Goal: Information Seeking & Learning: Compare options

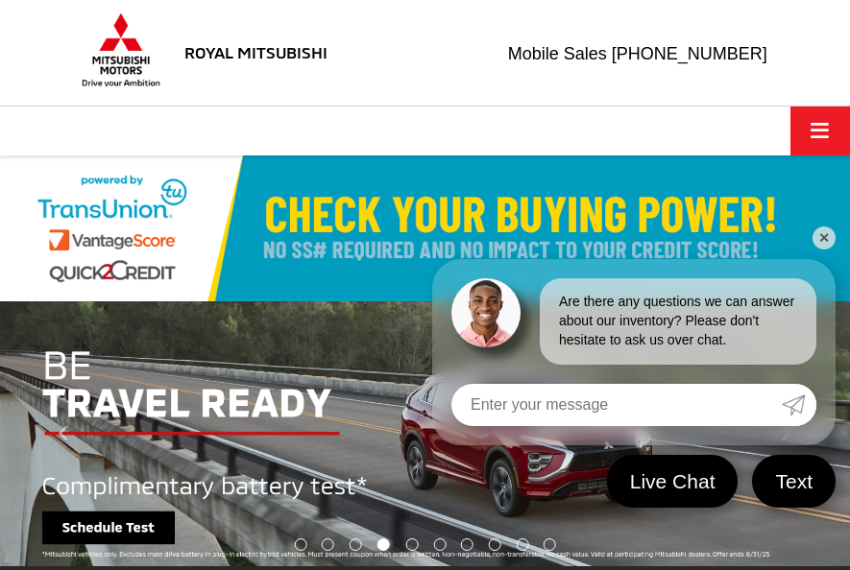
click at [827, 239] on link "✕" at bounding box center [823, 238] width 23 height 23
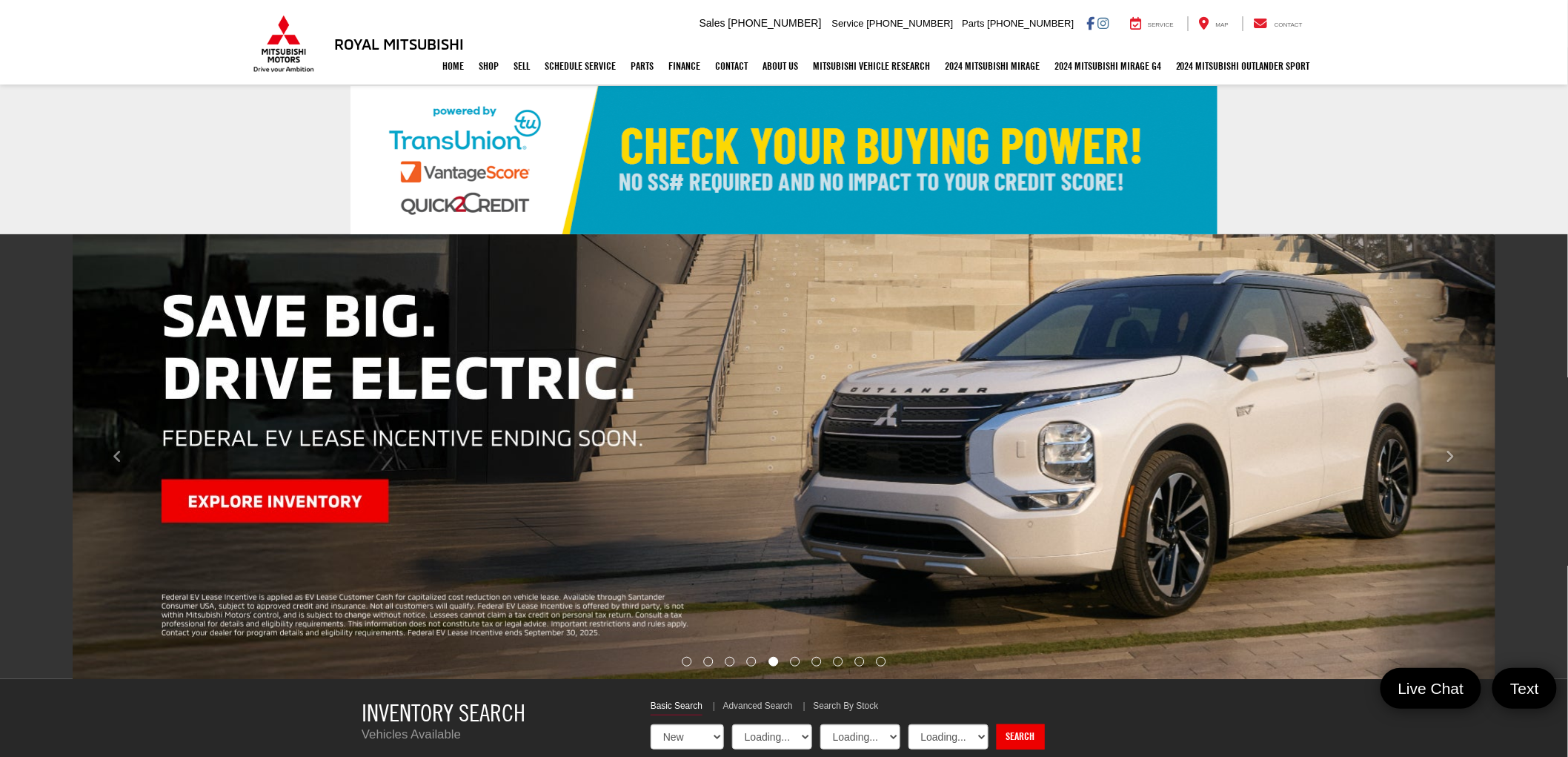
select select "Mitsubishi"
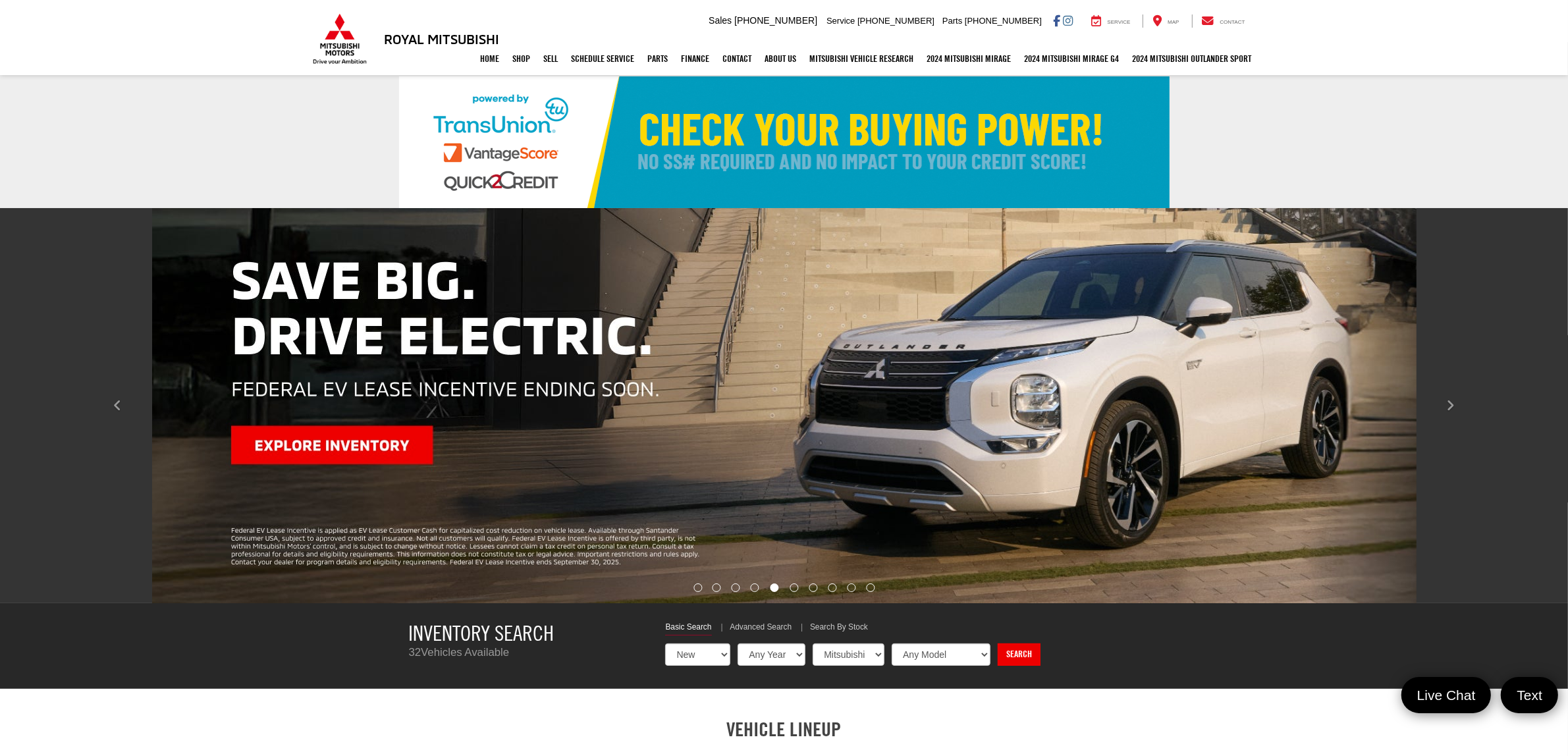
drag, startPoint x: 931, startPoint y: 1, endPoint x: 1295, endPoint y: 161, distance: 397.6
click at [582, 161] on link at bounding box center [784, 142] width 1568 height 132
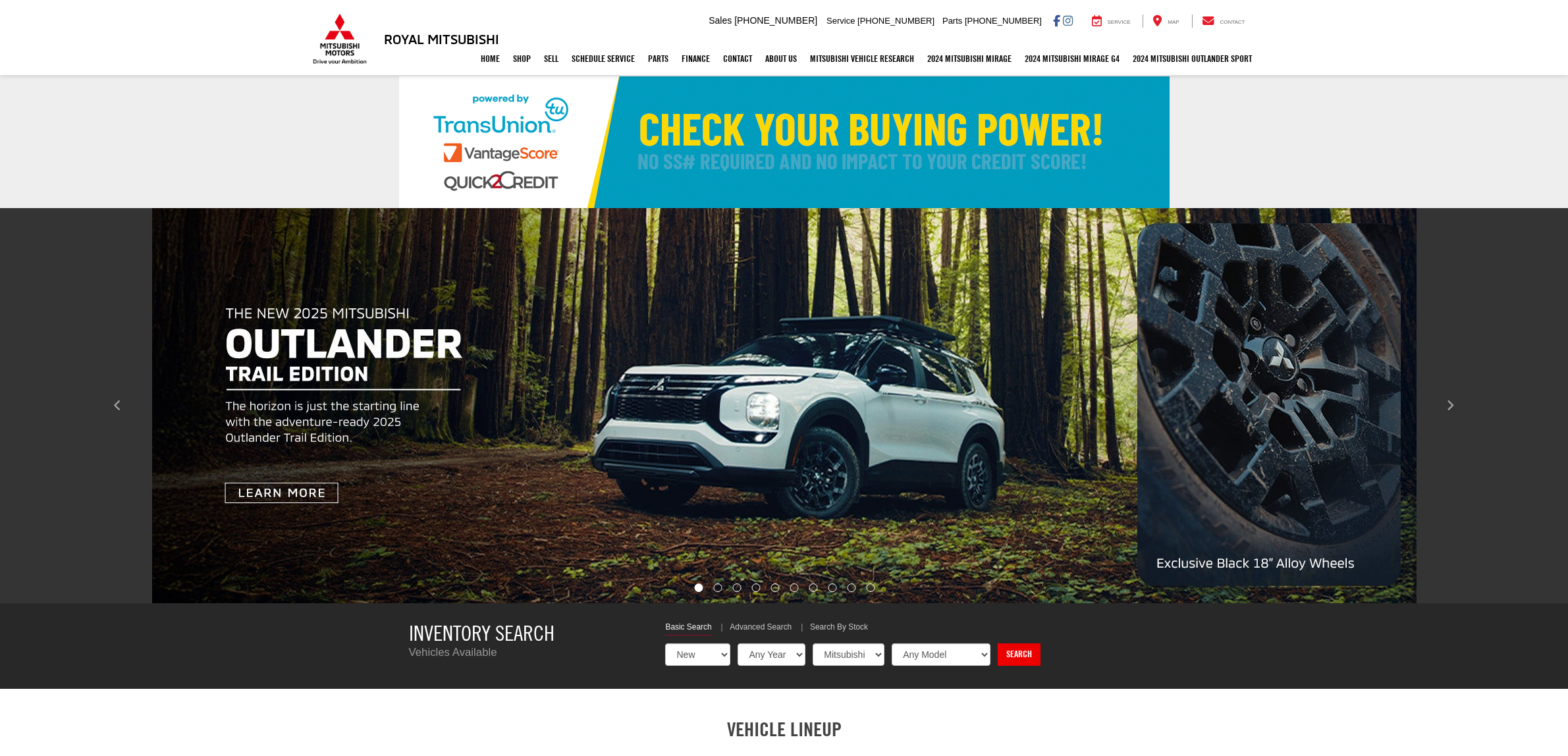
select select "Mitsubishi"
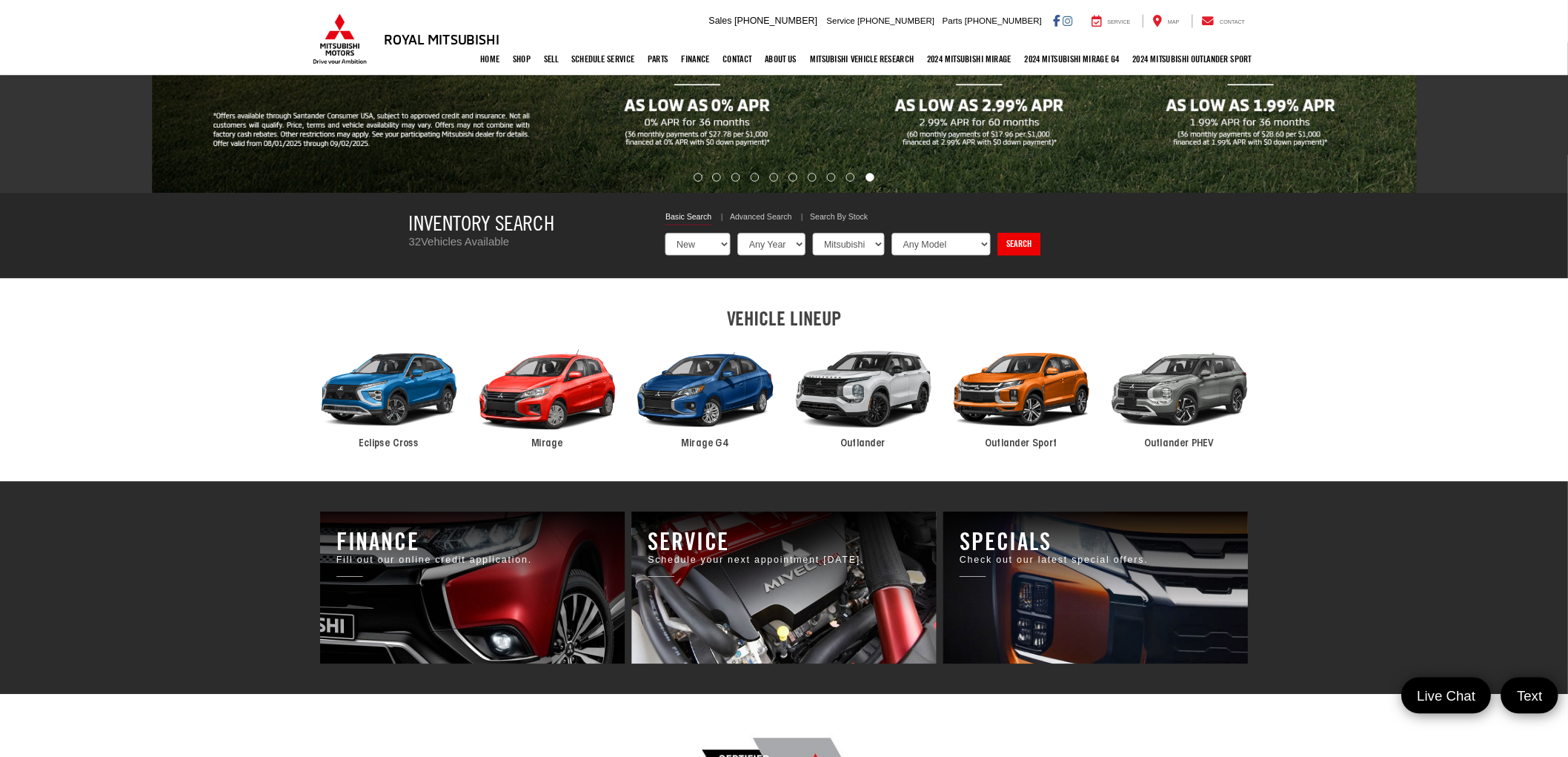
scroll to position [462, 0]
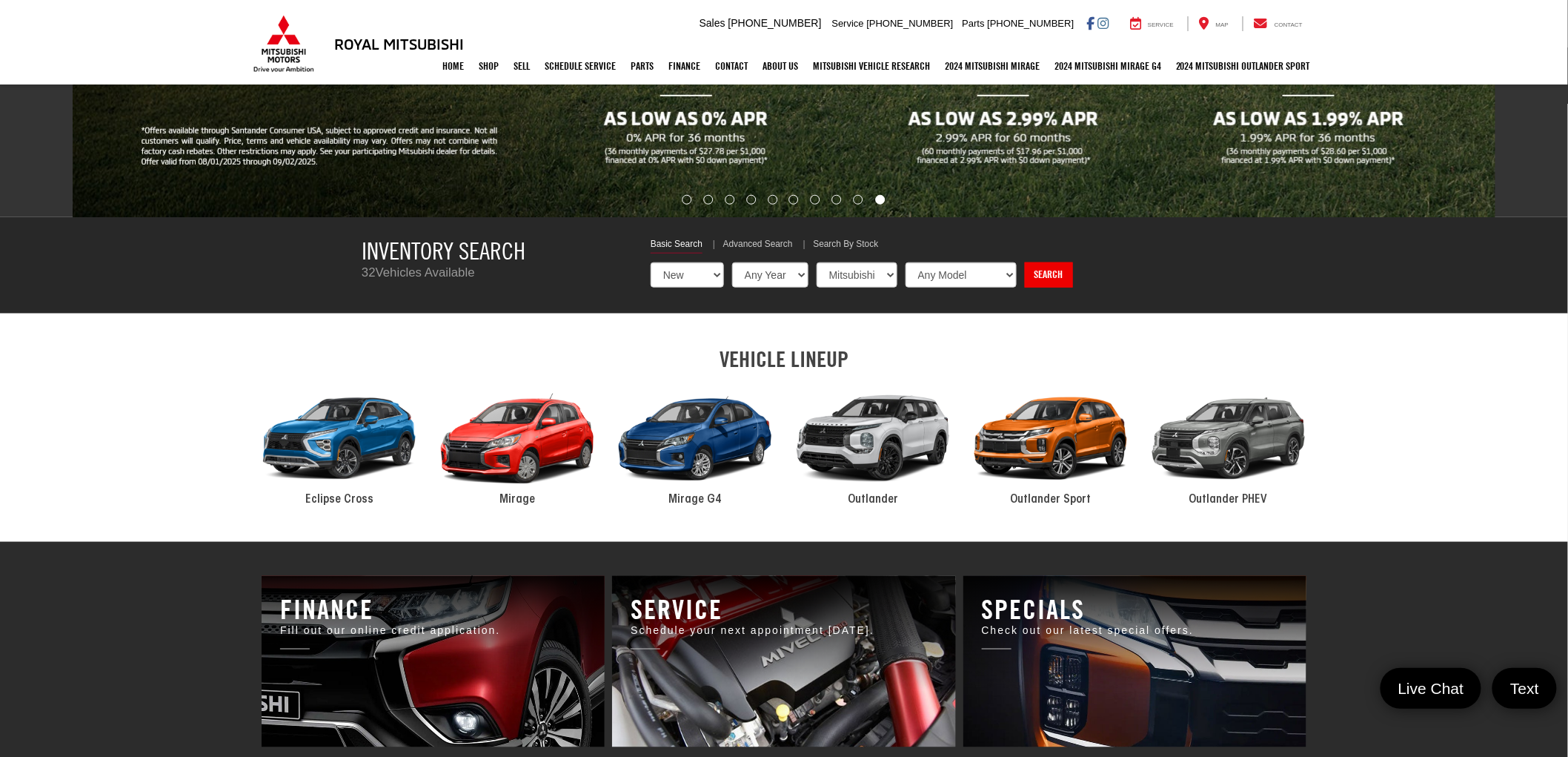
drag, startPoint x: 1665, startPoint y: 1, endPoint x: 1122, endPoint y: 246, distance: 595.7
click at [1122, 246] on ul "Basic Search Advanced Search Search By Stock" at bounding box center [929, 246] width 556 height 15
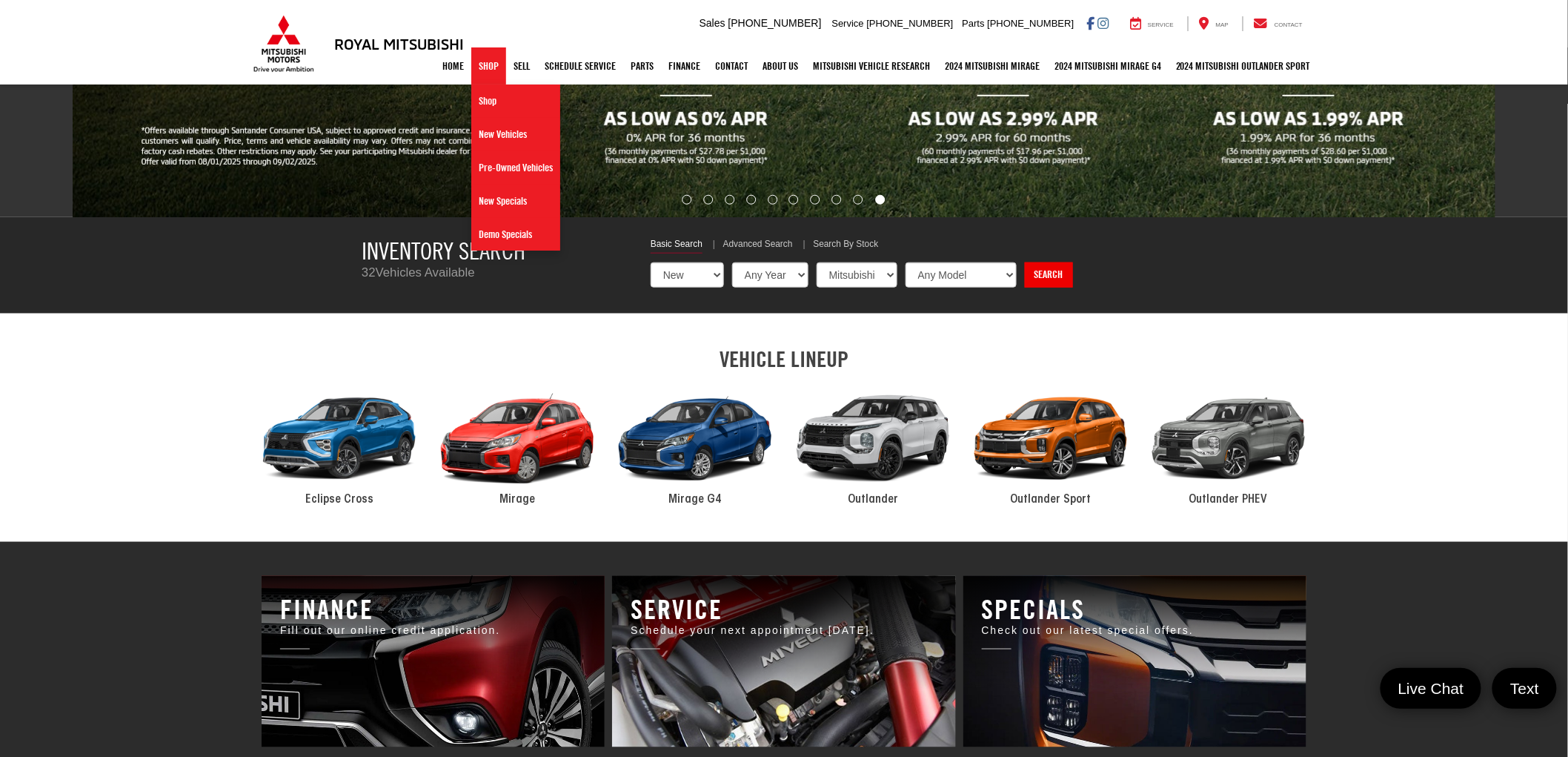
click at [484, 64] on link "Shop" at bounding box center [489, 66] width 35 height 37
click at [491, 158] on link "Pre-Owned Vehicles" at bounding box center [516, 168] width 89 height 33
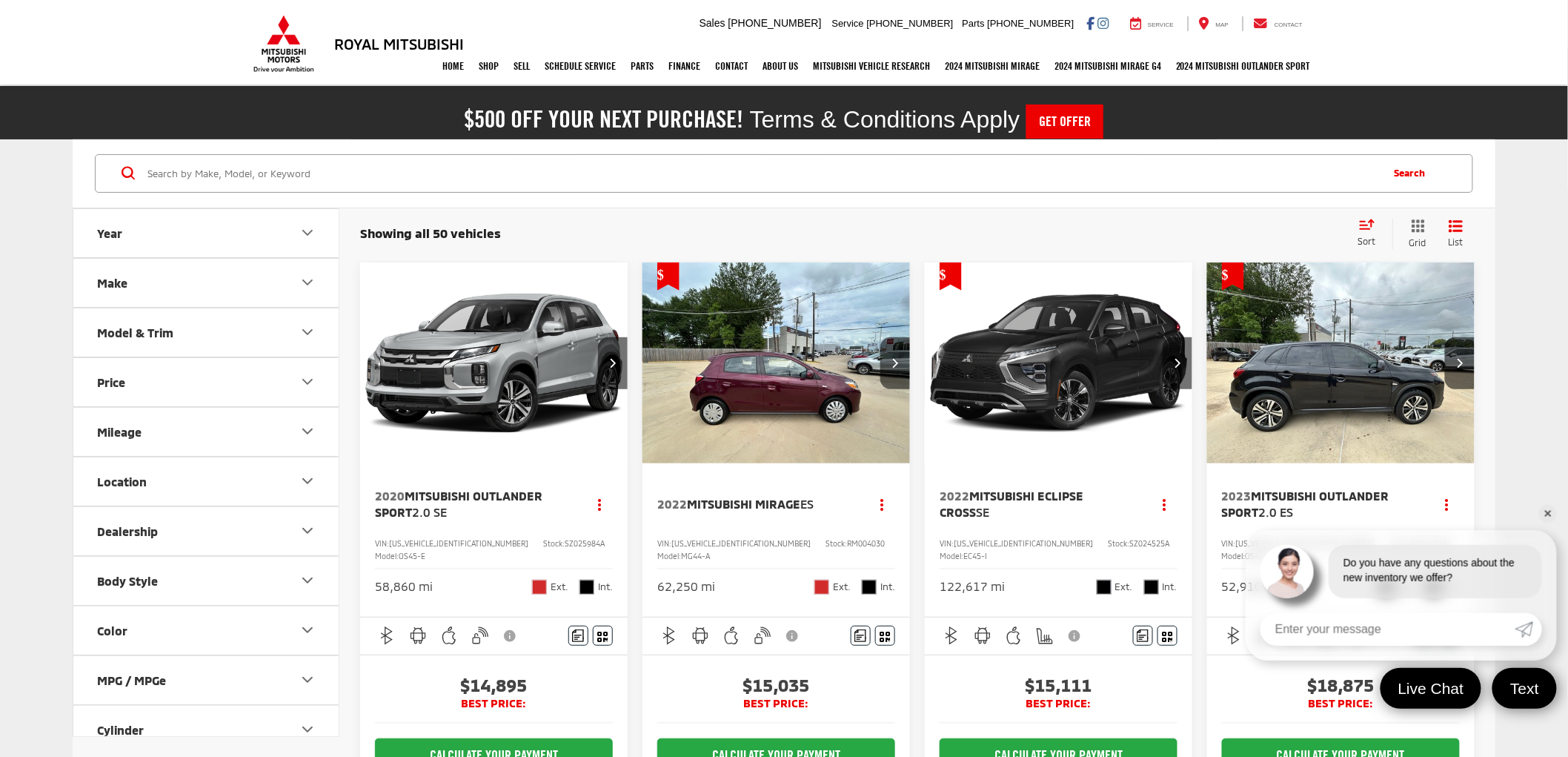
click at [1549, 512] on link "✕" at bounding box center [1548, 514] width 18 height 18
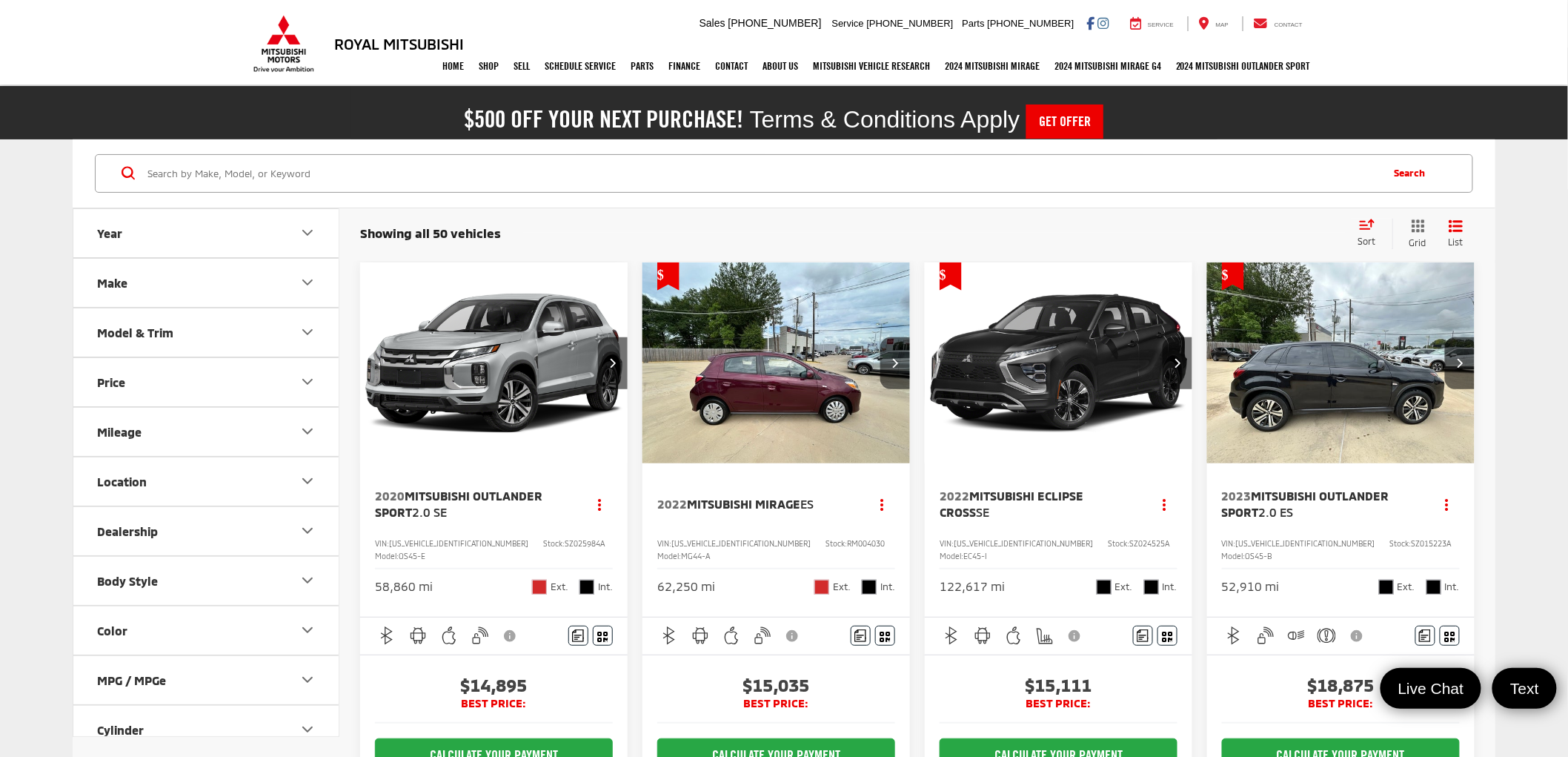
click at [232, 275] on button "Make" at bounding box center [207, 283] width 267 height 48
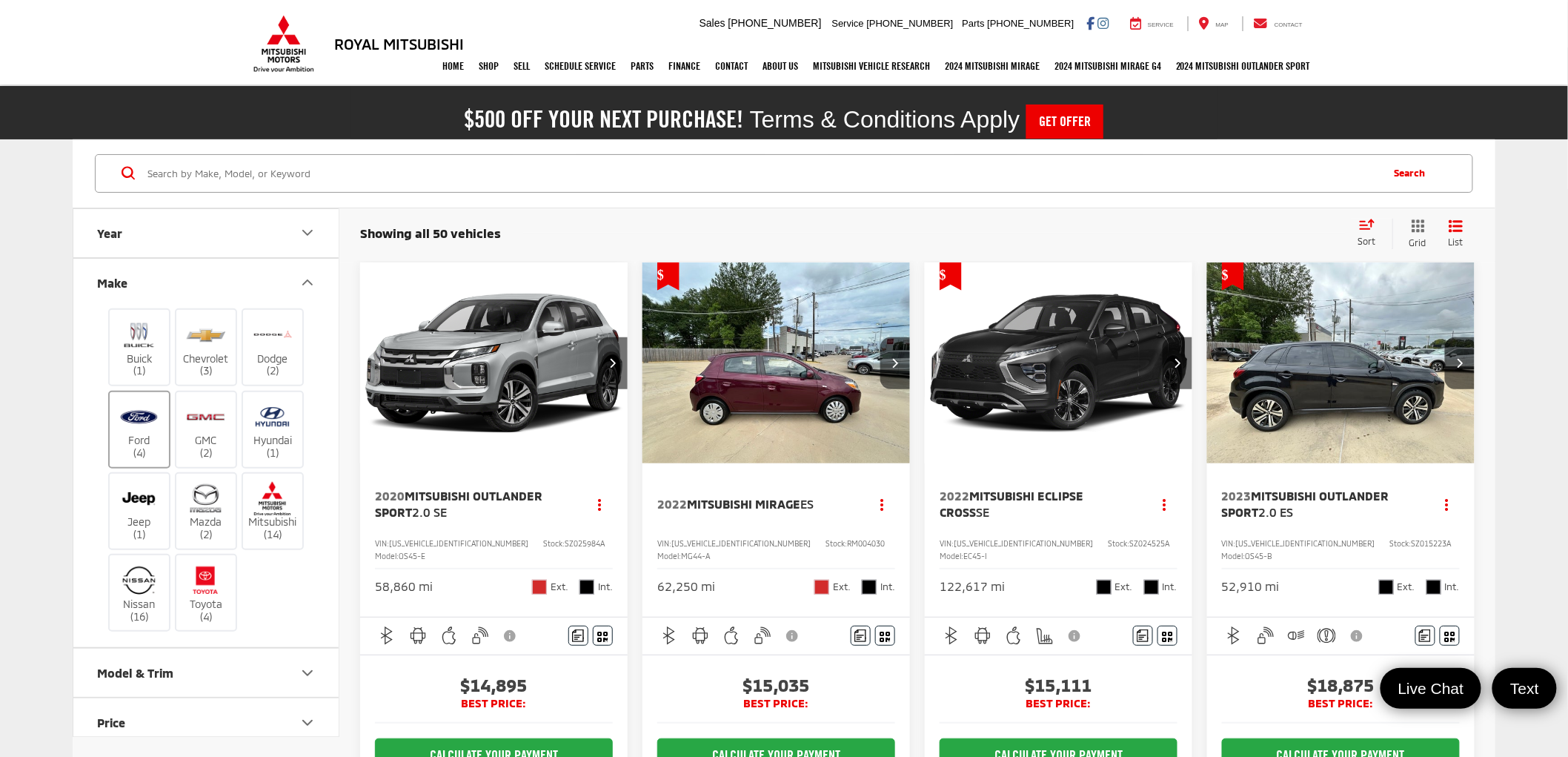
click at [151, 441] on label "Ford (4)" at bounding box center [140, 429] width 60 height 60
click at [0, 0] on input "Ford (4)" at bounding box center [0, 0] width 0 height 0
click at [209, 441] on label "GMC (2)" at bounding box center [206, 429] width 60 height 60
click at [0, 0] on input "GMC (2)" at bounding box center [0, 0] width 0 height 0
click at [262, 437] on label "Hyundai (1)" at bounding box center [273, 429] width 60 height 60
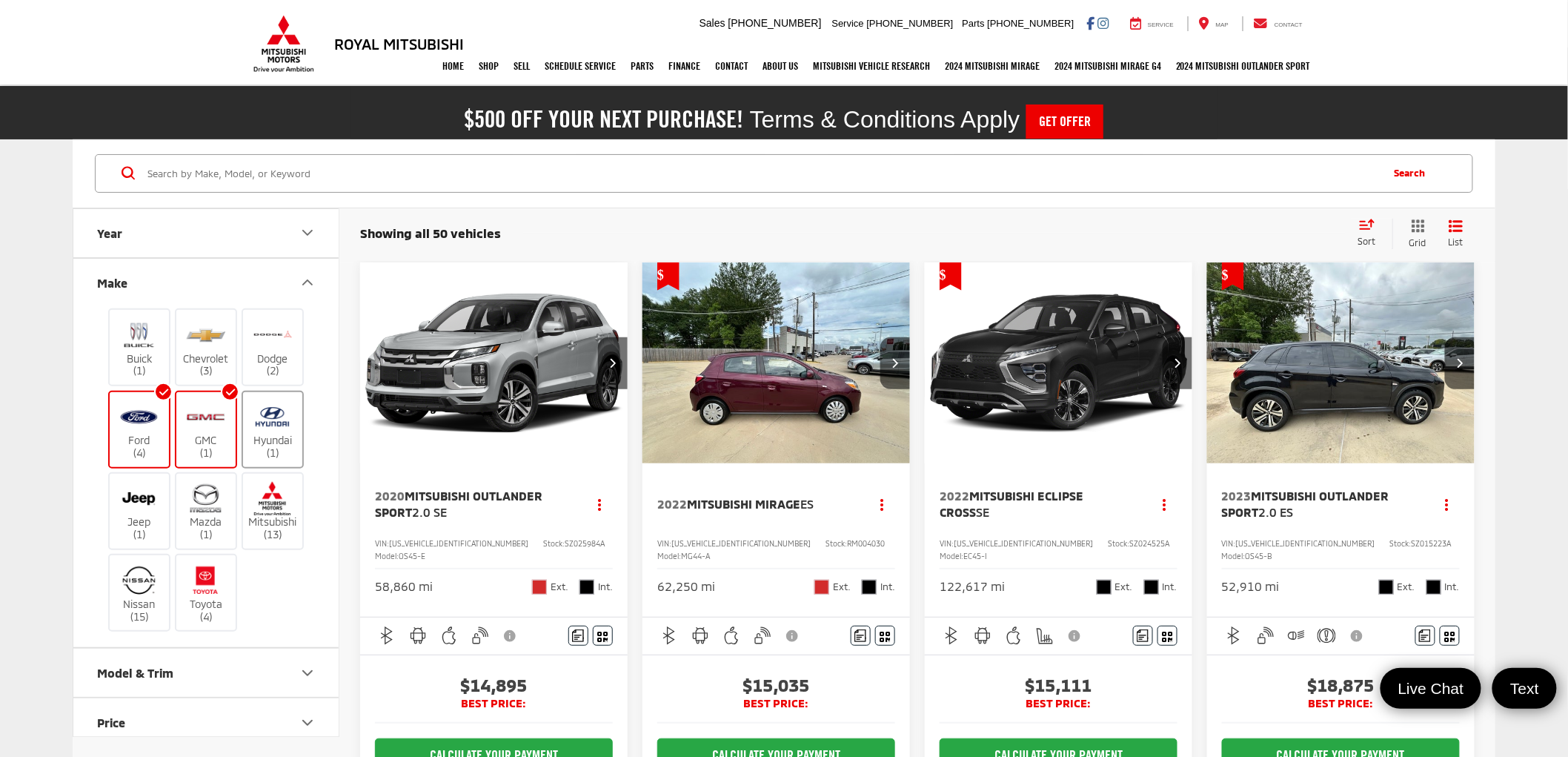
click at [0, 0] on input "Hyundai (1)" at bounding box center [0, 0] width 0 height 0
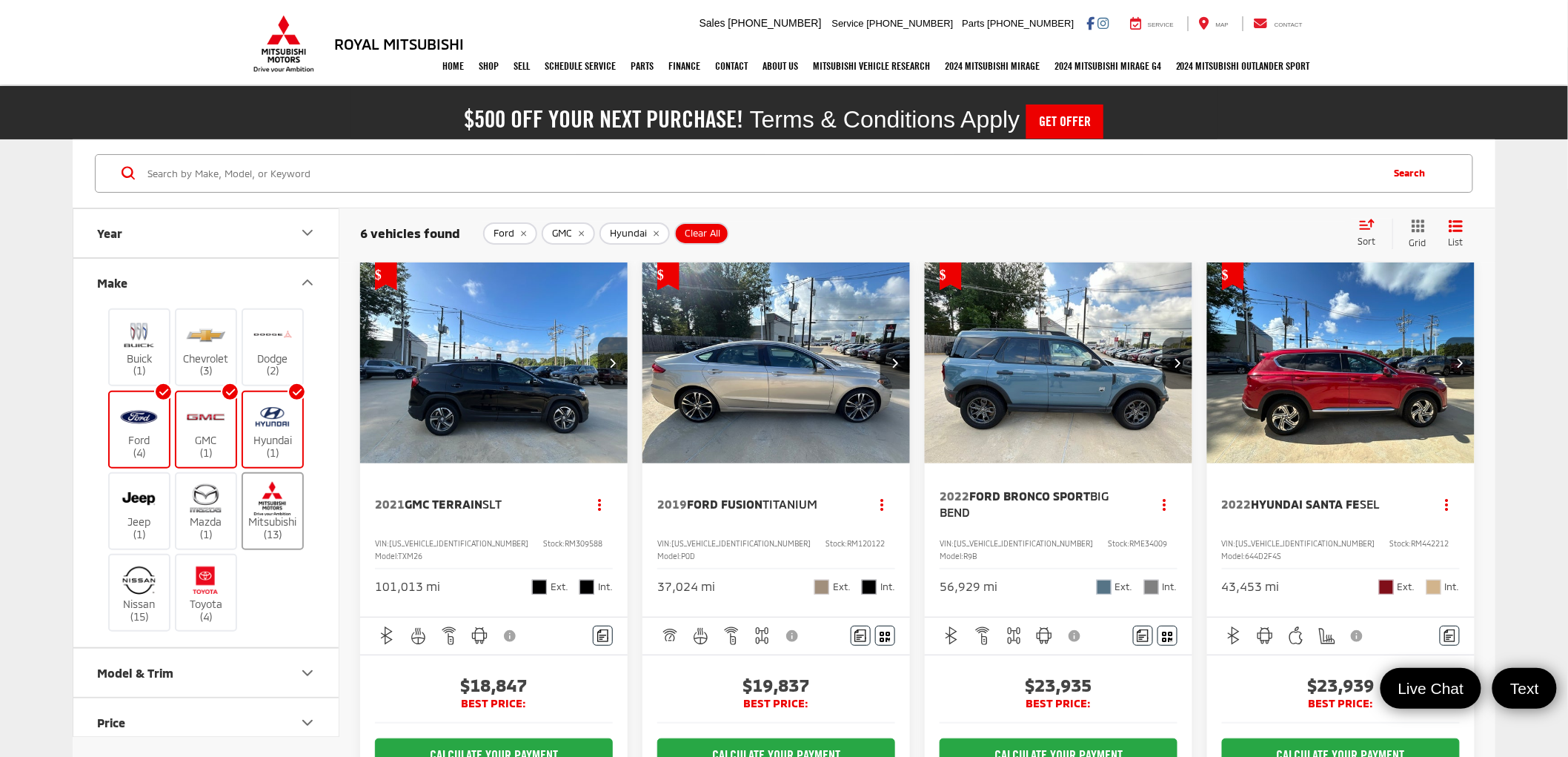
click at [275, 531] on label "Mitsubishi (13)" at bounding box center [273, 511] width 60 height 60
click at [0, 0] on input "Mitsubishi (13)" at bounding box center [0, 0] width 0 height 0
click at [210, 589] on img at bounding box center [205, 580] width 41 height 35
click at [0, 0] on input "Toyota (4)" at bounding box center [0, 0] width 0 height 0
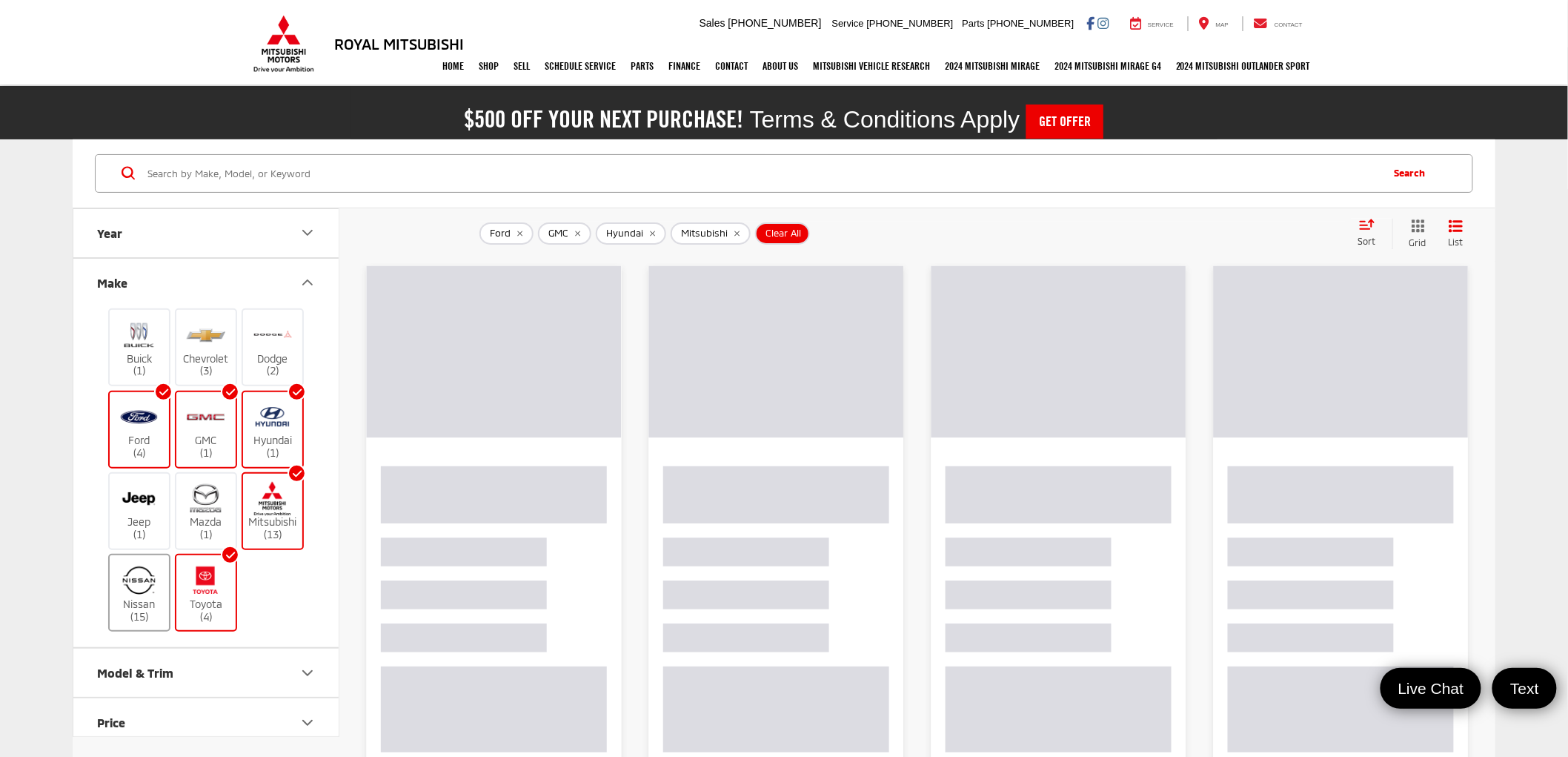
click at [141, 589] on img at bounding box center [139, 580] width 41 height 35
click at [0, 0] on input "Nissan (15)" at bounding box center [0, 0] width 0 height 0
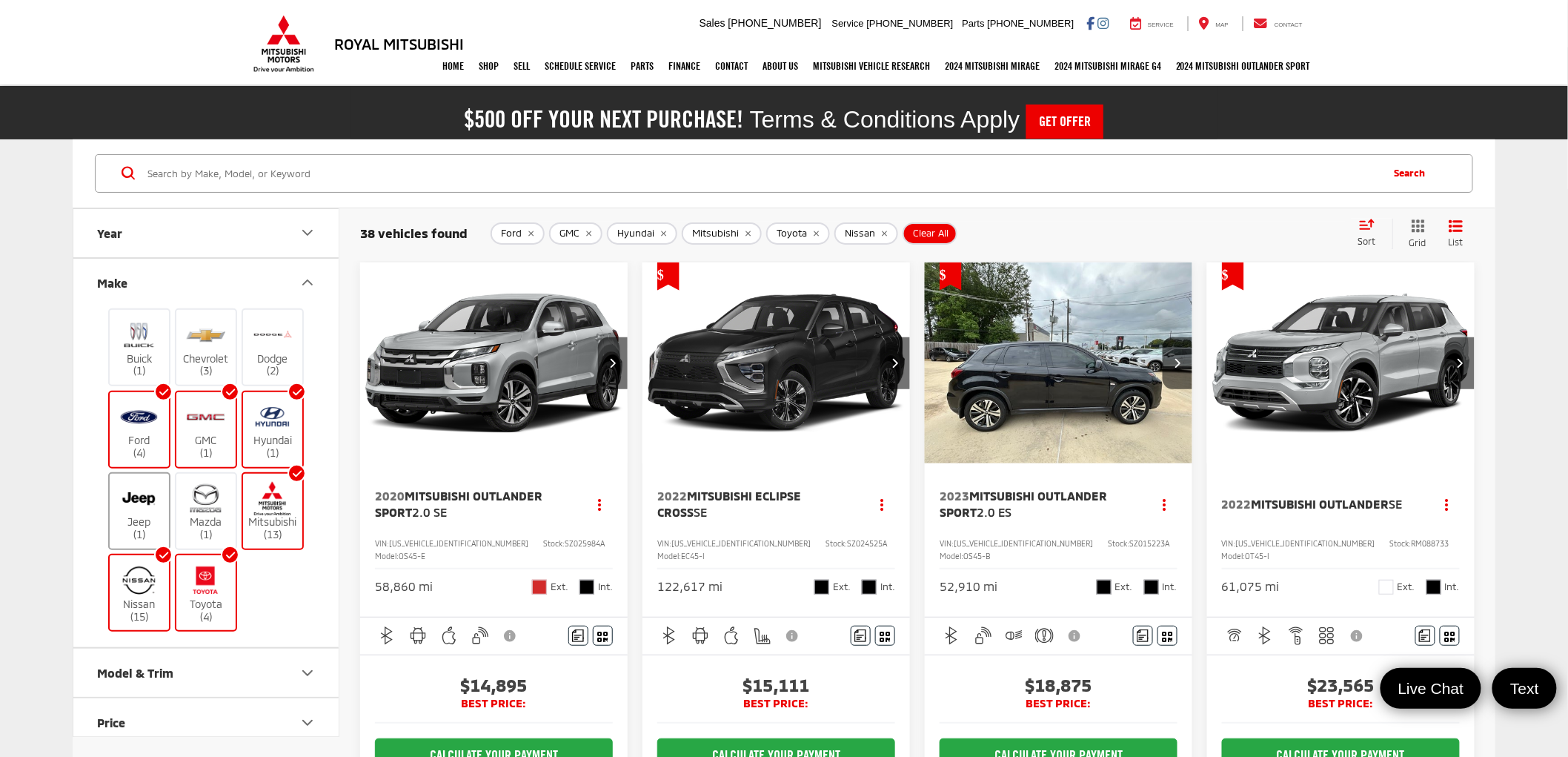
click at [148, 517] on label "Jeep (1)" at bounding box center [140, 511] width 60 height 60
click at [0, 0] on input "Jeep (1)" at bounding box center [0, 0] width 0 height 0
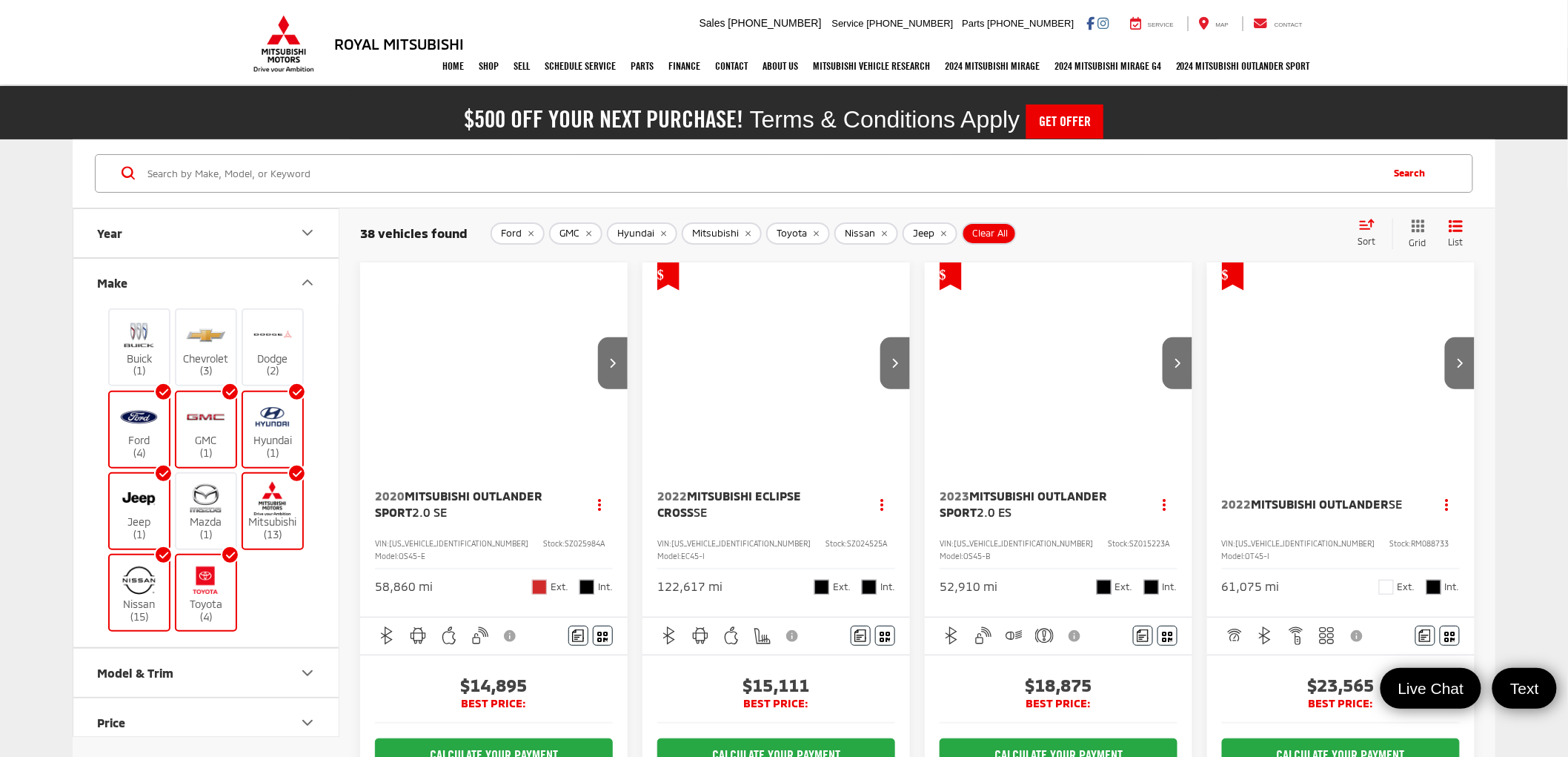
scroll to position [329, 0]
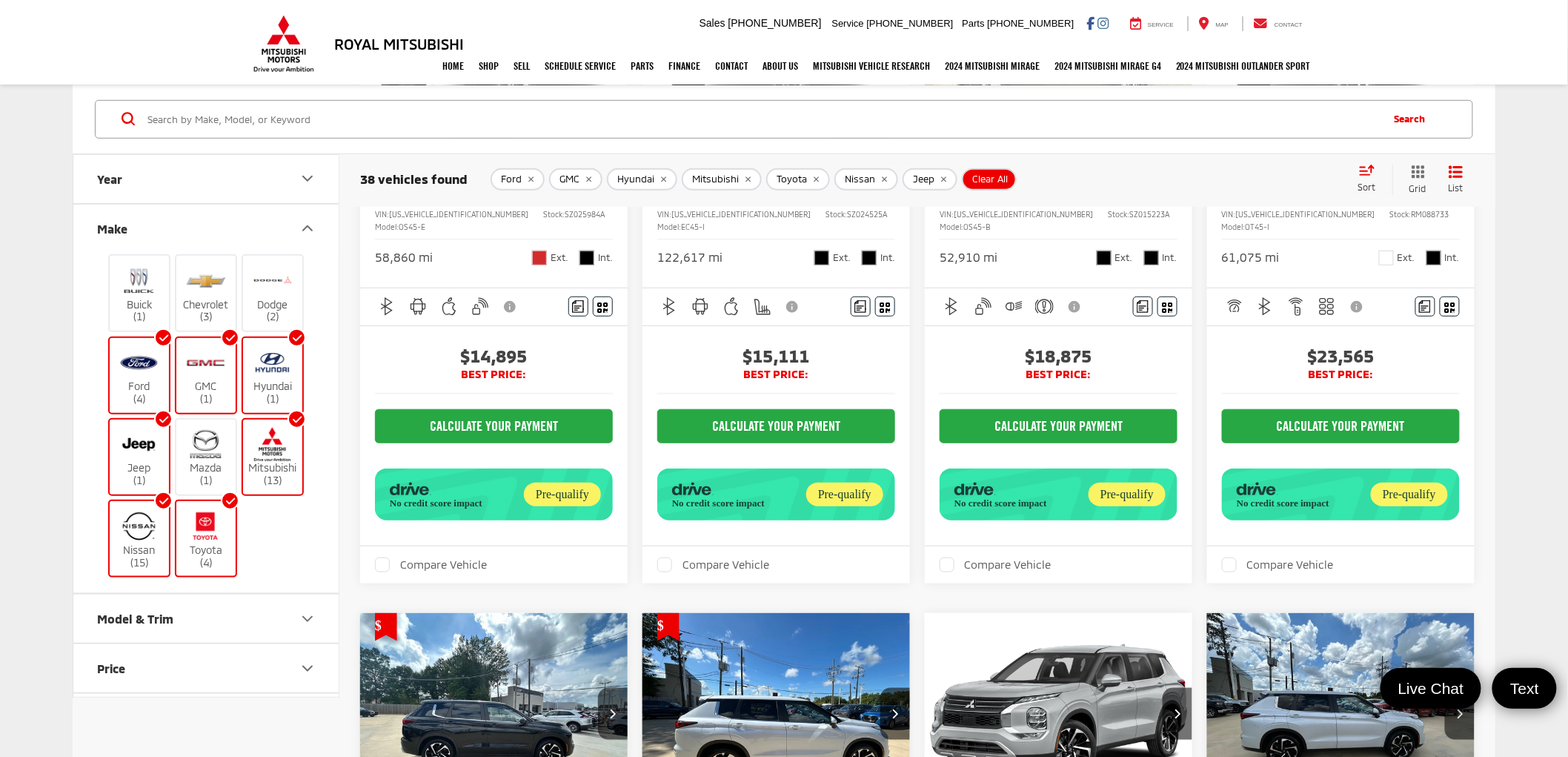
click at [306, 617] on icon "Model & Trim" at bounding box center [308, 620] width 9 height 5
click at [306, 614] on icon "Model & Trim" at bounding box center [307, 619] width 18 height 18
click at [306, 617] on icon "Model & Trim" at bounding box center [308, 620] width 9 height 5
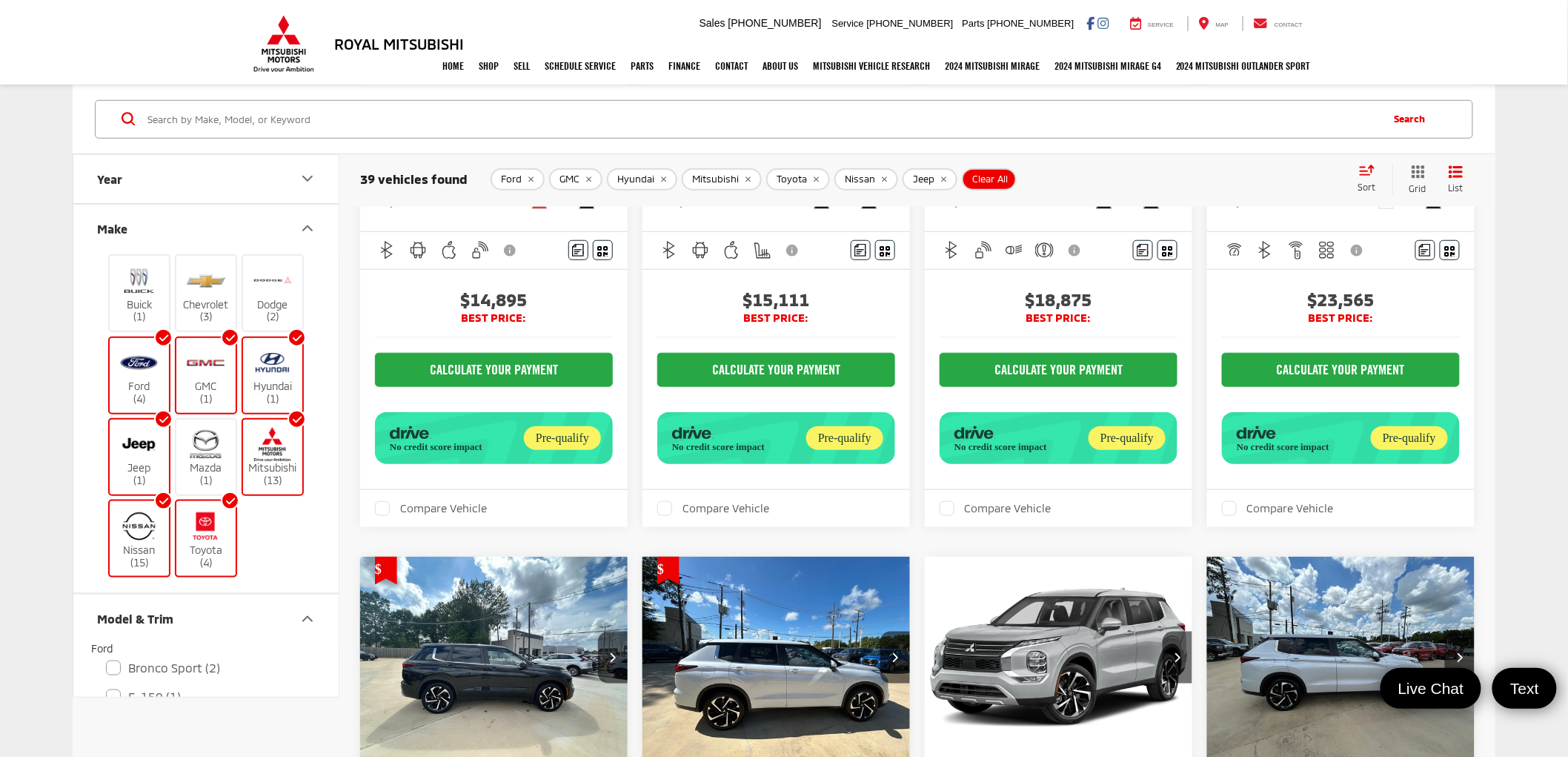
scroll to position [247, 0]
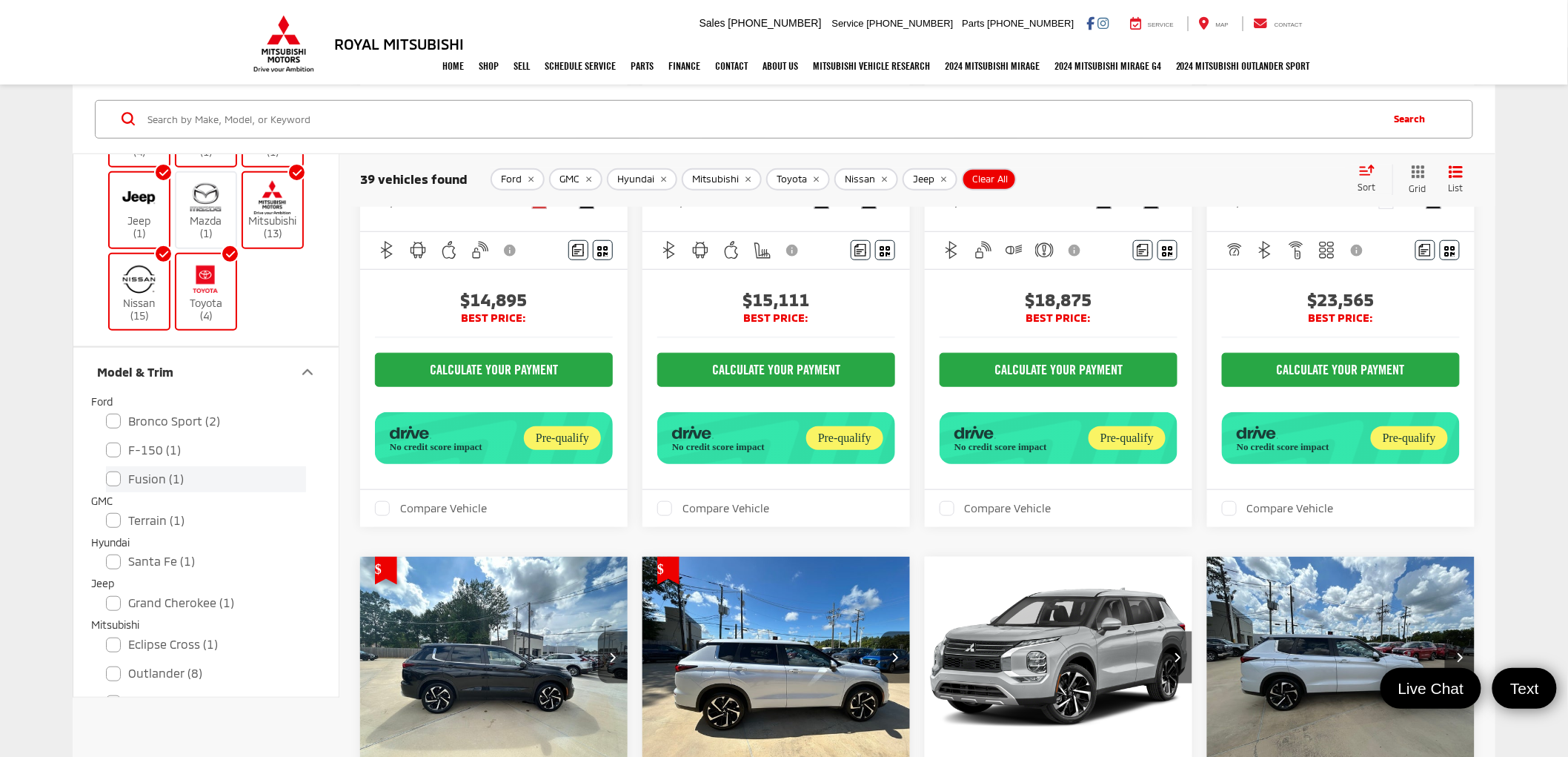
click at [109, 477] on label "Fusion (1)" at bounding box center [205, 480] width 200 height 26
click at [107, 470] on input "Fusion (1)" at bounding box center [106, 470] width 1 height 1
checkbox input "true"
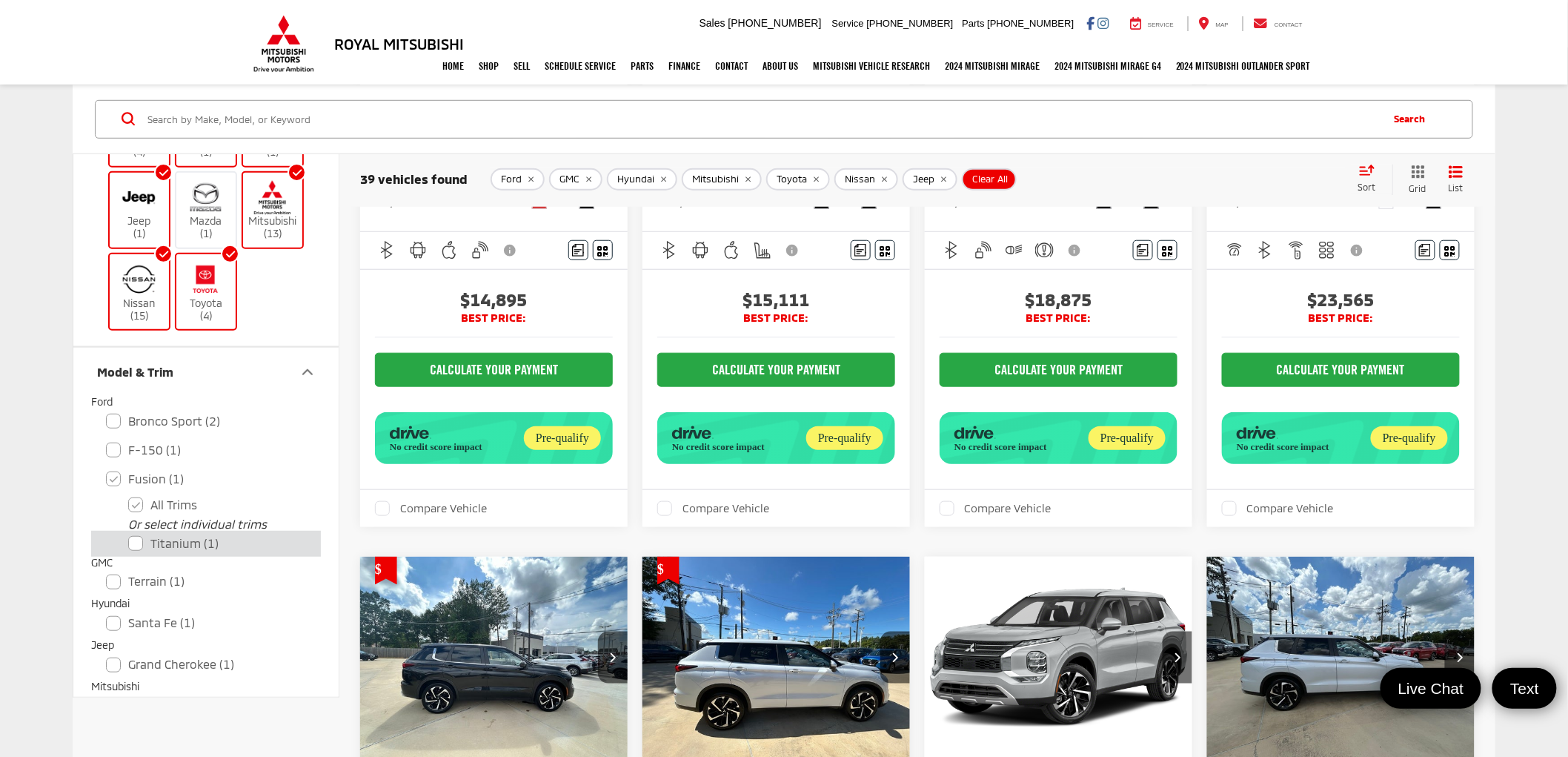
scroll to position [56, 0]
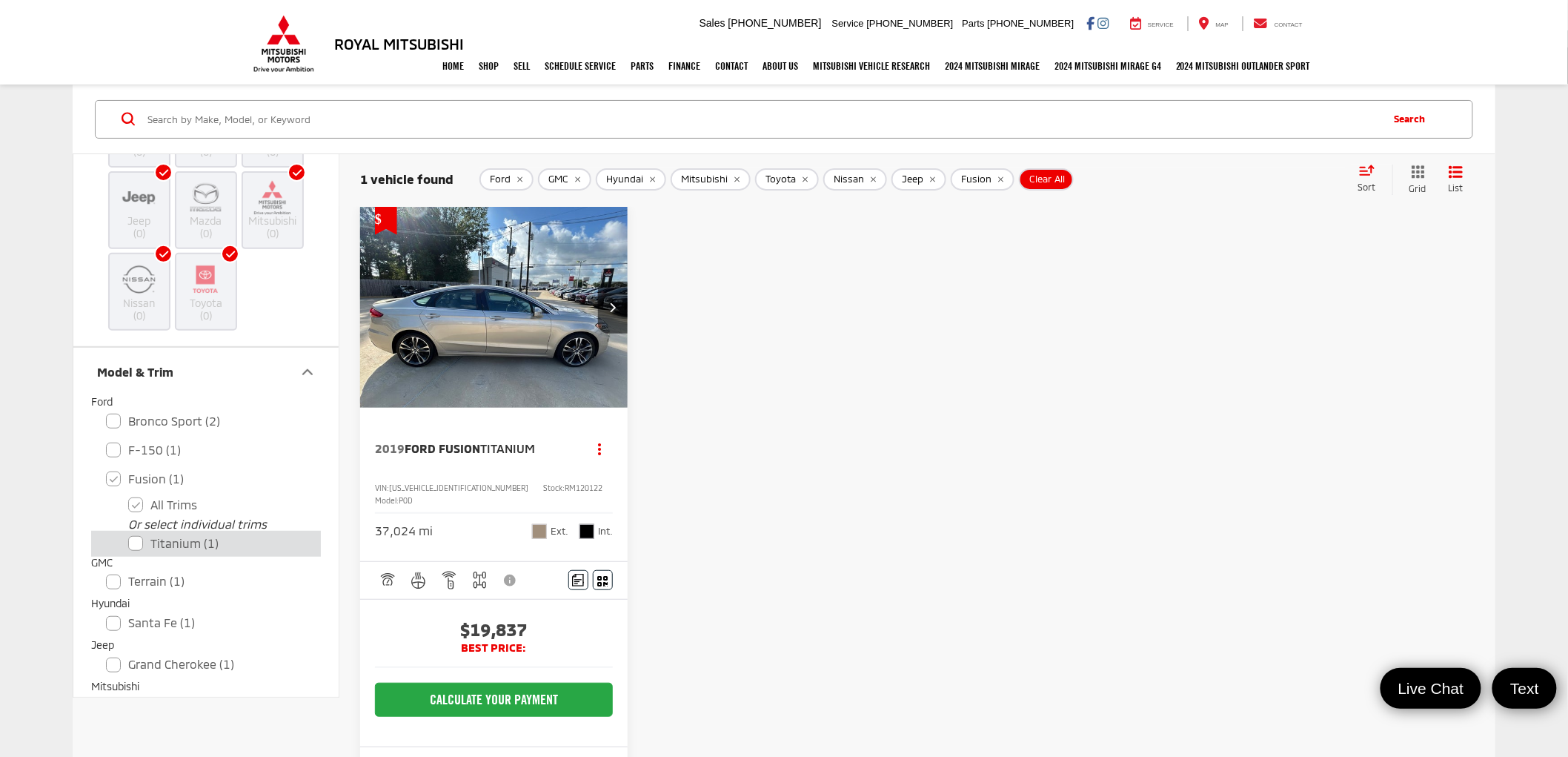
click at [136, 543] on label "Titanium (1)" at bounding box center [217, 544] width 178 height 26
click at [129, 535] on input "Titanium (1)" at bounding box center [128, 534] width 1 height 1
checkbox input "true"
checkbox input "false"
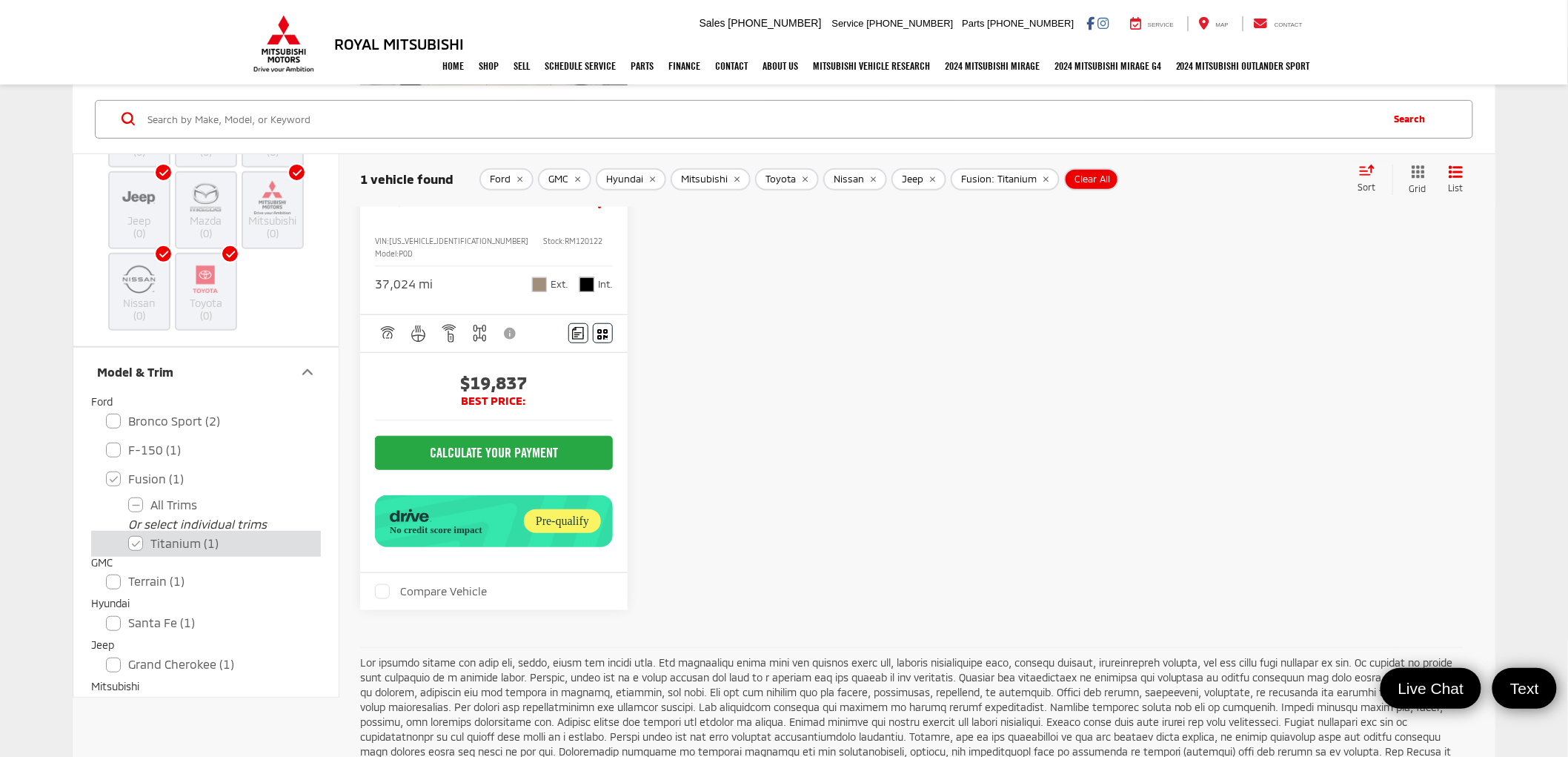
scroll to position [412, 0]
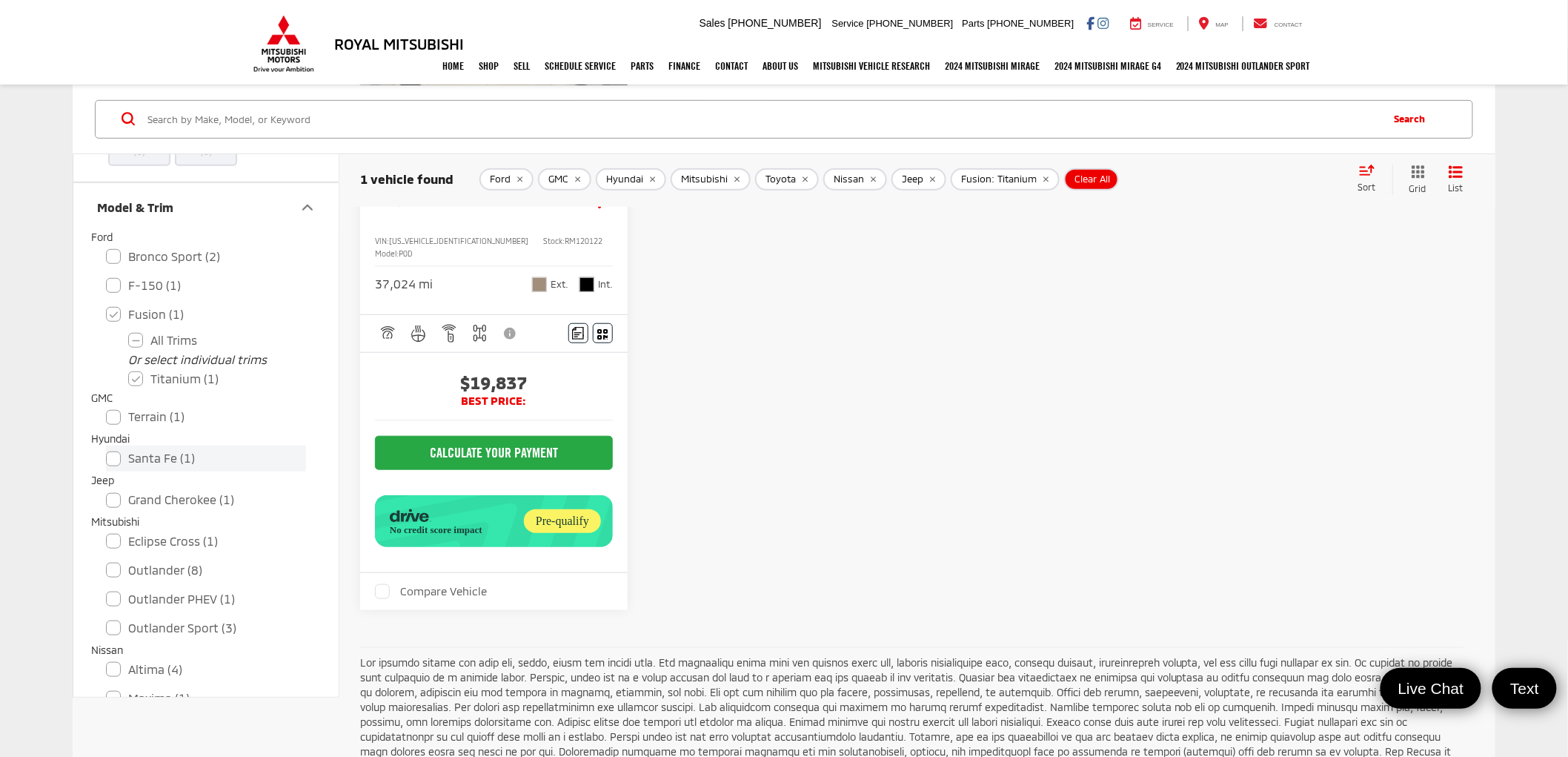
click at [115, 453] on label "Santa Fe (1)" at bounding box center [205, 459] width 200 height 26
click at [107, 450] on input "Santa Fe (1)" at bounding box center [106, 449] width 1 height 1
checkbox input "true"
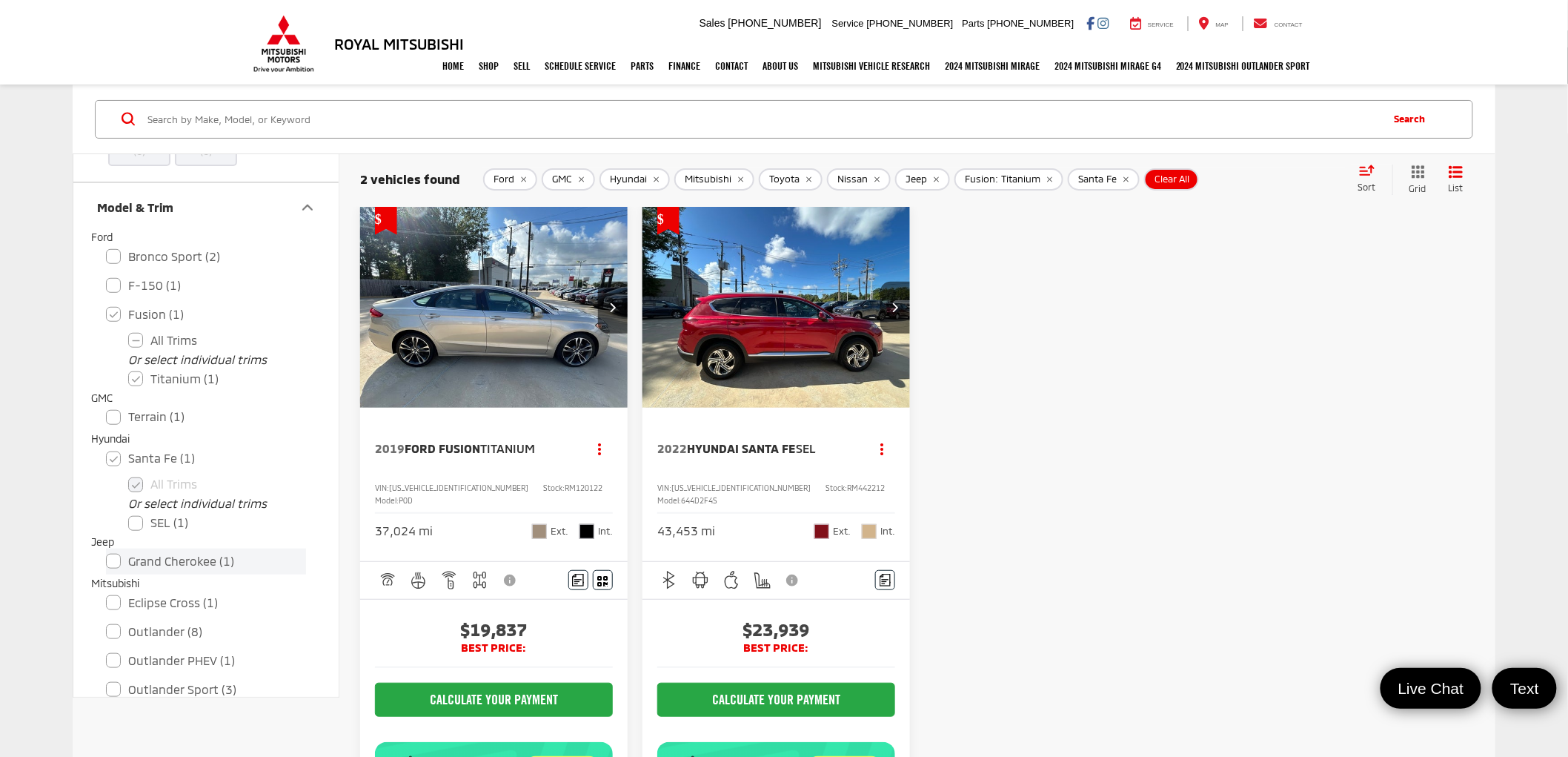
click at [116, 556] on label "Grand Cherokee (1)" at bounding box center [205, 562] width 200 height 26
click at [107, 552] on input "Grand Cherokee (1)" at bounding box center [106, 552] width 1 height 1
checkbox input "true"
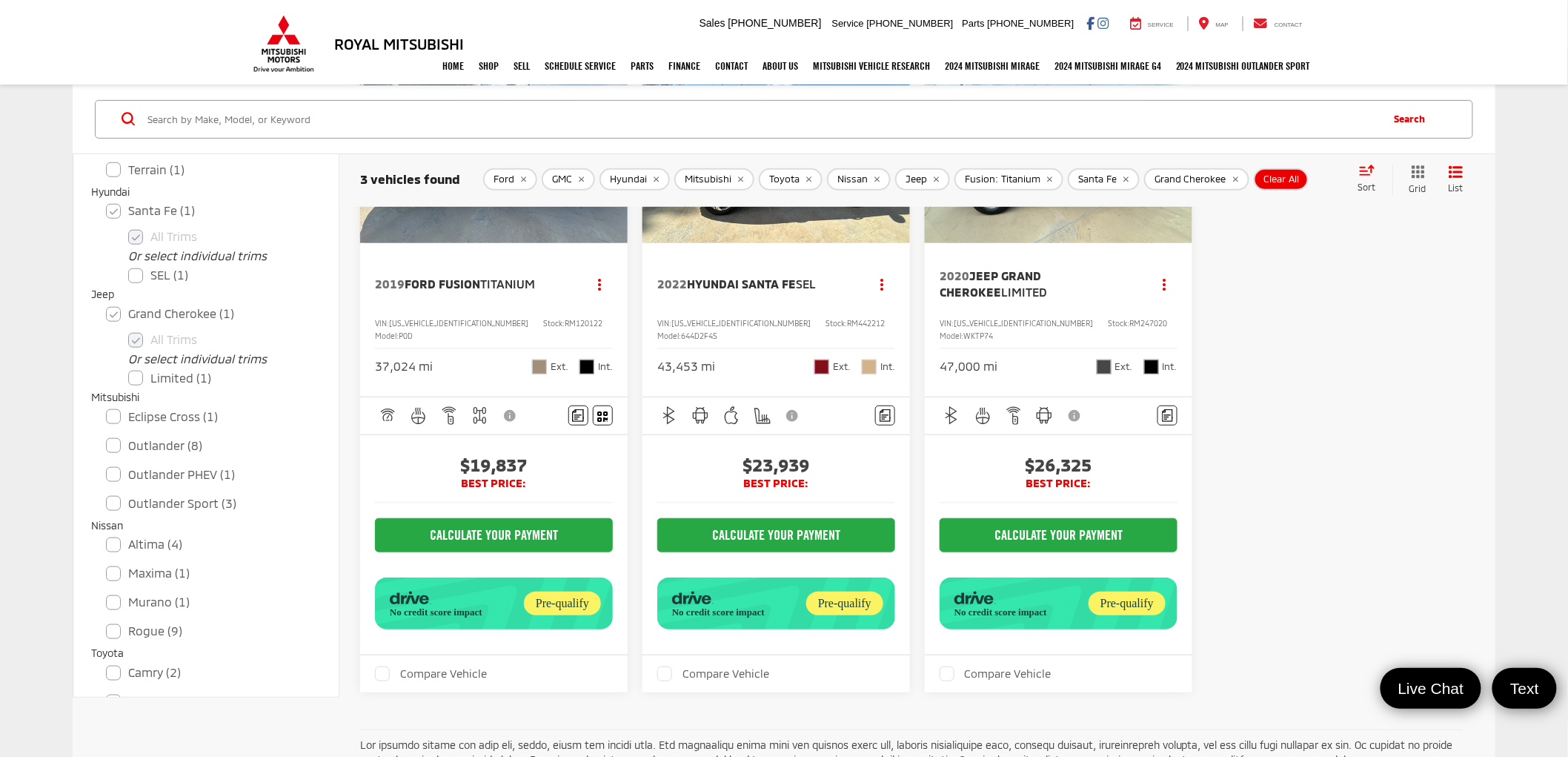
scroll to position [701, 0]
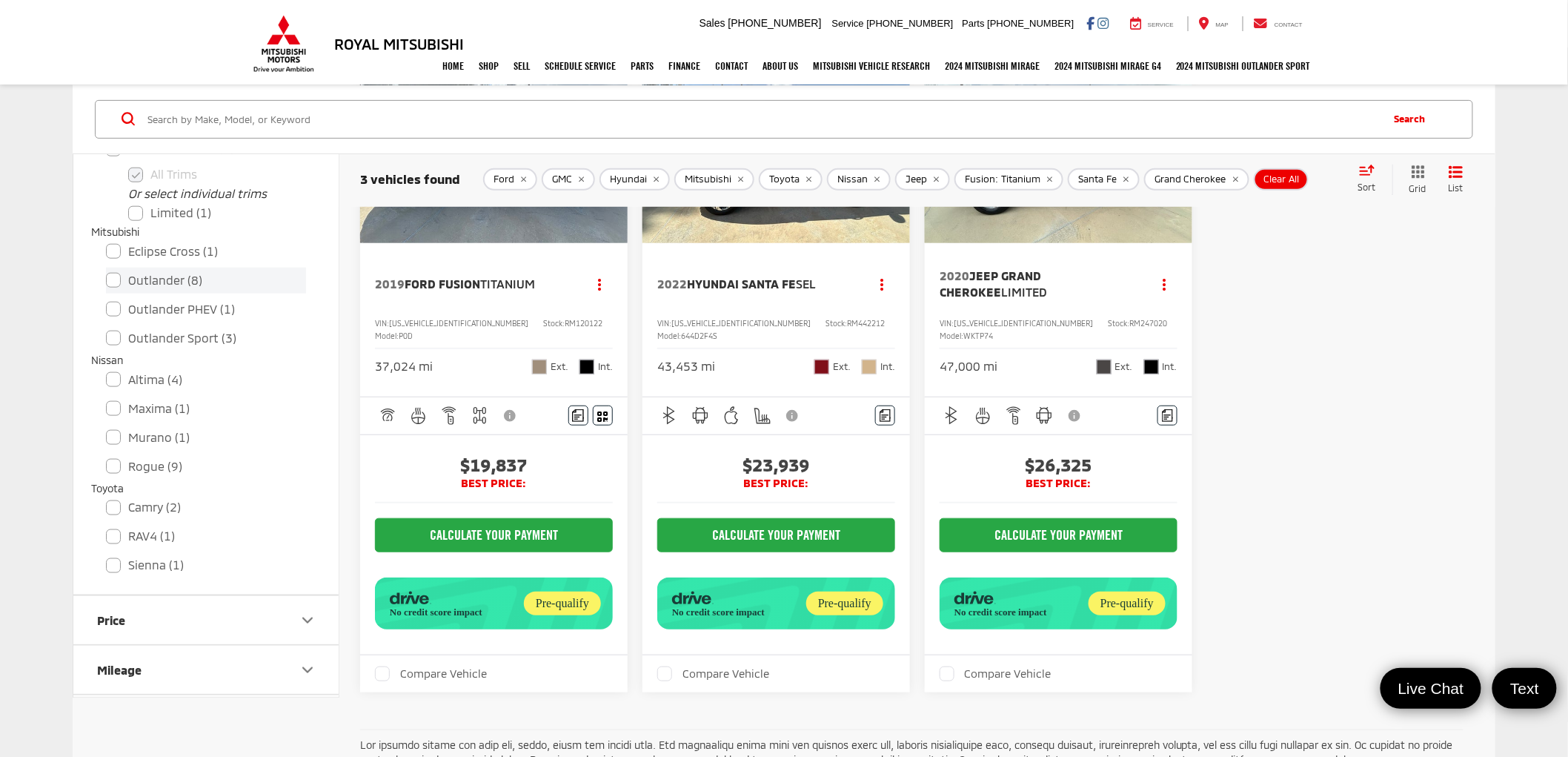
click at [112, 279] on label "Outlander (8)" at bounding box center [205, 281] width 200 height 26
click at [107, 271] on input "Outlander (8)" at bounding box center [106, 270] width 1 height 1
checkbox input "true"
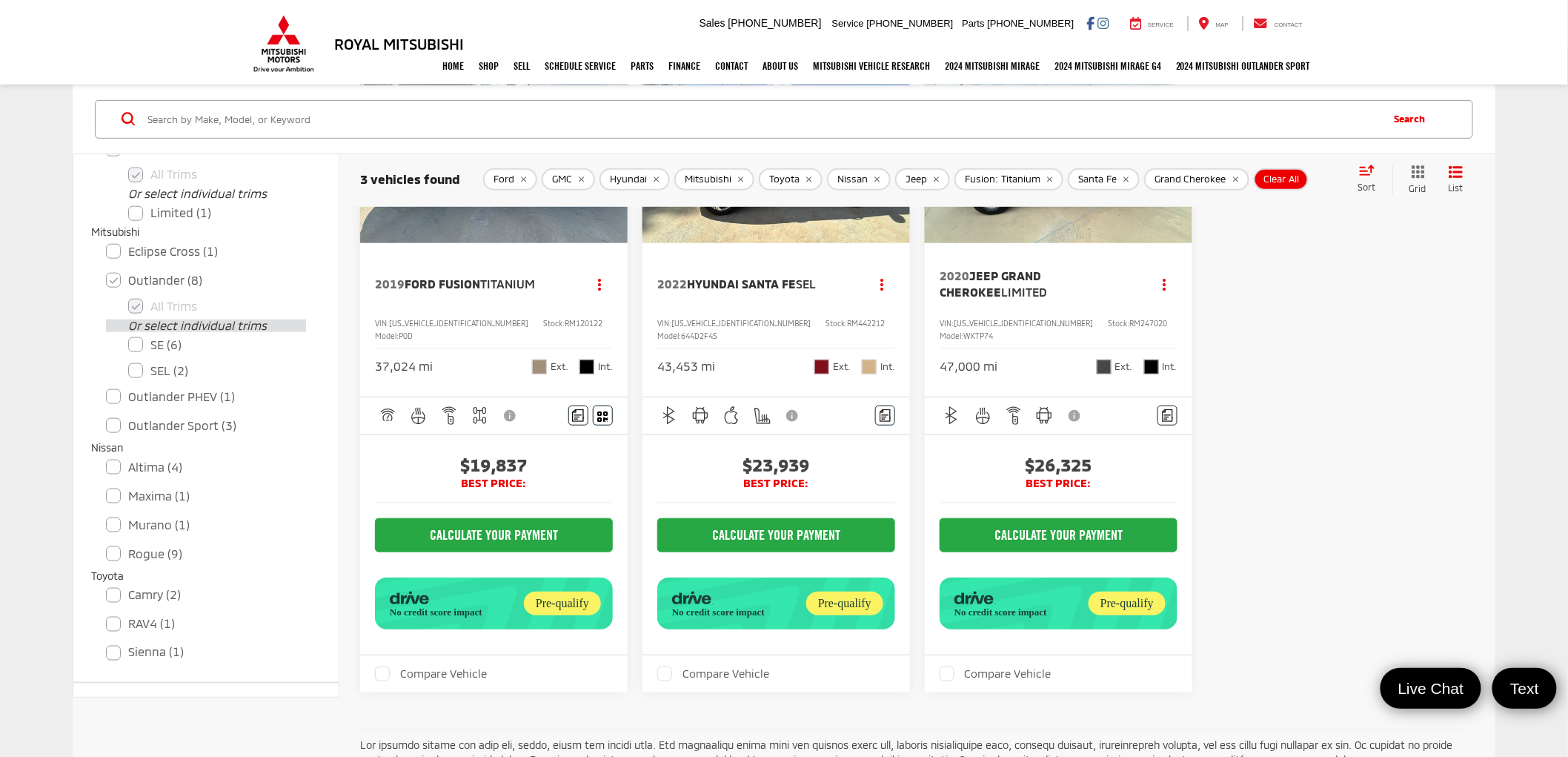
scroll to position [56, 0]
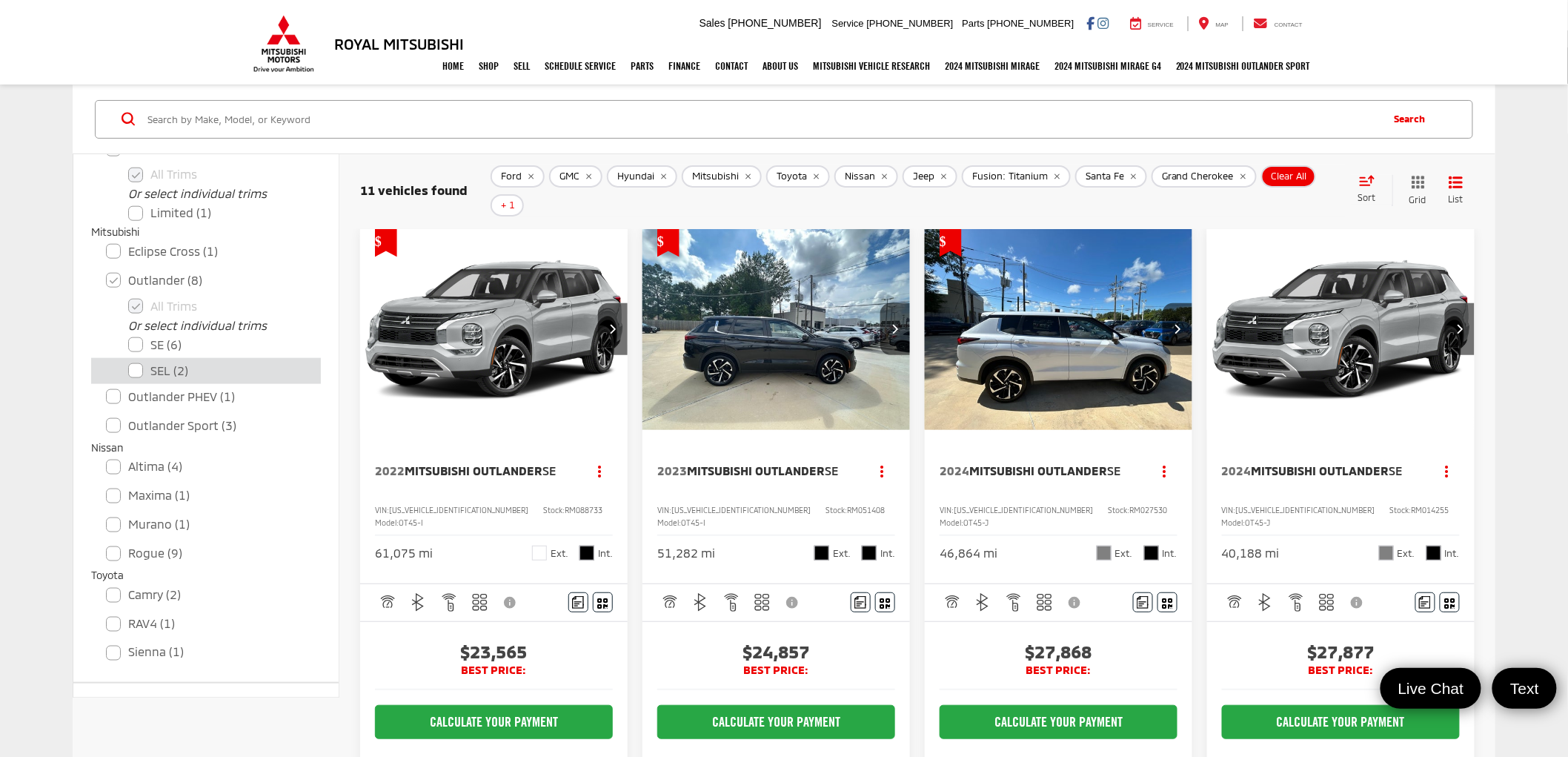
click at [132, 368] on label "SEL (2)" at bounding box center [217, 372] width 178 height 26
click at [129, 362] on input "SEL (2)" at bounding box center [128, 361] width 1 height 1
checkbox input "true"
checkbox input "false"
click at [113, 390] on label "Outlander PHEV (1)" at bounding box center [205, 397] width 200 height 26
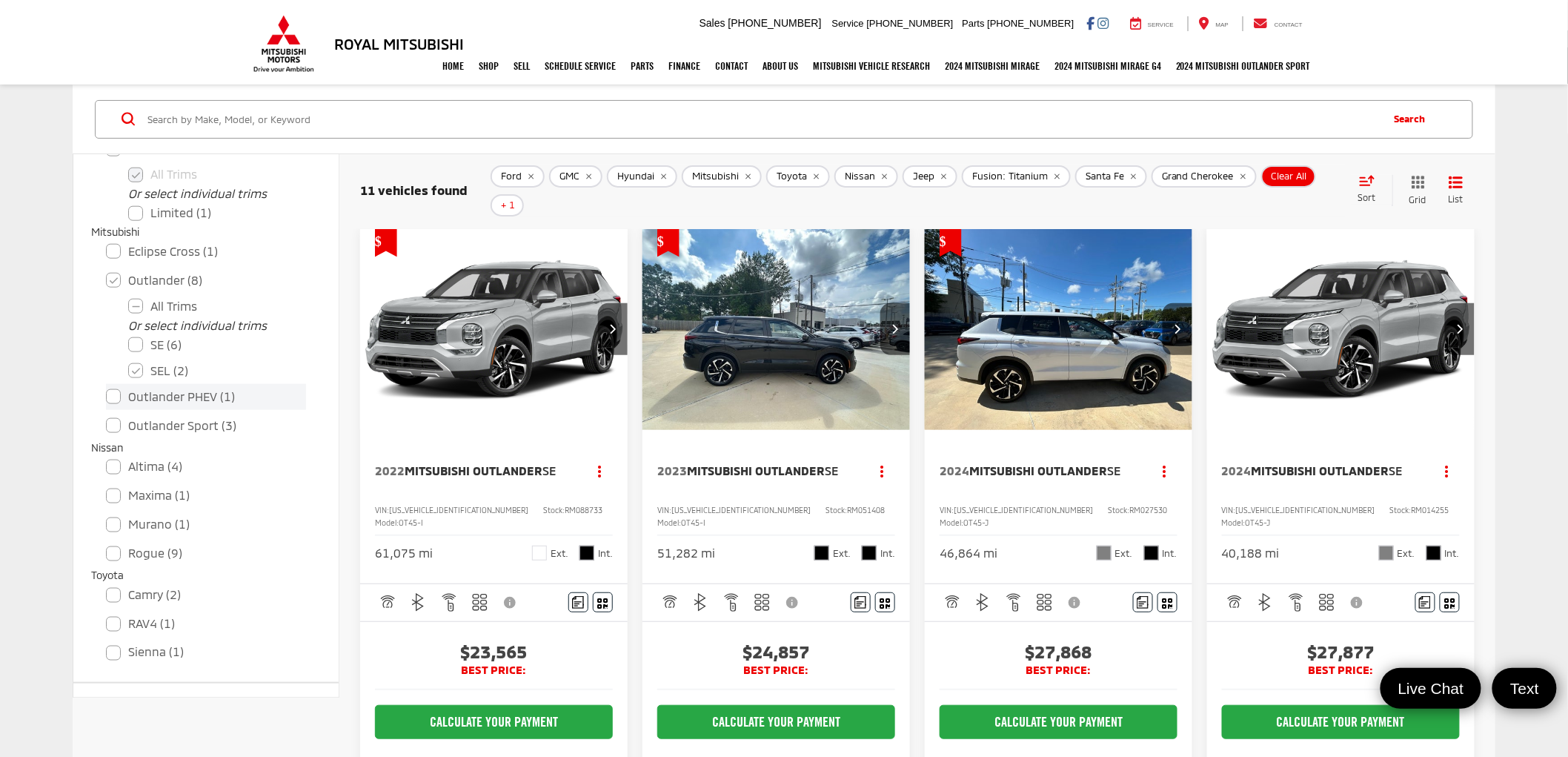
click at [107, 388] on input "Outlander PHEV (1)" at bounding box center [106, 387] width 1 height 1
checkbox input "true"
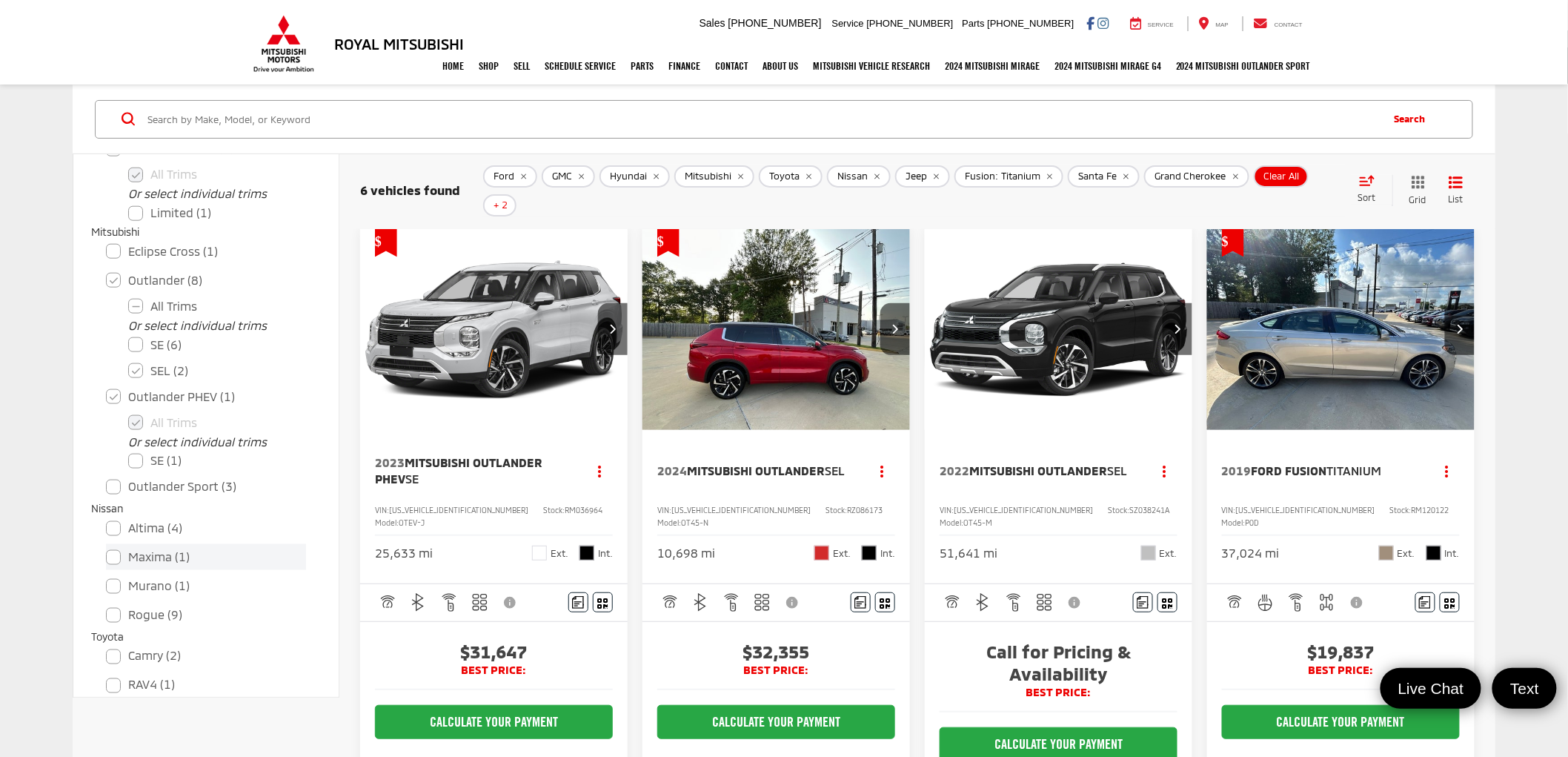
click at [115, 554] on label "Maxima (1)" at bounding box center [205, 558] width 200 height 26
click at [107, 548] on input "Maxima (1)" at bounding box center [106, 547] width 1 height 1
checkbox input "true"
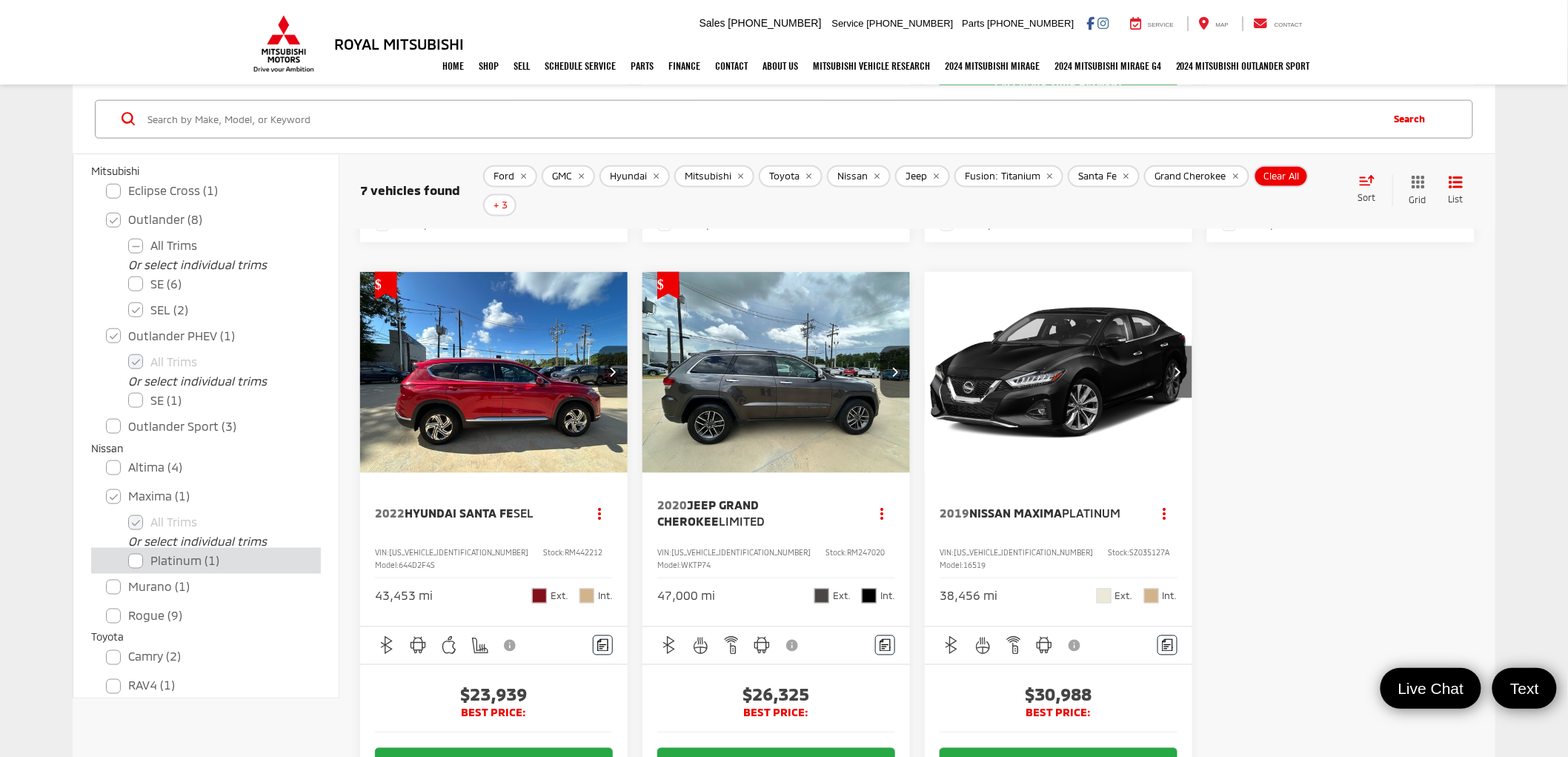
scroll to position [805, 0]
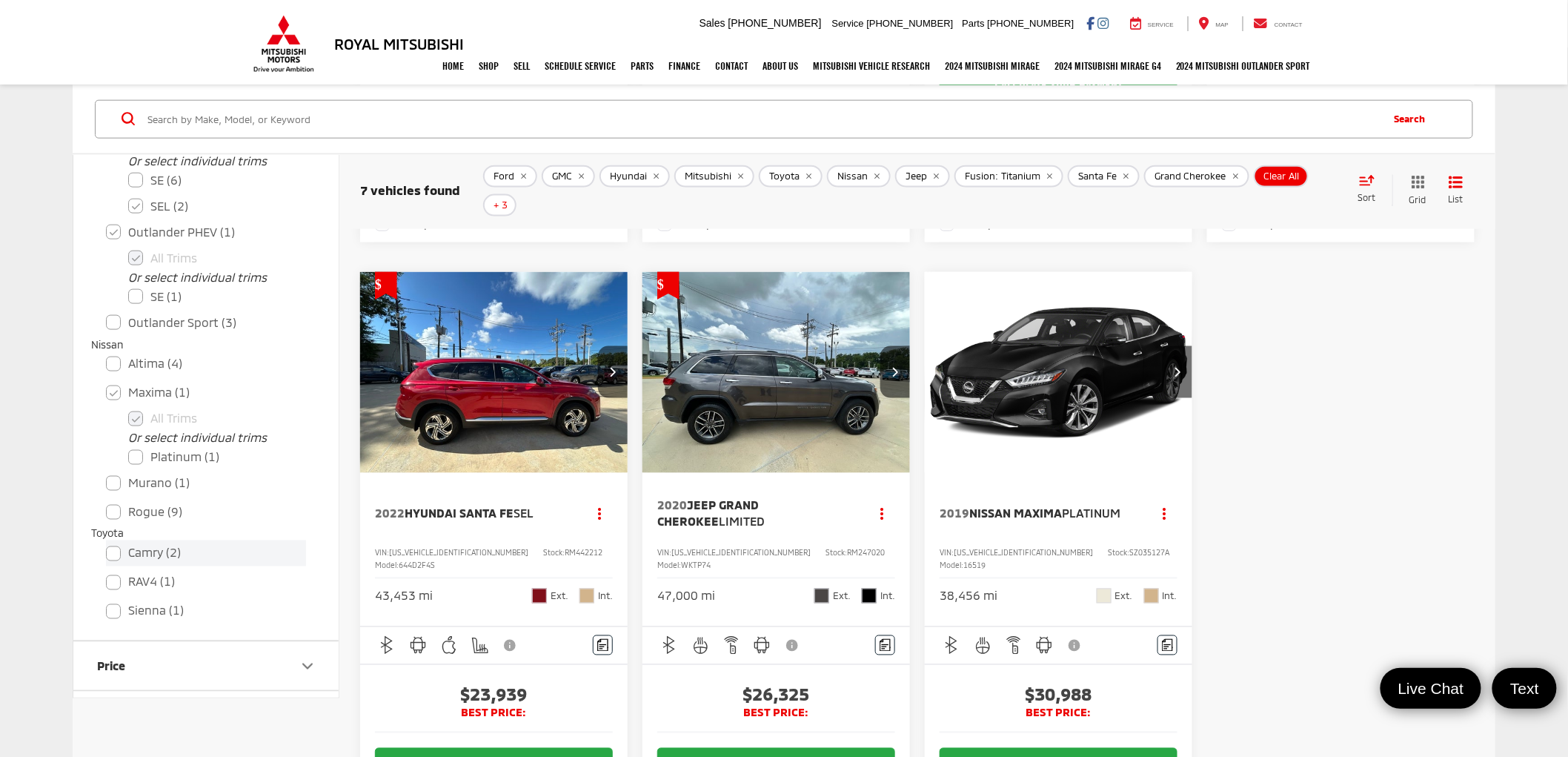
click at [113, 545] on label "Camry (2)" at bounding box center [205, 553] width 200 height 26
click at [107, 544] on input "Camry (2)" at bounding box center [106, 543] width 1 height 1
checkbox input "true"
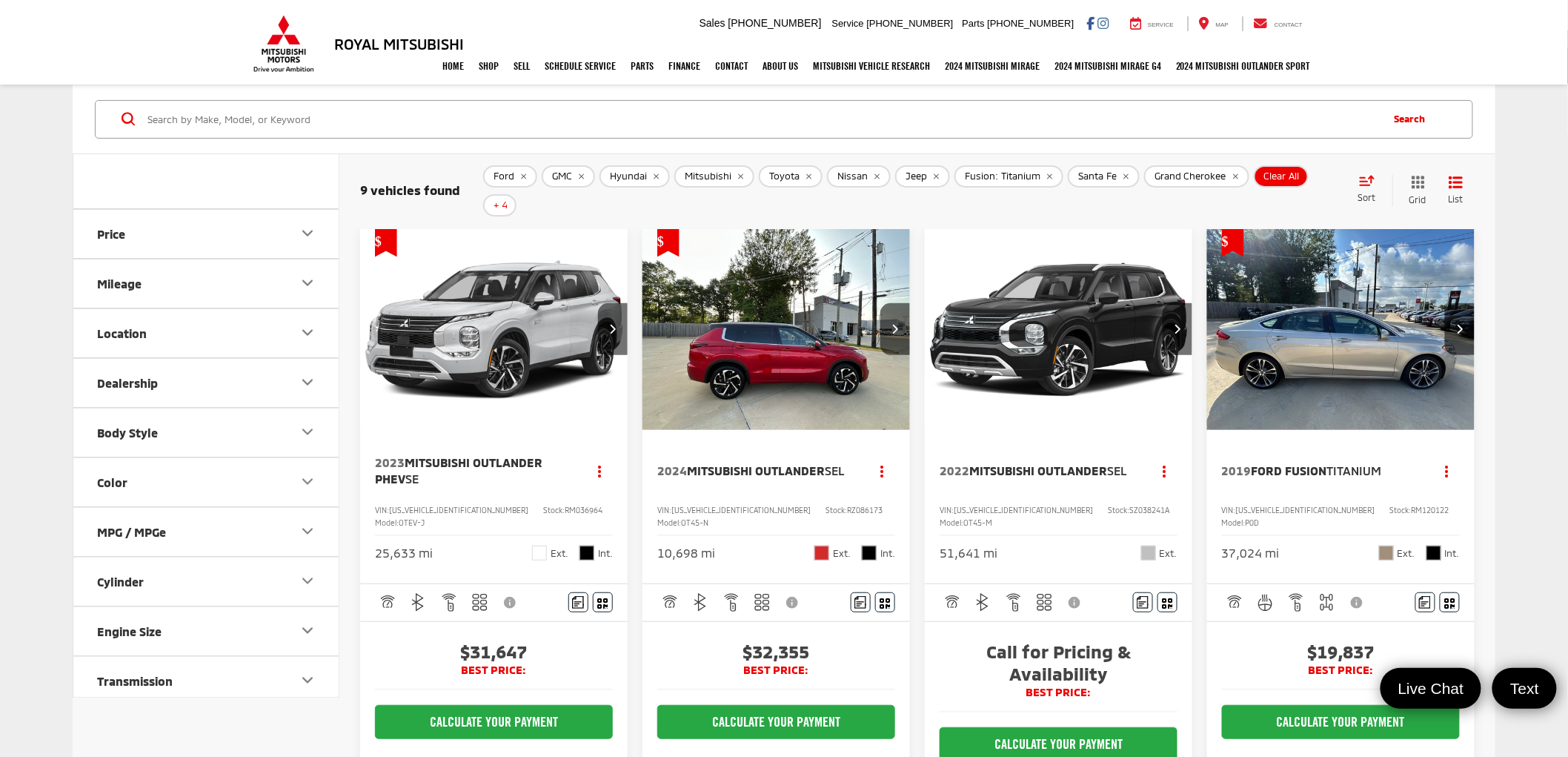
scroll to position [1331, 0]
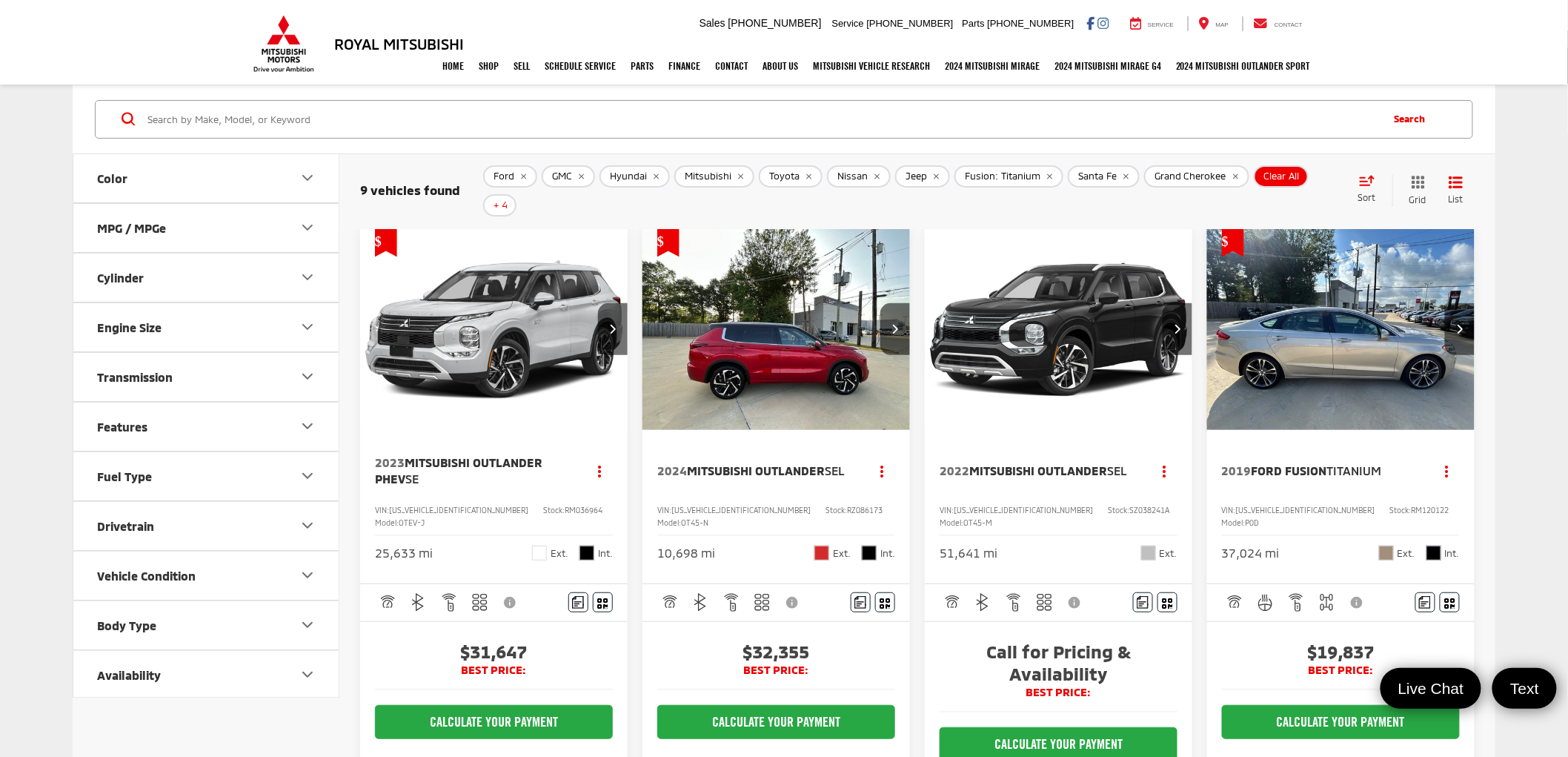
click at [1464, 308] on button "Next image" at bounding box center [1460, 329] width 29 height 52
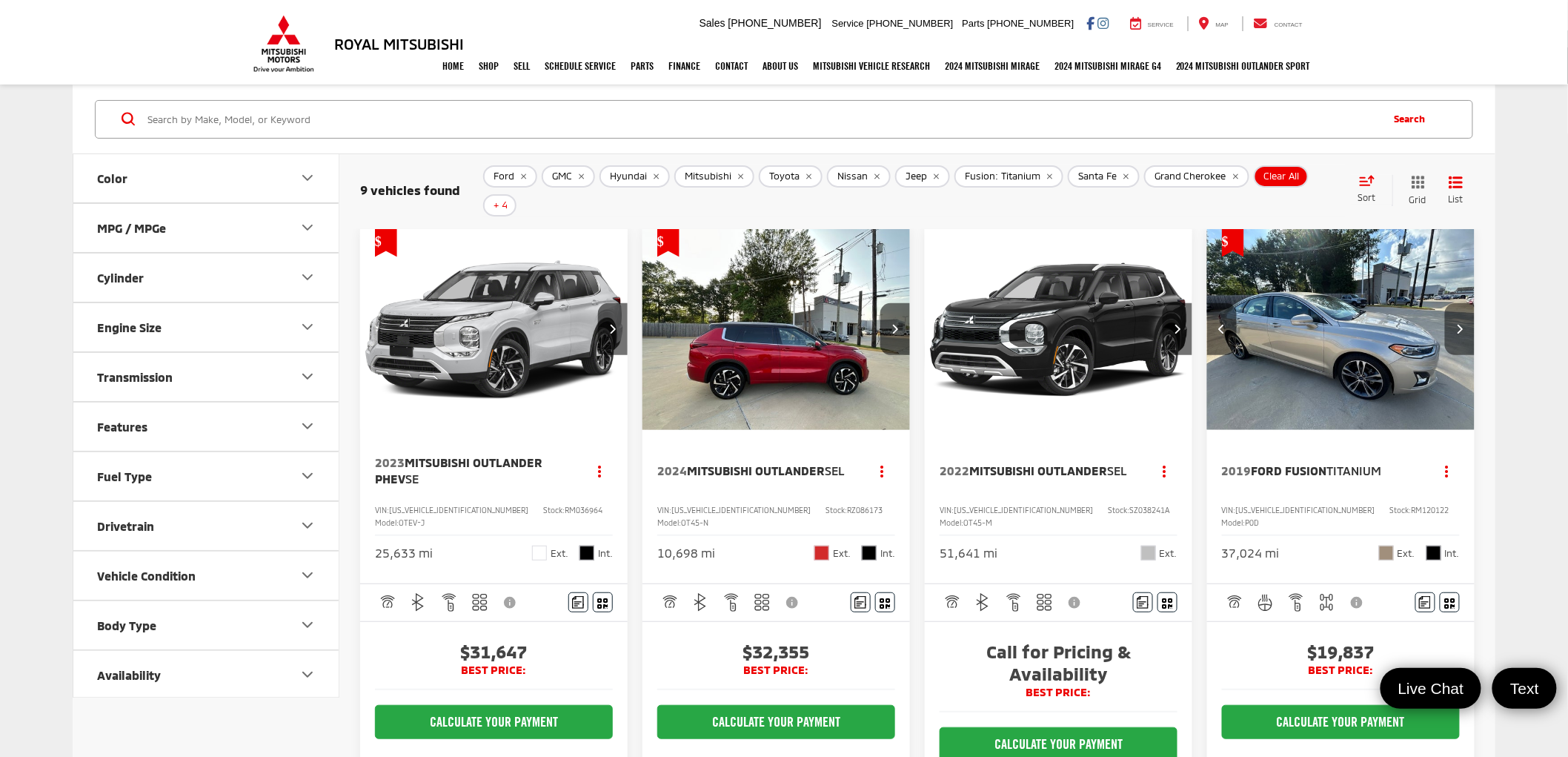
click at [1464, 308] on button "Next image" at bounding box center [1460, 329] width 29 height 52
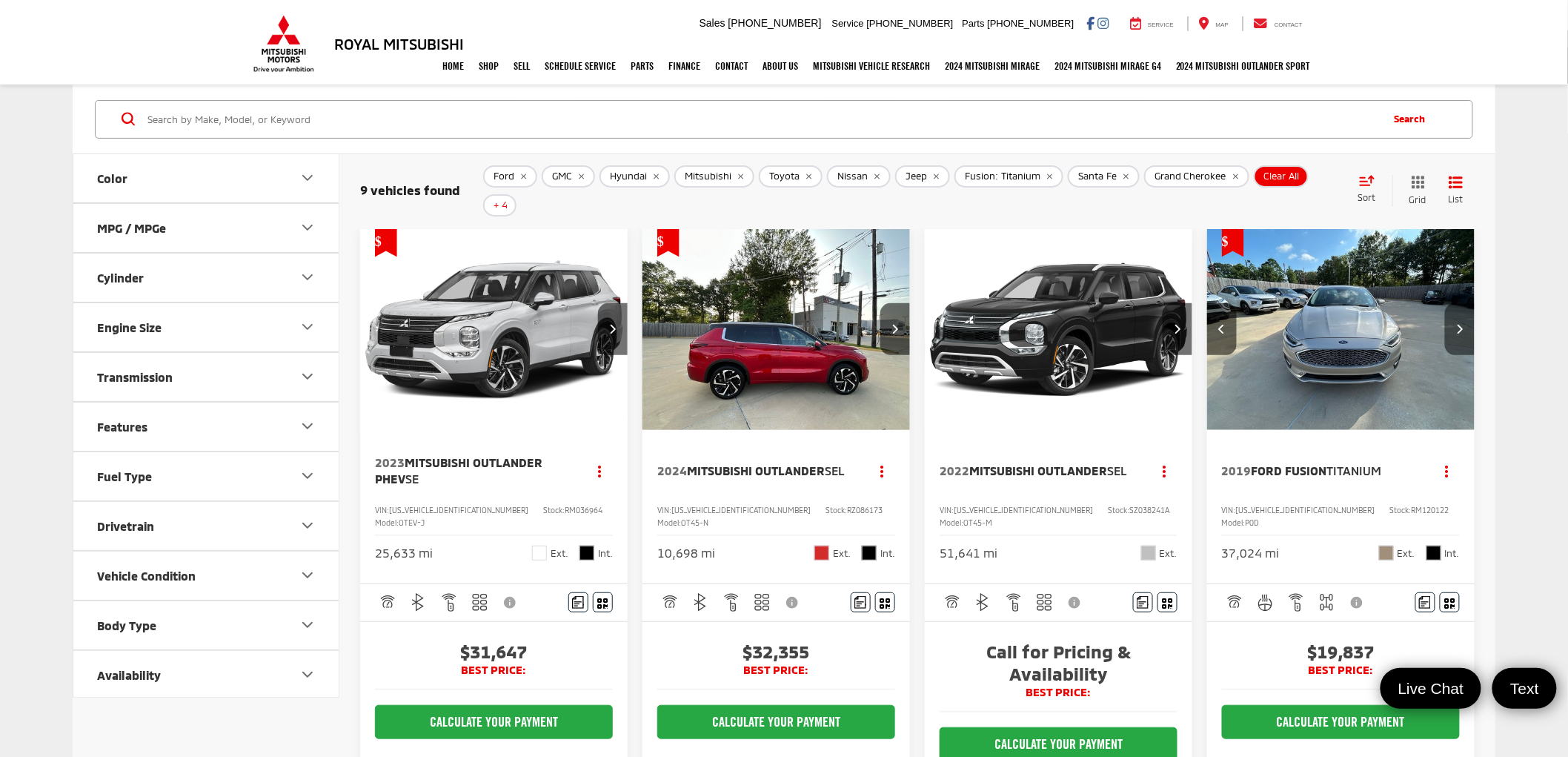
click at [1464, 308] on button "Next image" at bounding box center [1460, 329] width 29 height 52
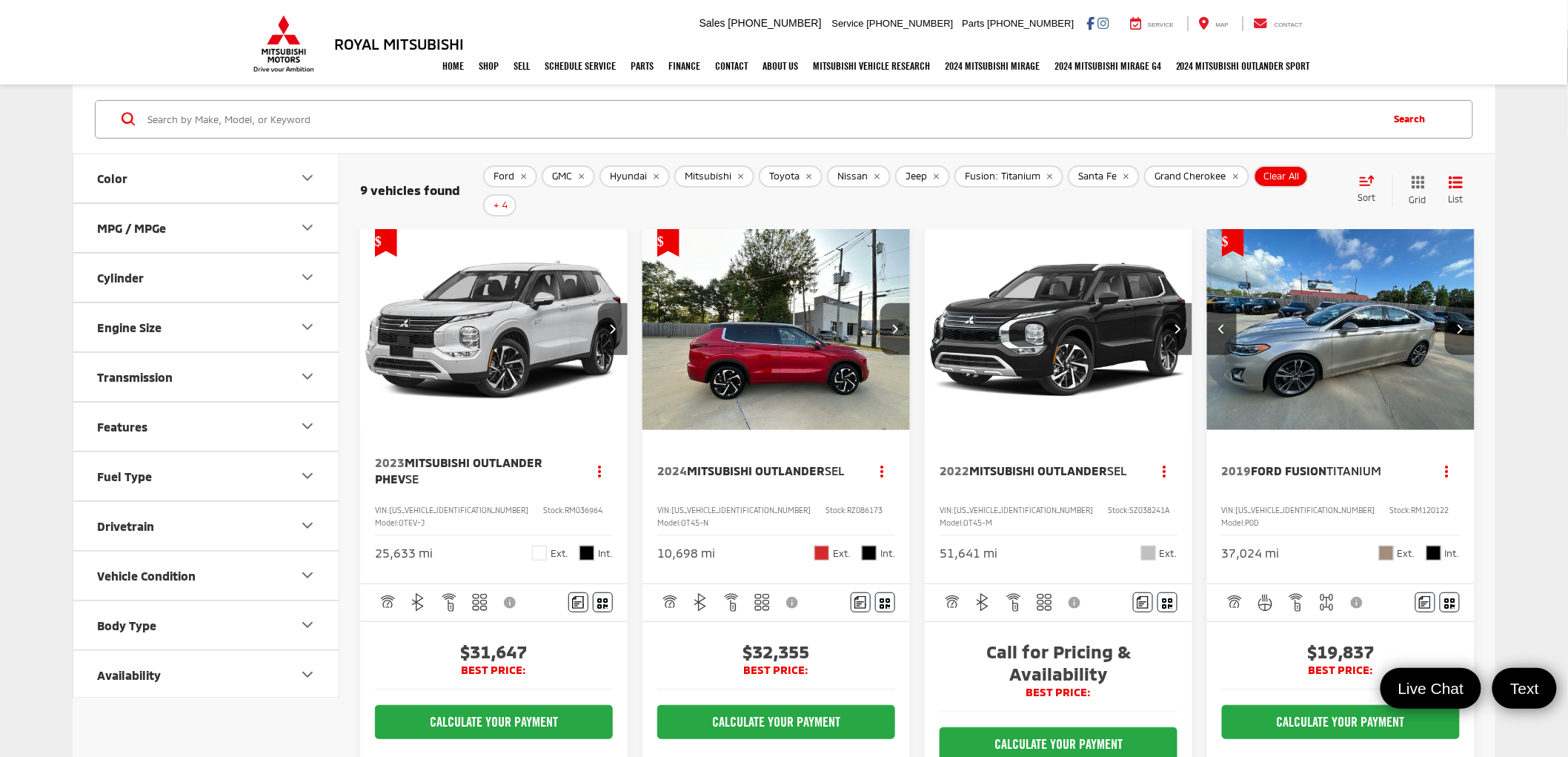
click at [1464, 308] on button "Next image" at bounding box center [1460, 329] width 29 height 52
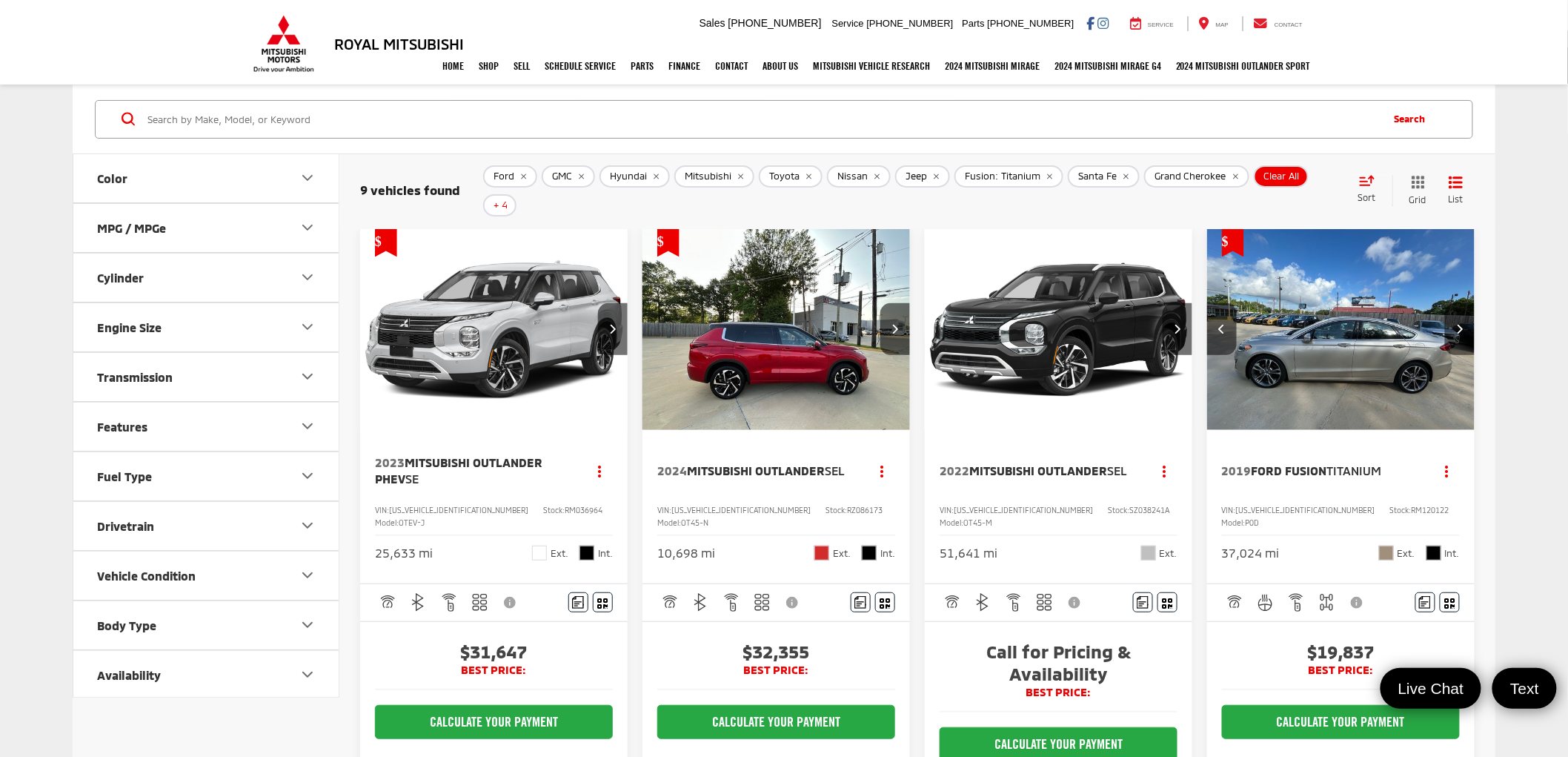
click at [1464, 308] on button "Next image" at bounding box center [1460, 329] width 29 height 52
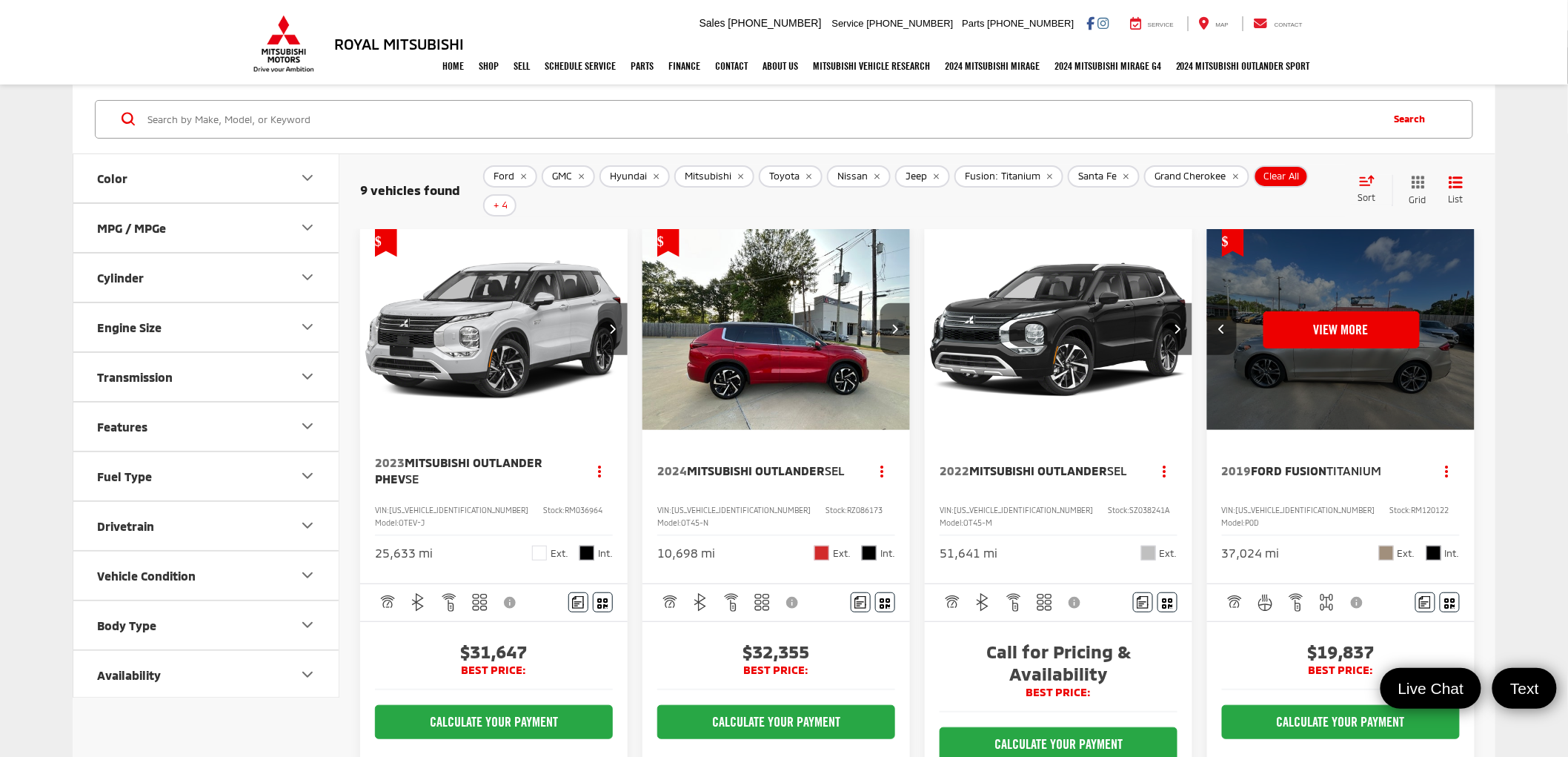
click at [1464, 308] on div "View More" at bounding box center [1341, 331] width 269 height 202
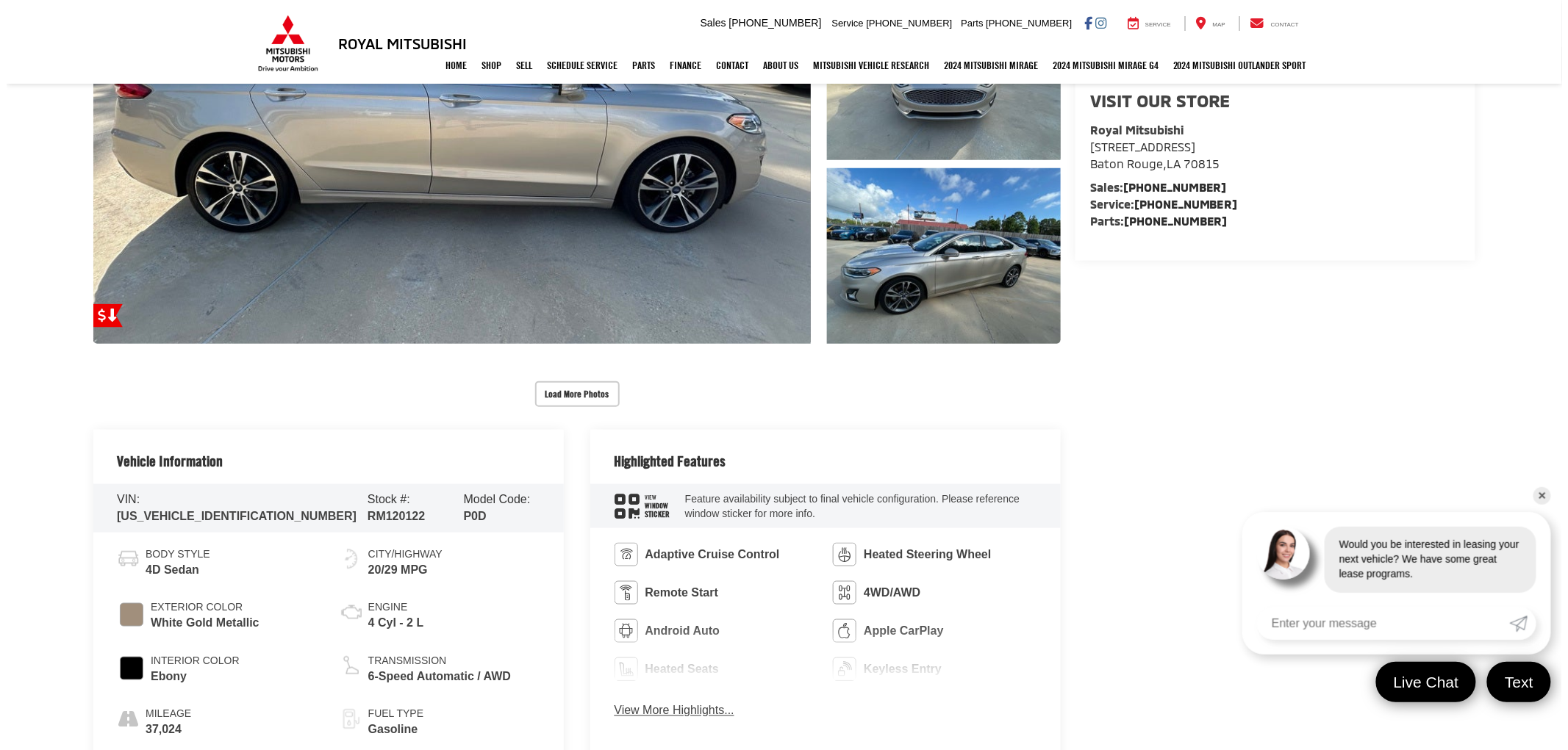
scroll to position [134, 0]
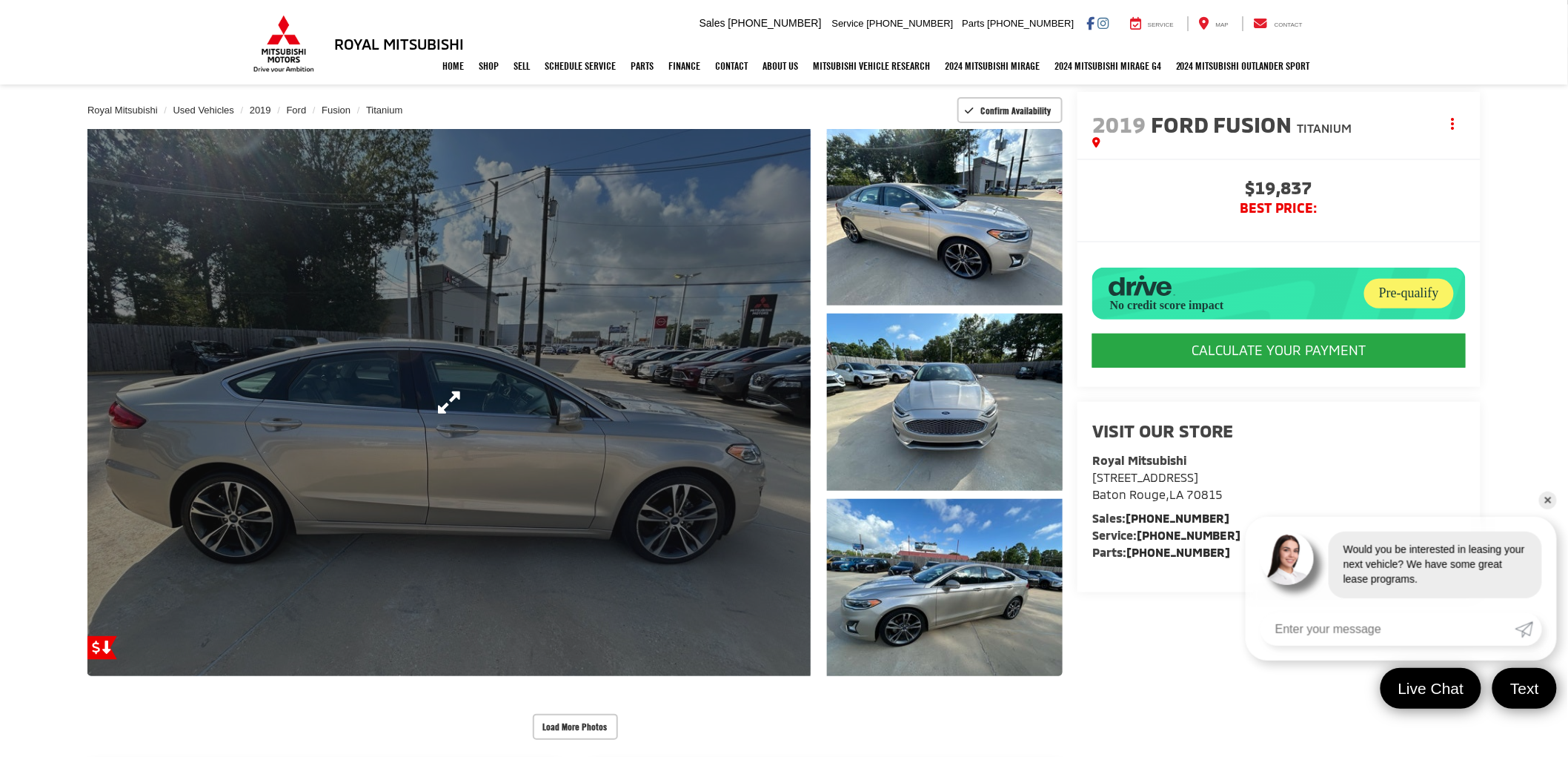
click at [714, 462] on link "Expand Photo 0" at bounding box center [449, 402] width 723 height 547
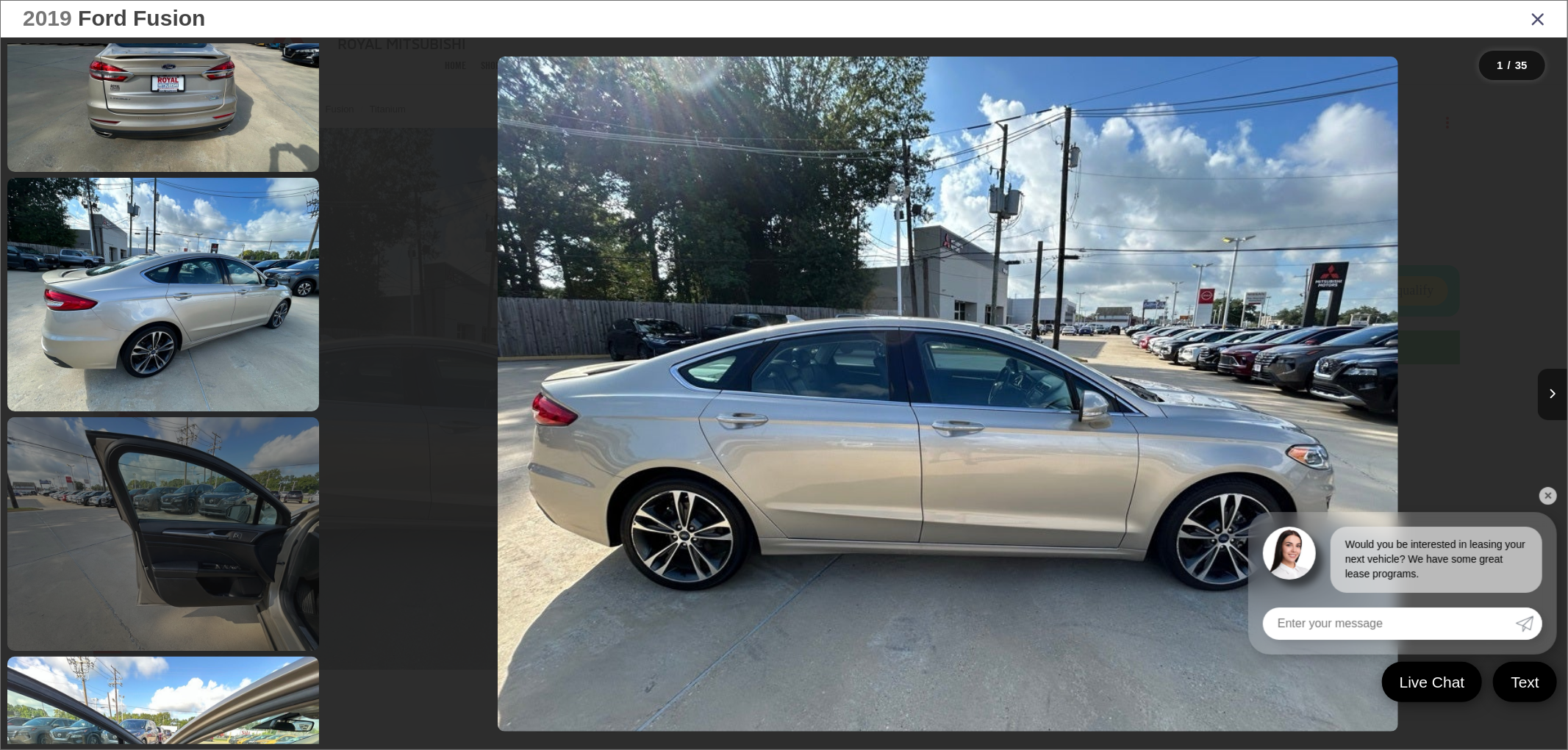
scroll to position [1958, 0]
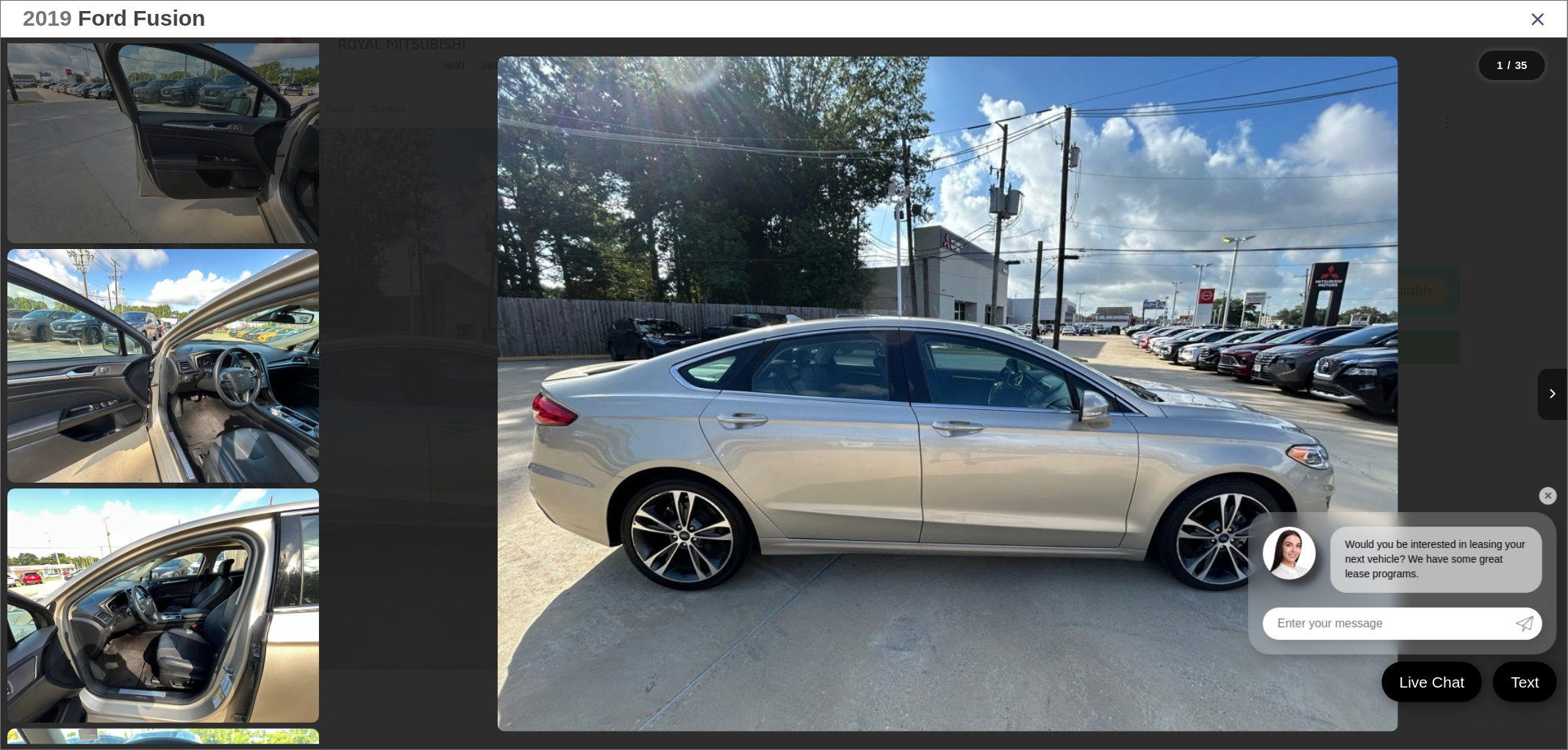
click at [190, 556] on link at bounding box center [163, 605] width 312 height 233
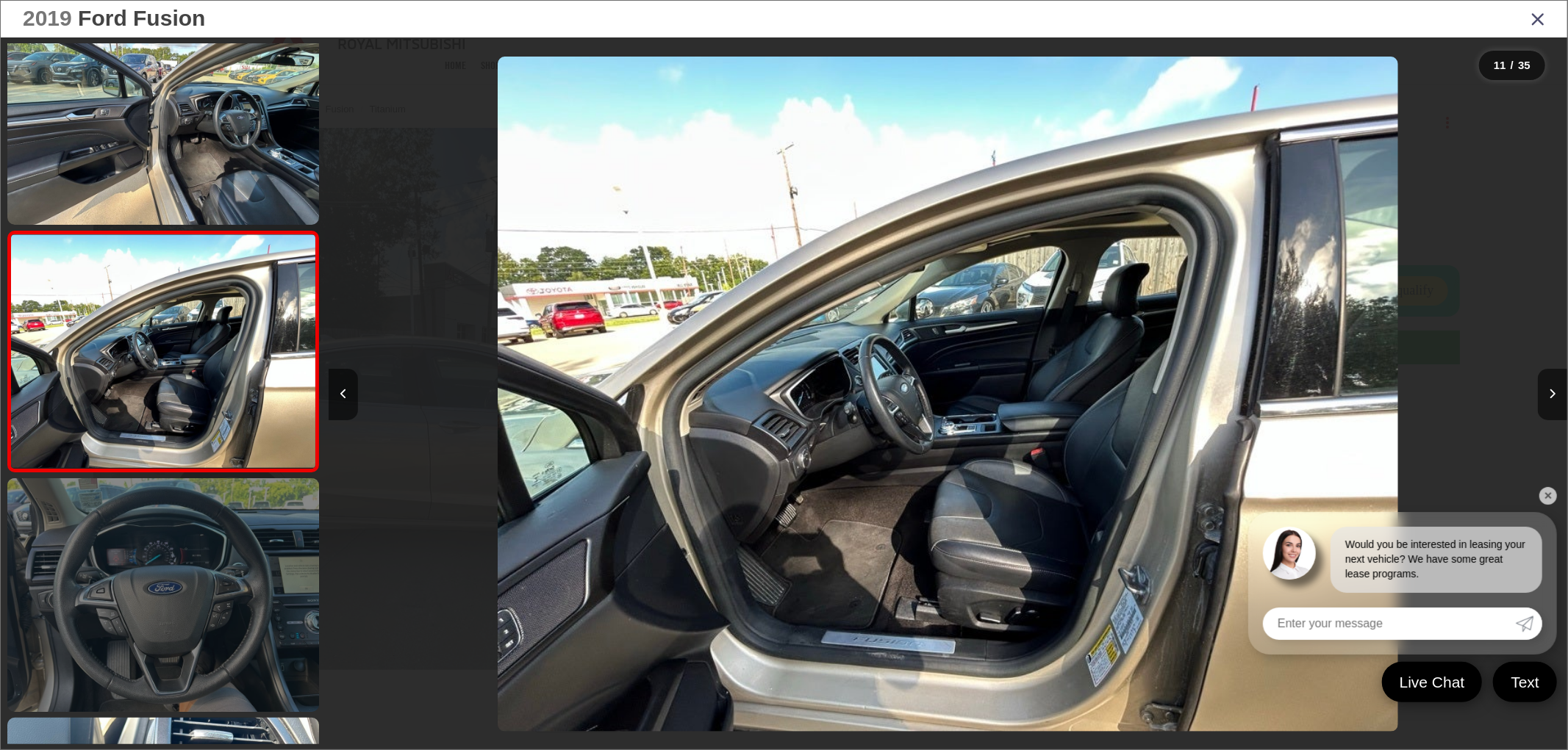
scroll to position [2617, 0]
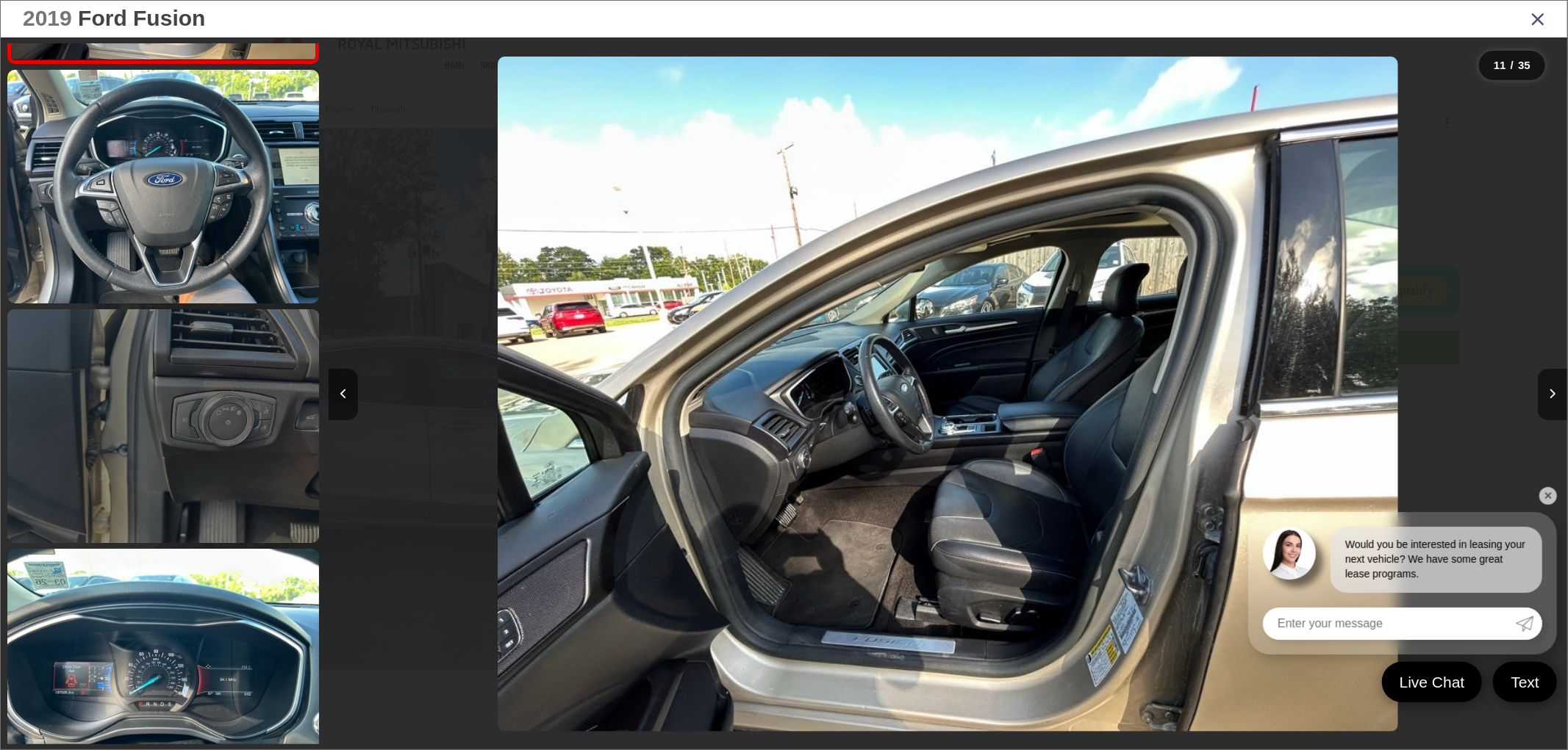
click at [221, 519] on link at bounding box center [163, 426] width 312 height 233
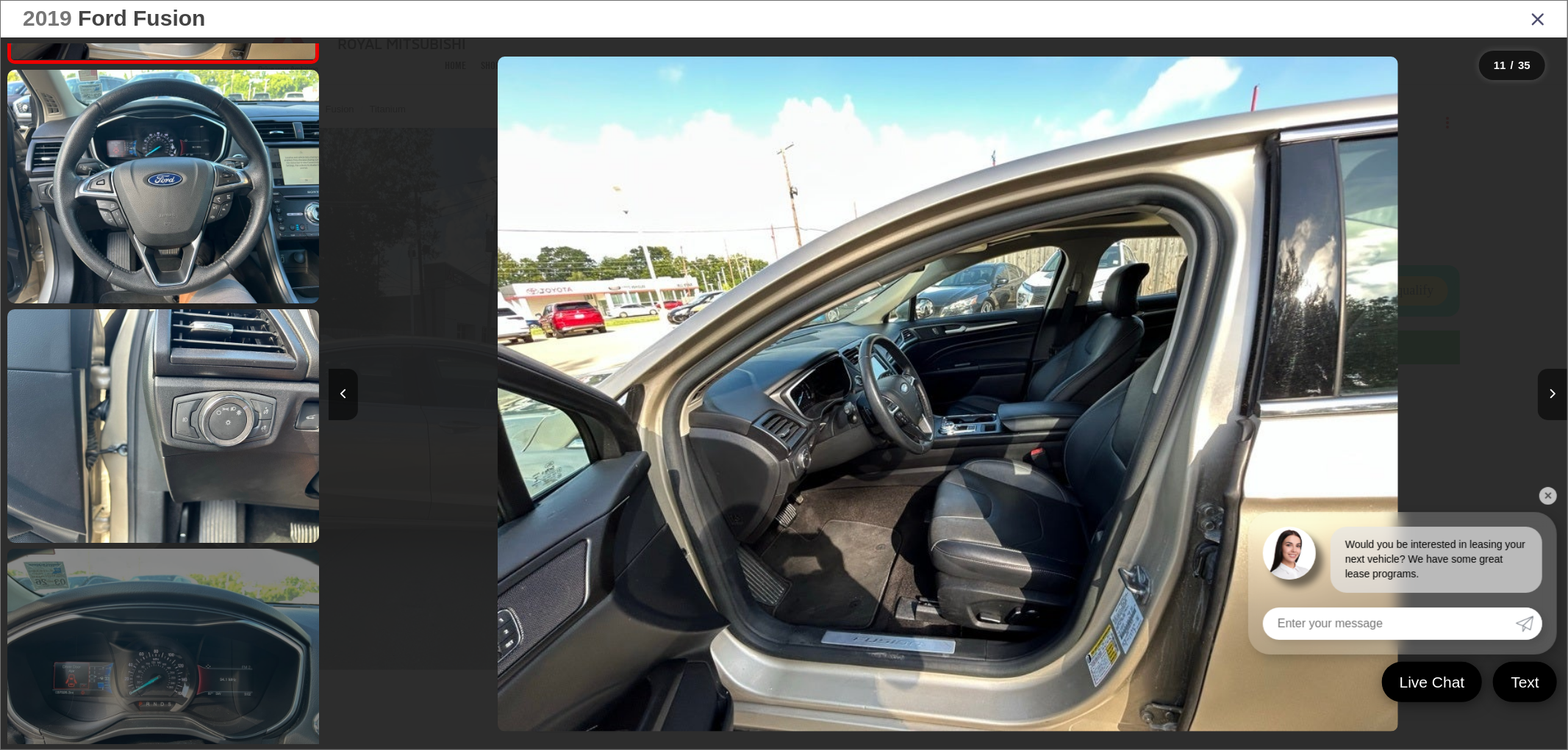
scroll to position [0, 14859]
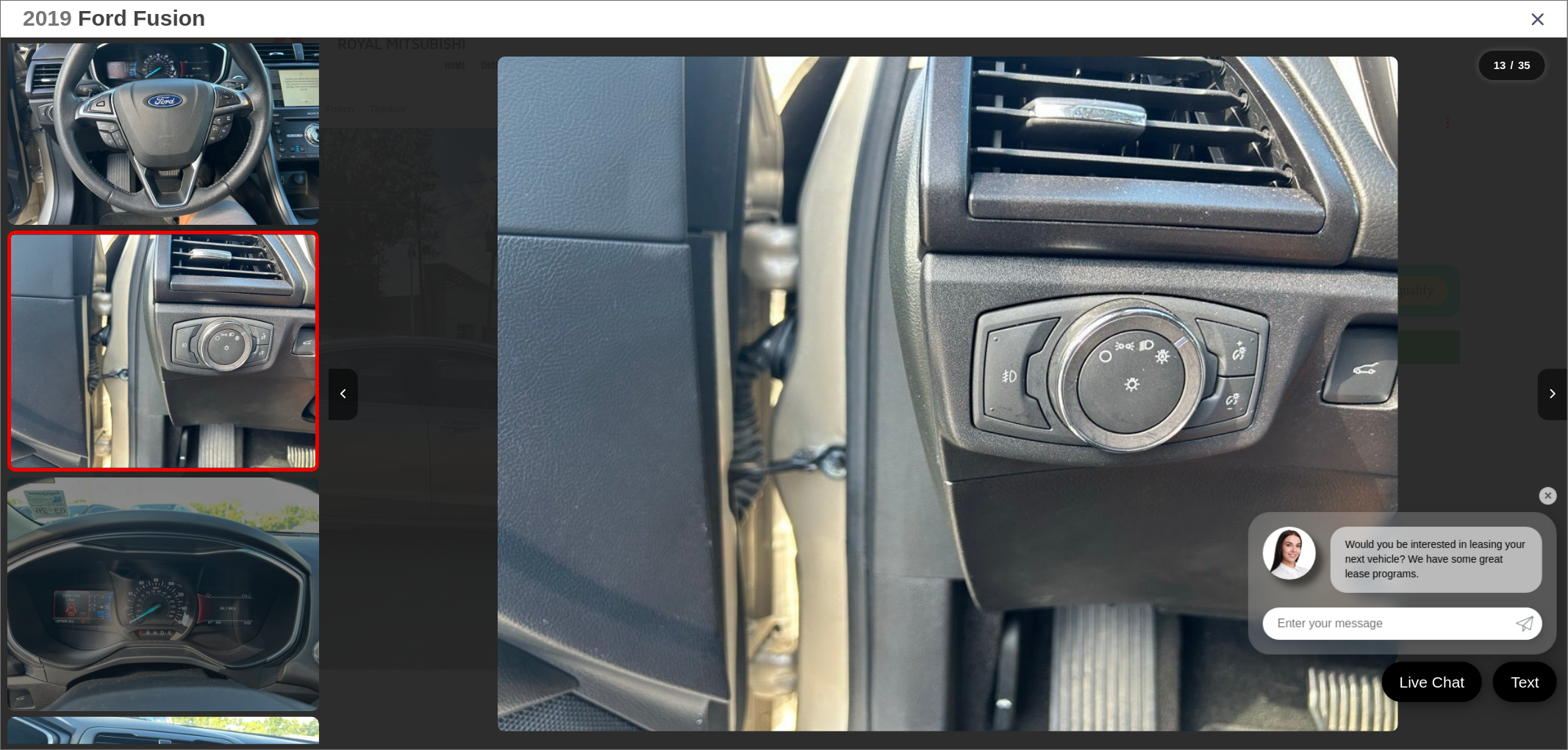
click at [224, 569] on link at bounding box center [163, 594] width 312 height 233
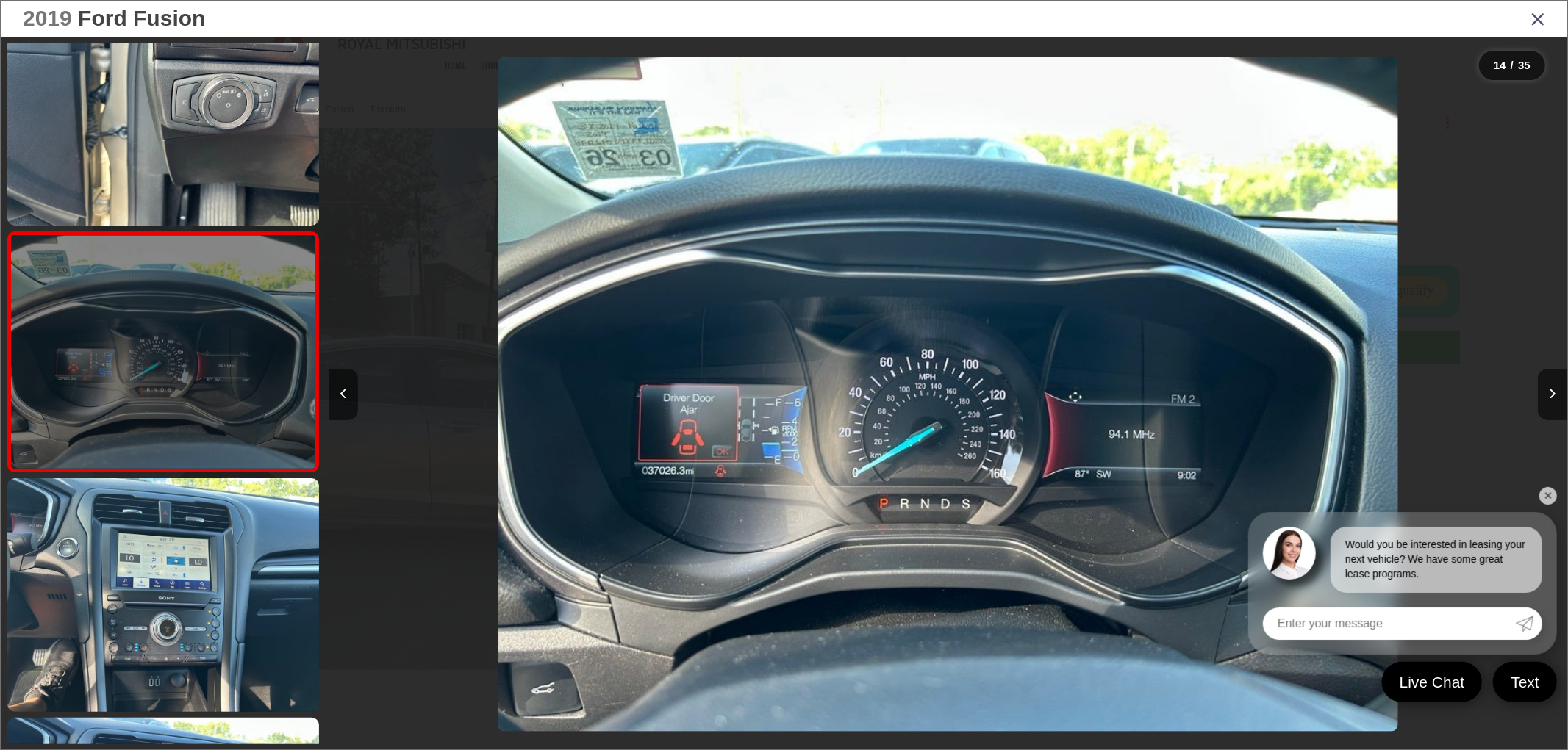
scroll to position [3090, 0]
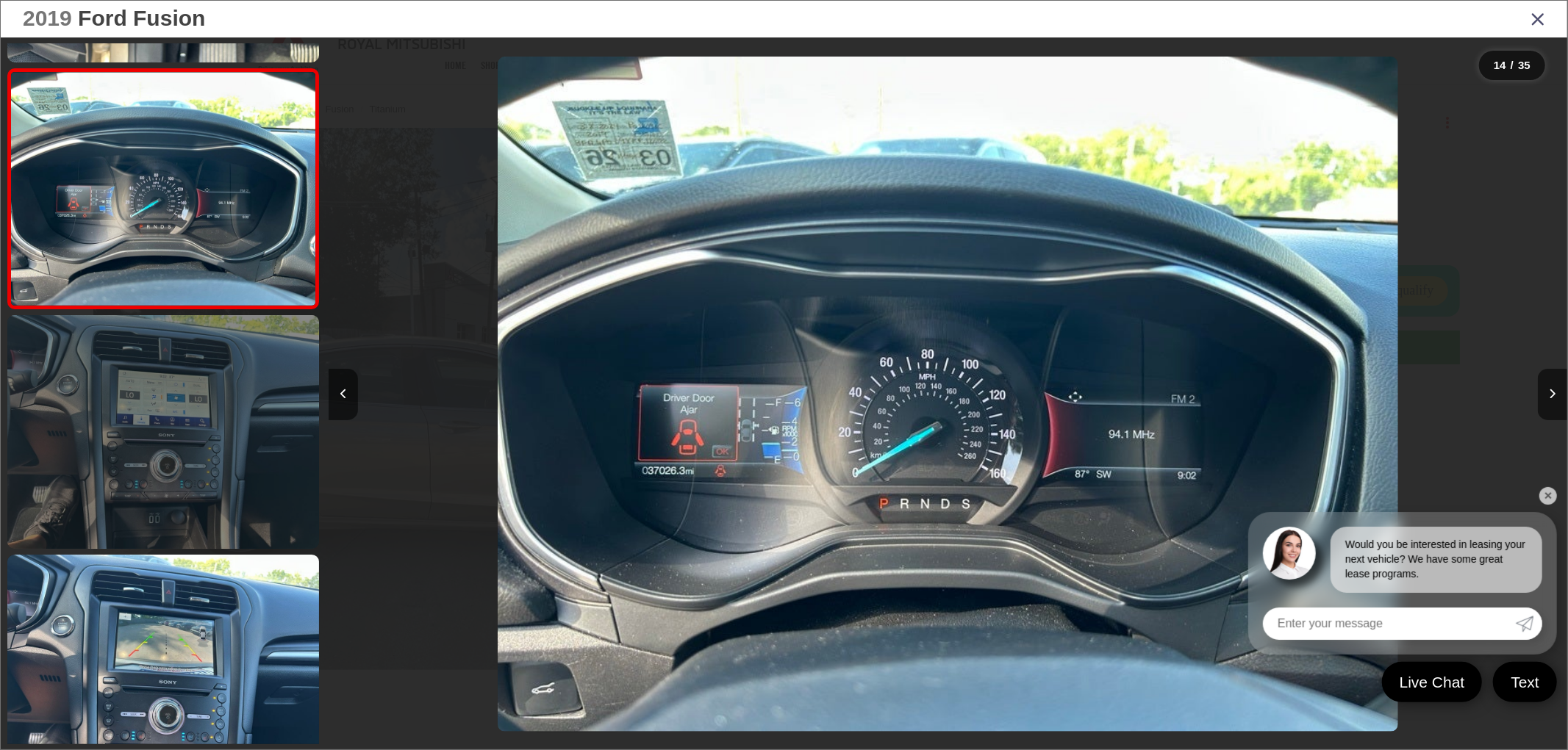
click at [230, 476] on link at bounding box center [163, 432] width 312 height 233
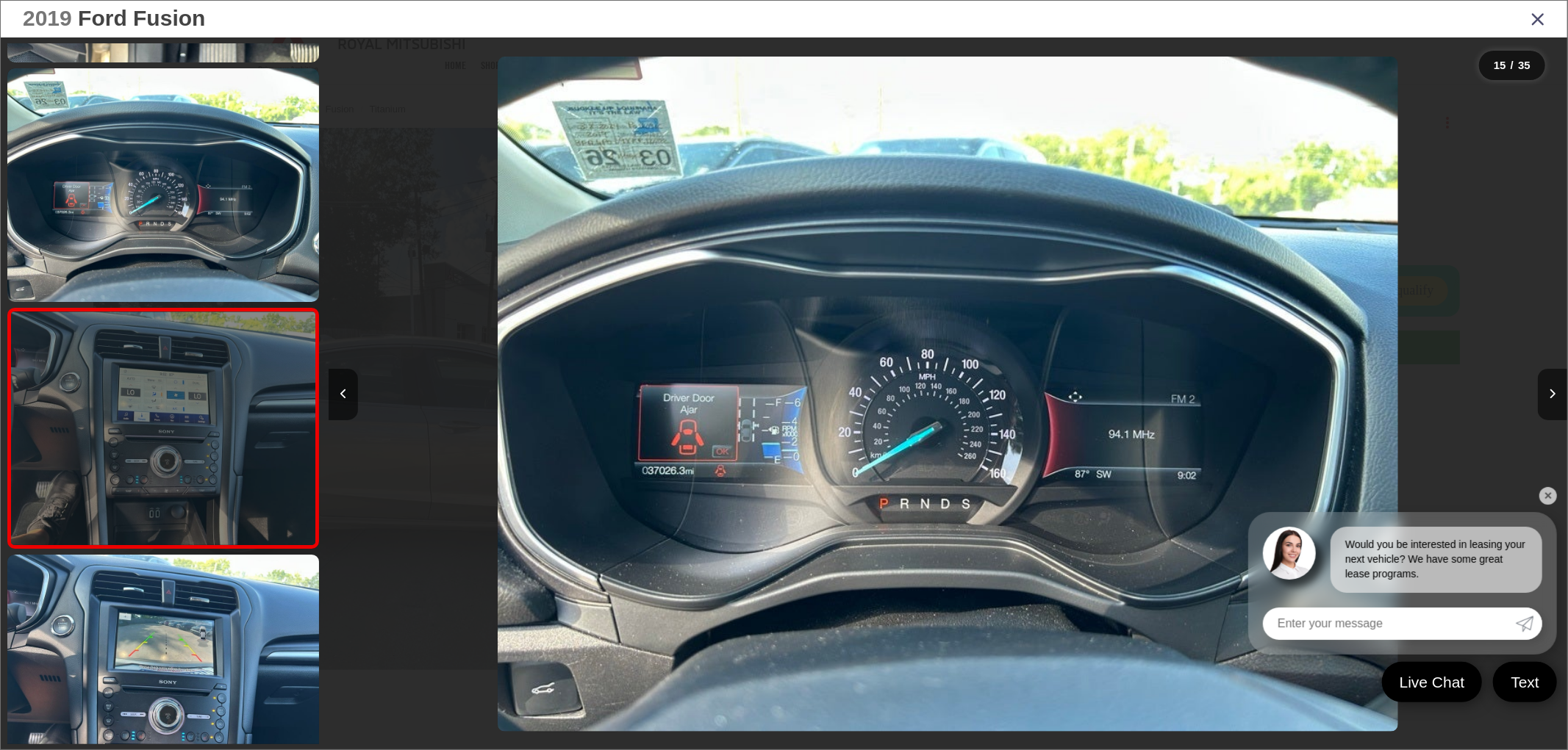
scroll to position [3167, 0]
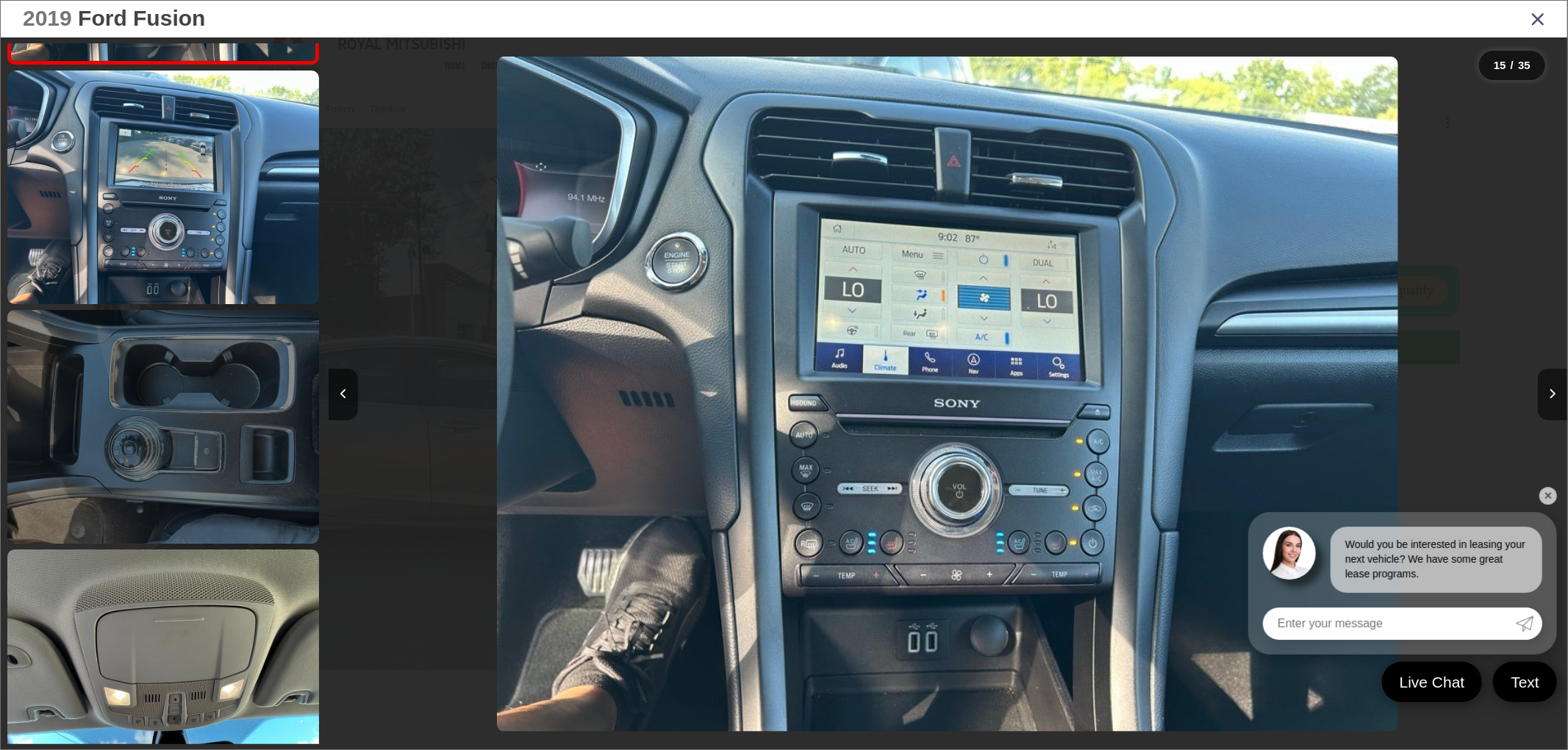
click at [237, 489] on link at bounding box center [163, 426] width 312 height 233
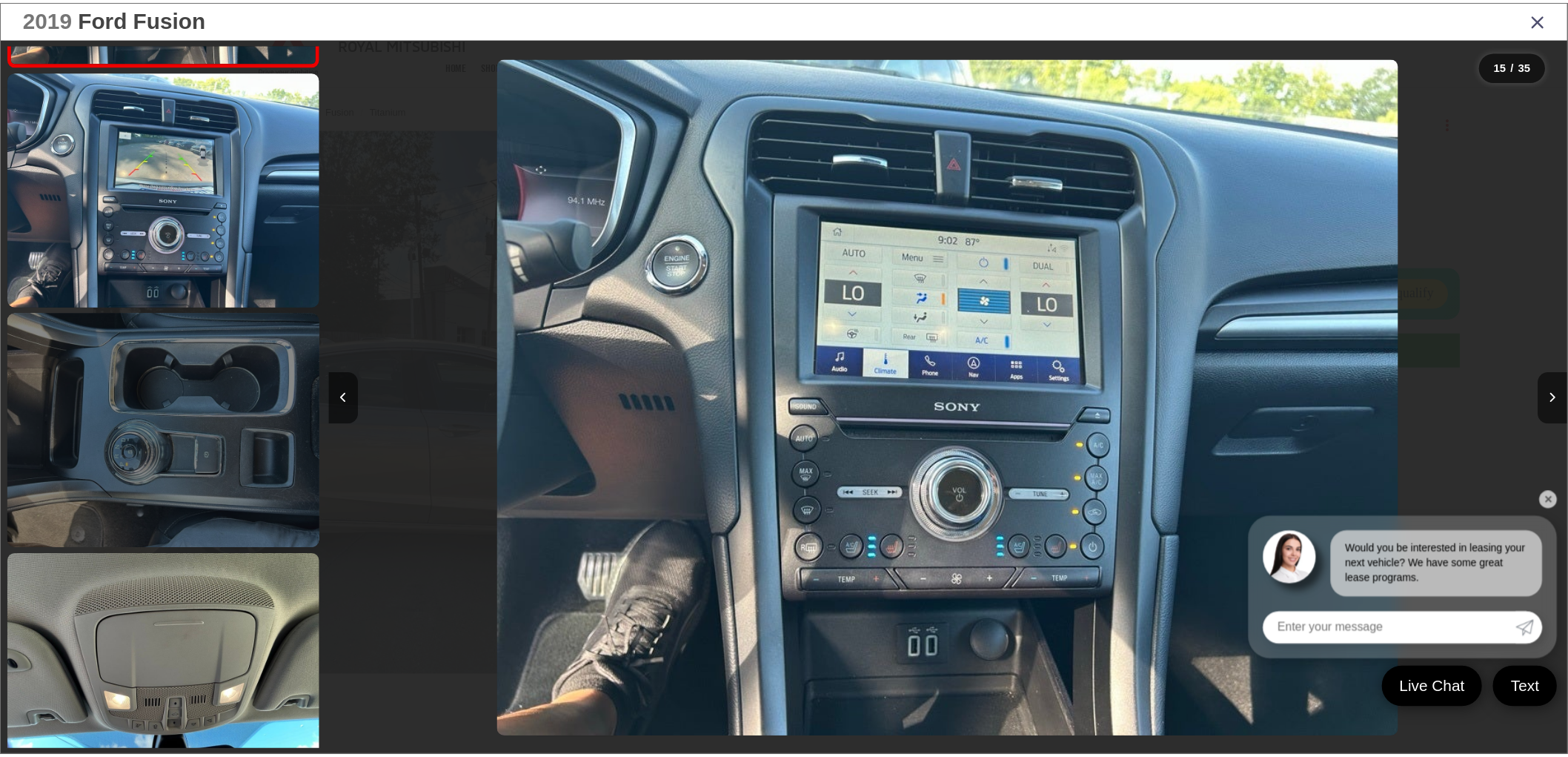
scroll to position [0, 19979]
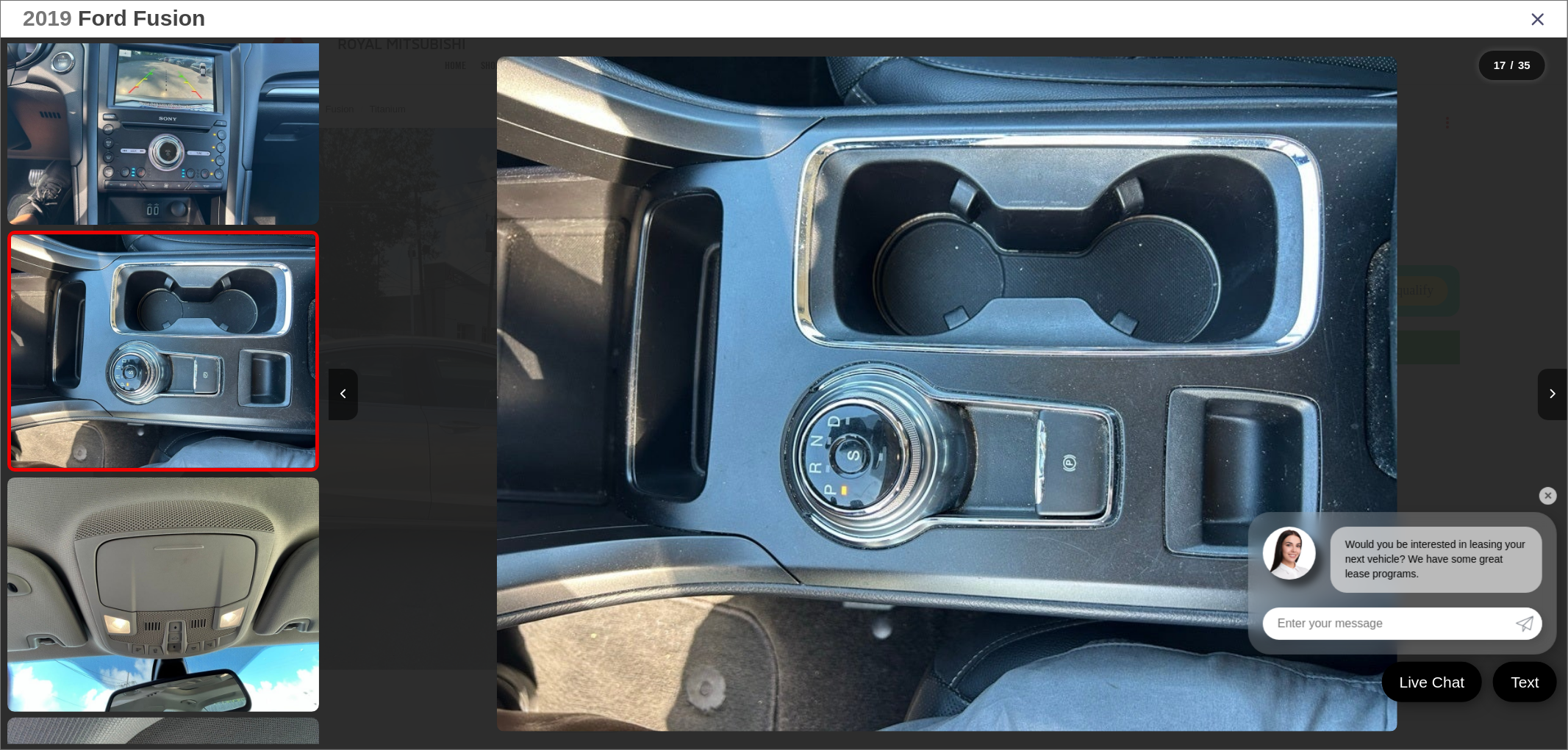
click at [1538, 19] on icon "Close gallery" at bounding box center [1537, 18] width 15 height 19
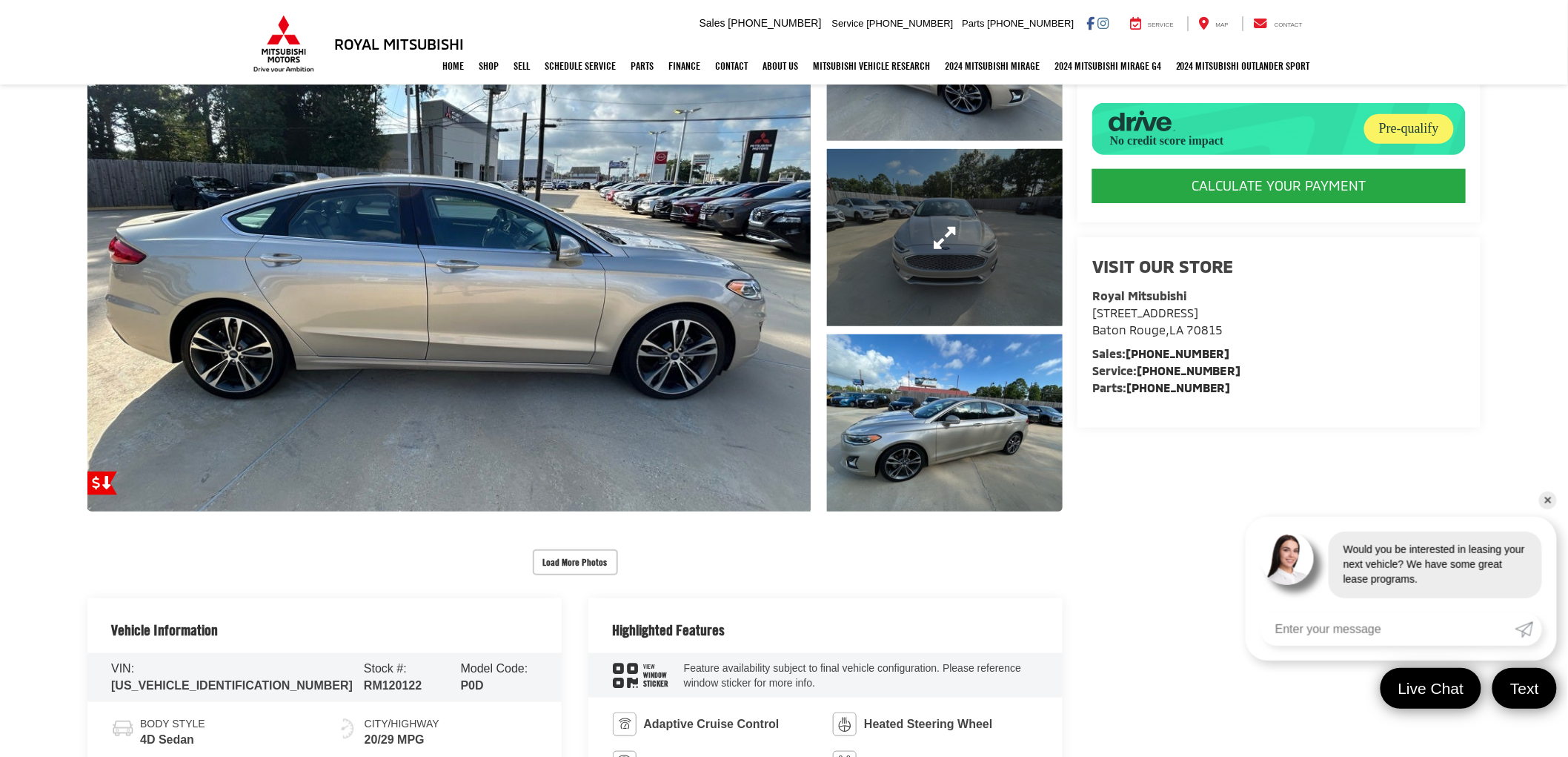
scroll to position [217, 0]
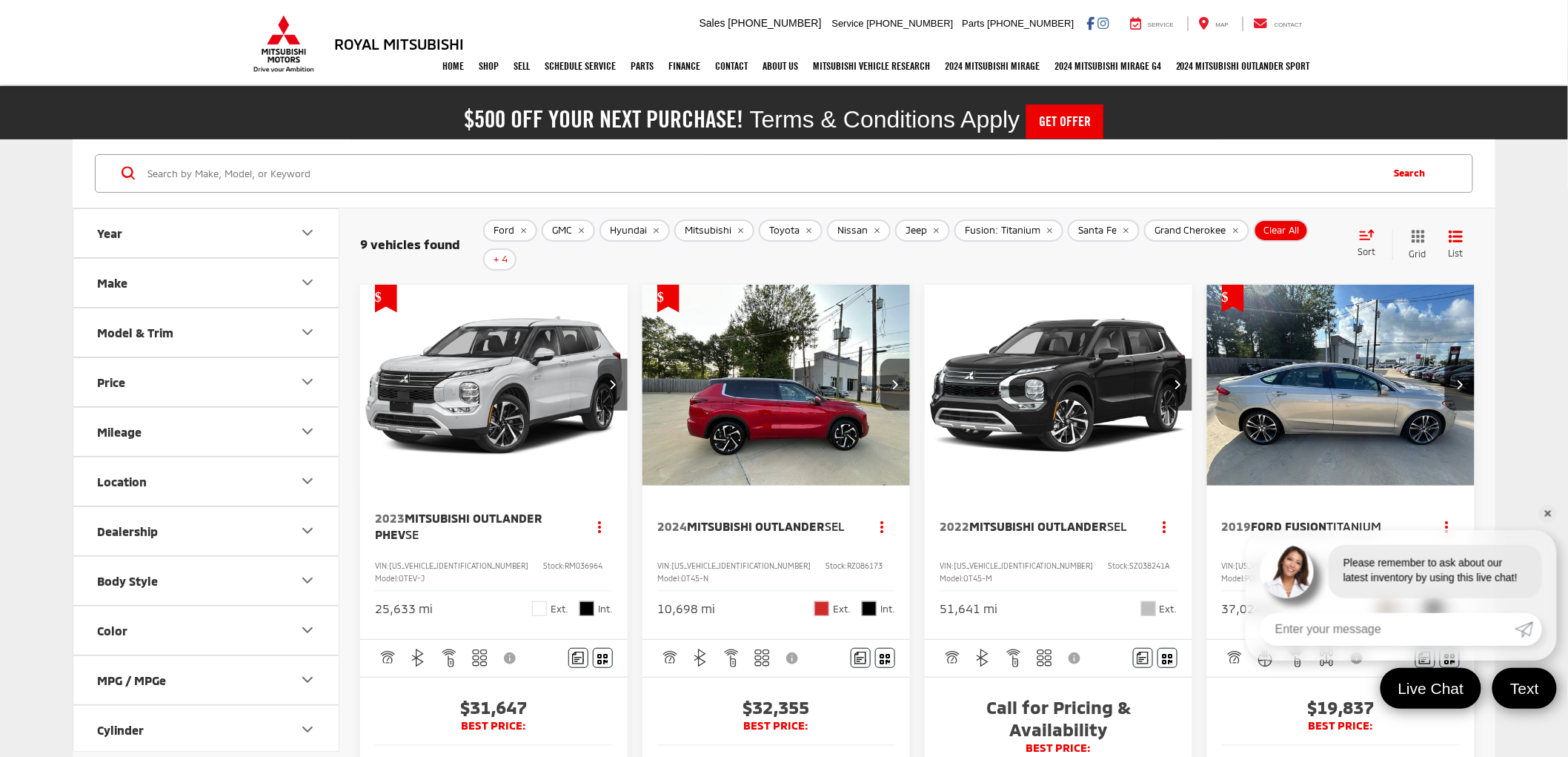
scroll to position [56, 0]
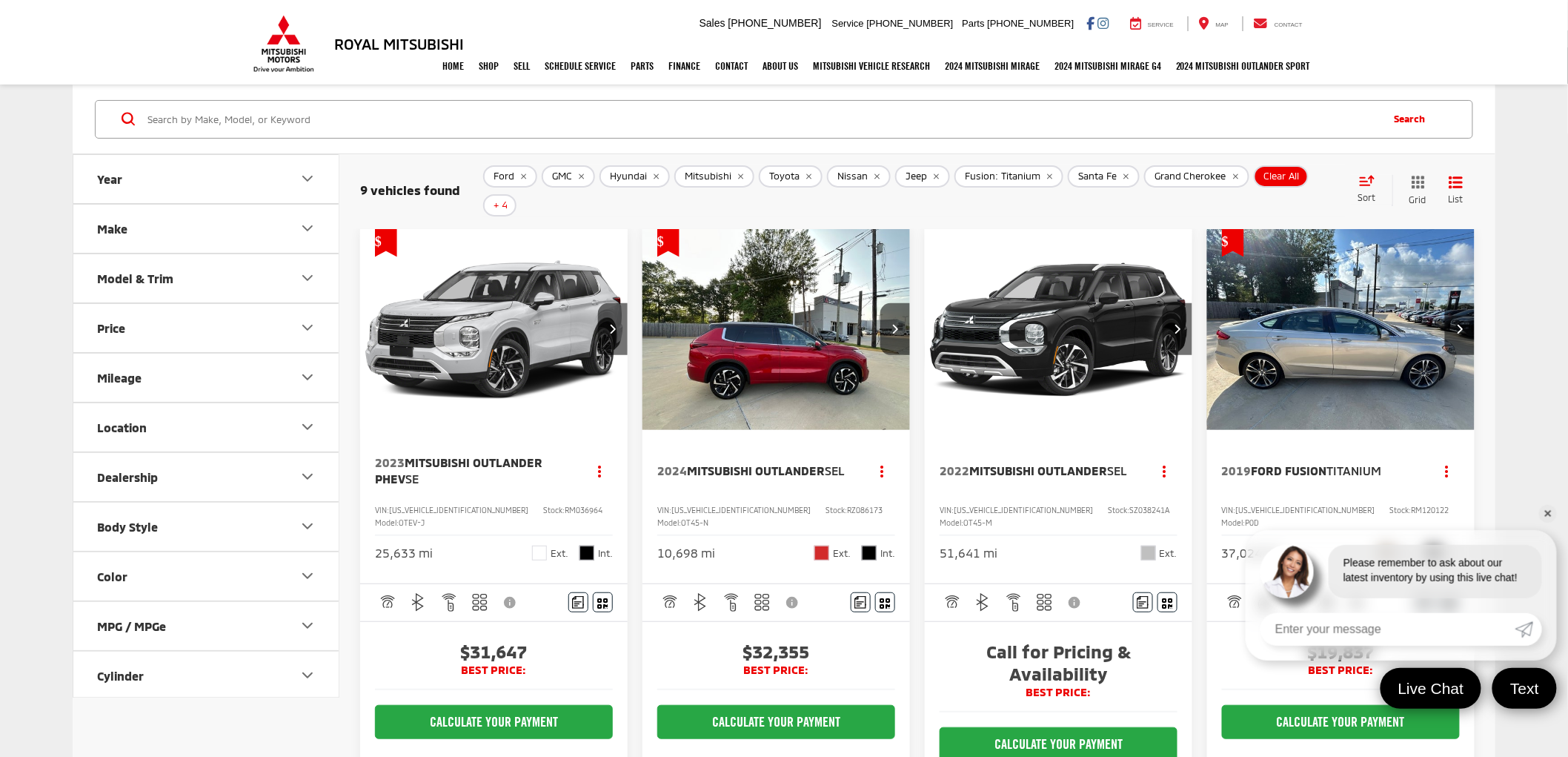
click at [1552, 512] on link "✕" at bounding box center [1548, 514] width 18 height 18
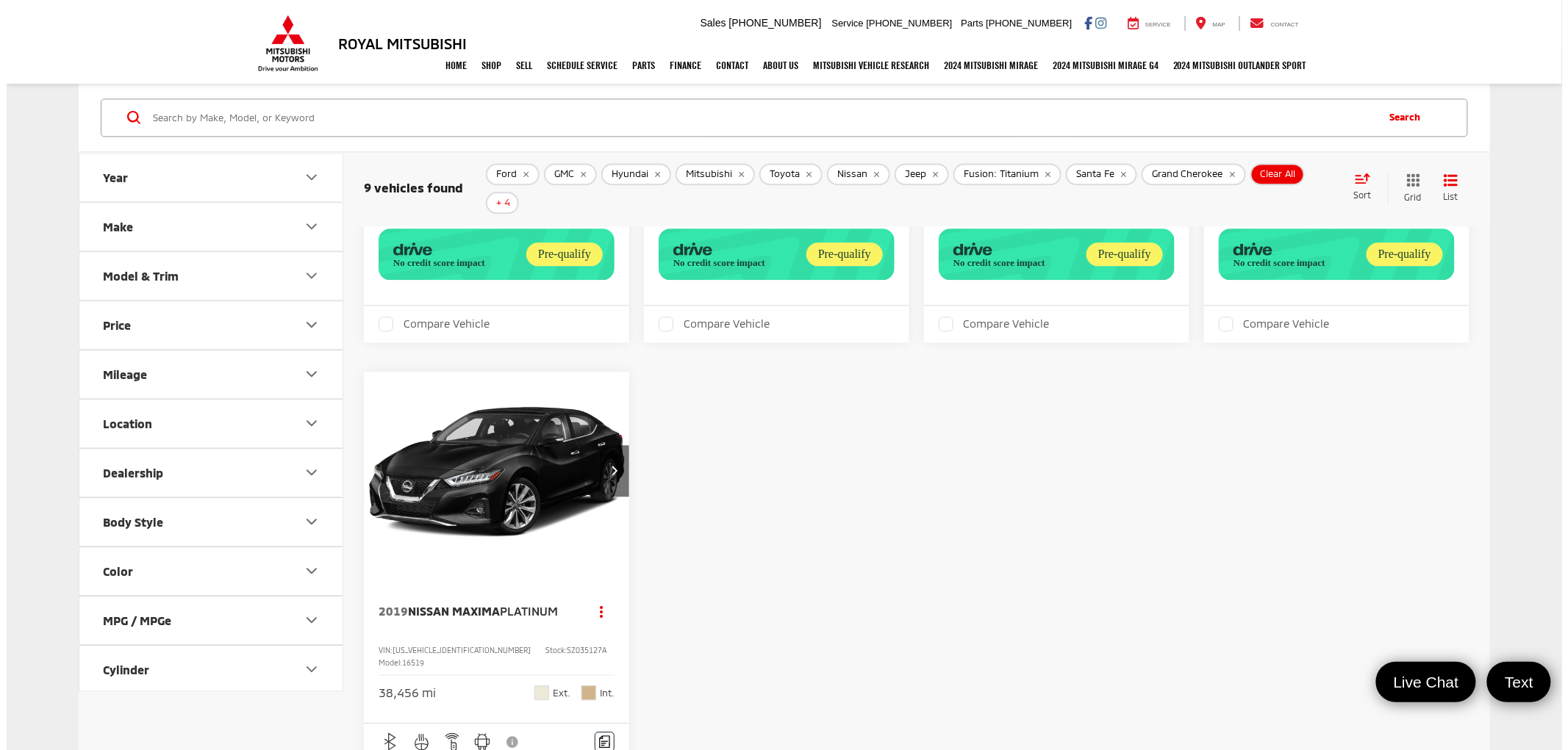
scroll to position [1524, 0]
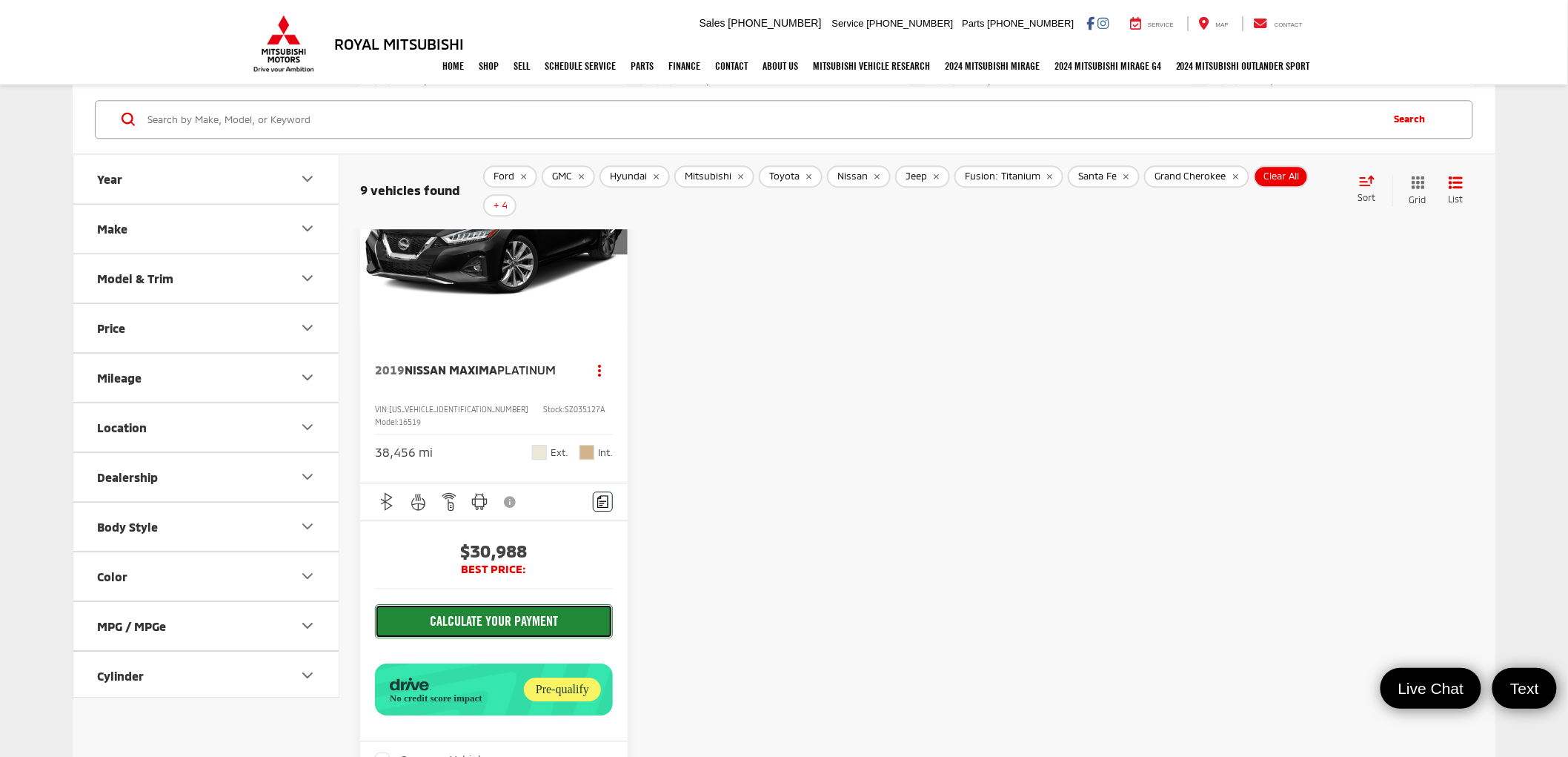
click at [509, 604] on button "CALCULATE YOUR PAYMENT" at bounding box center [494, 621] width 238 height 34
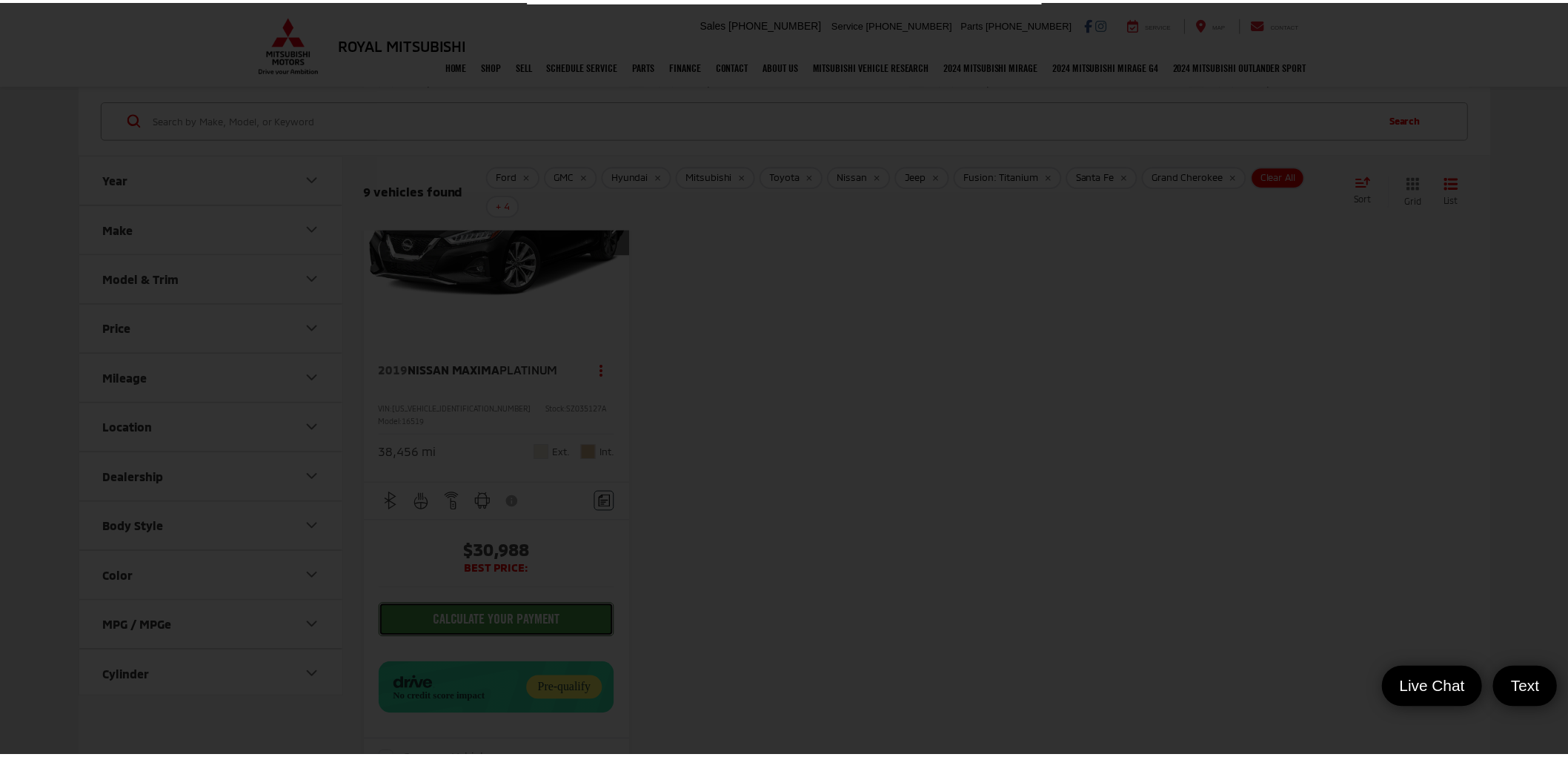
scroll to position [3, 0]
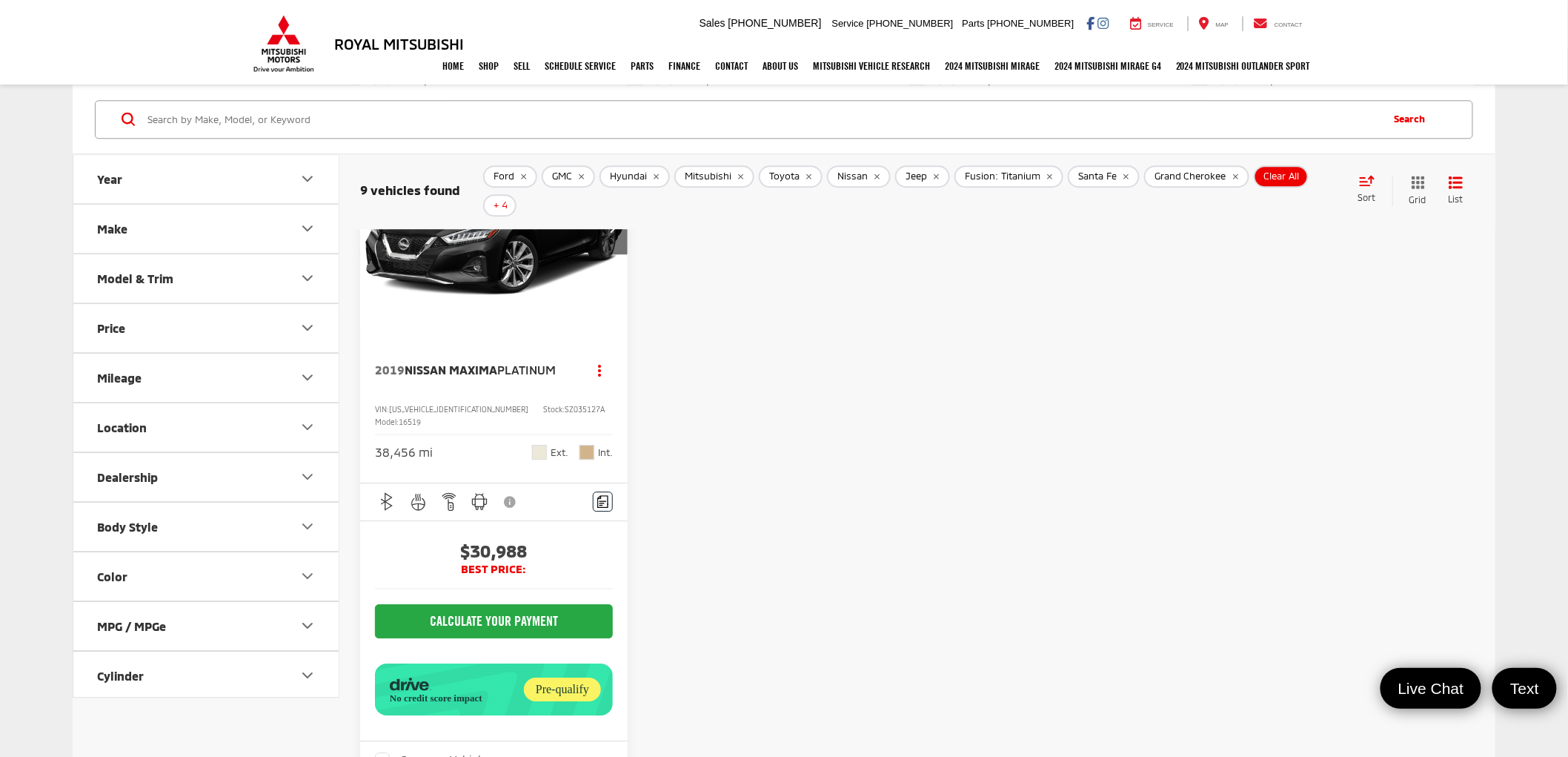
click at [455, 250] on img "2019 Nissan Maxima Platinum 0" at bounding box center [494, 229] width 269 height 202
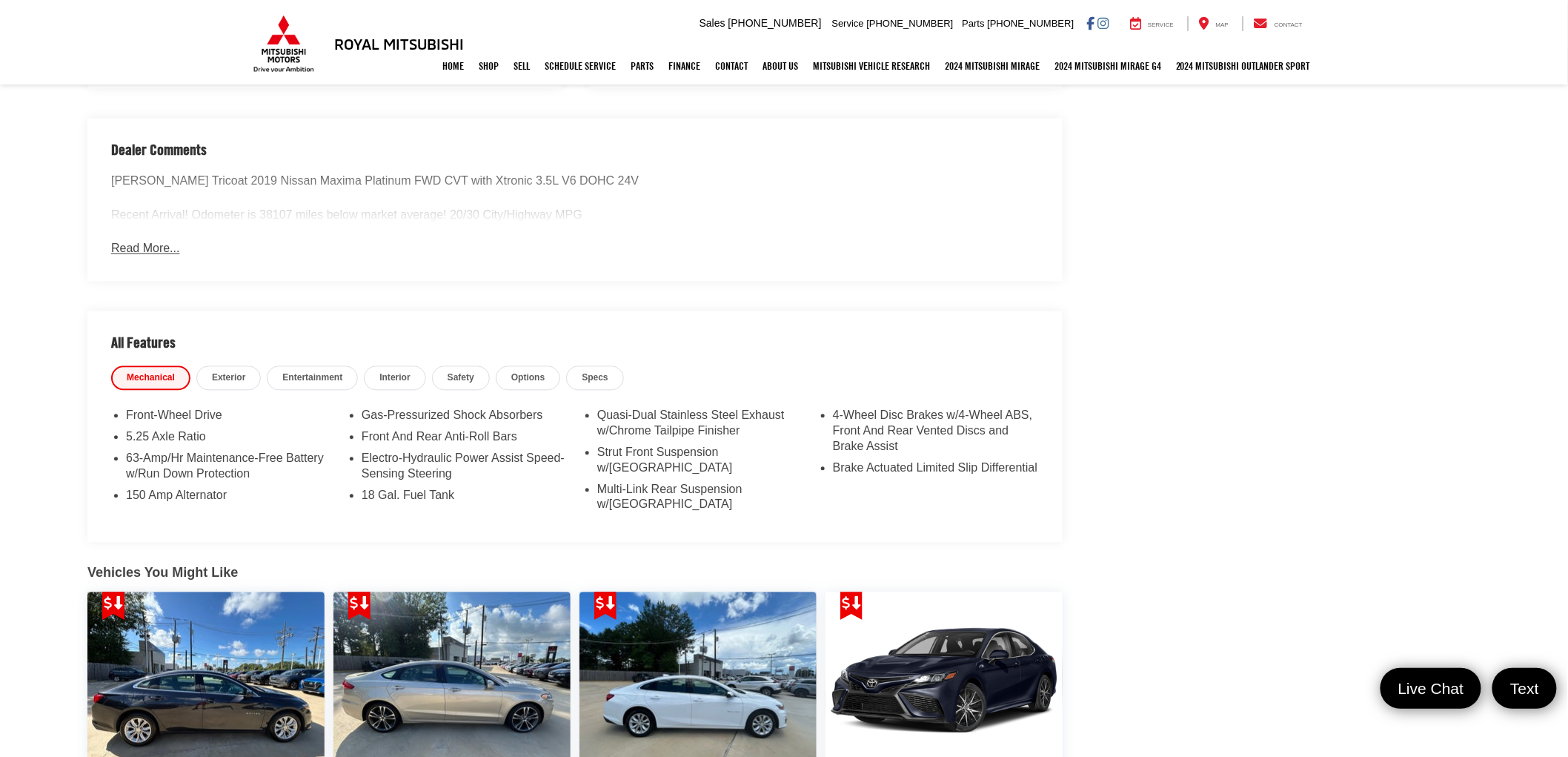
scroll to position [1234, 0]
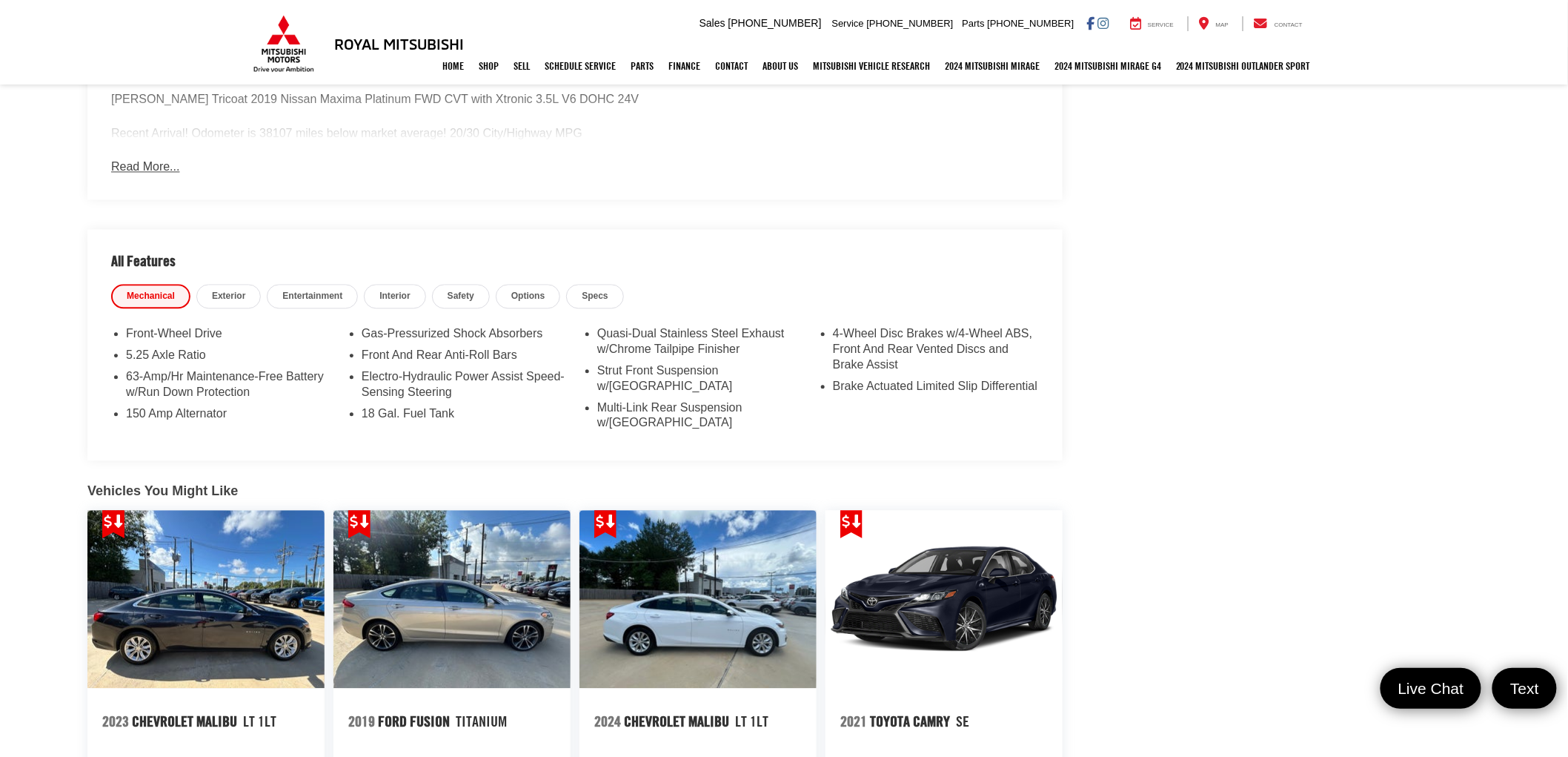
click at [466, 290] on span "Safety" at bounding box center [461, 296] width 27 height 12
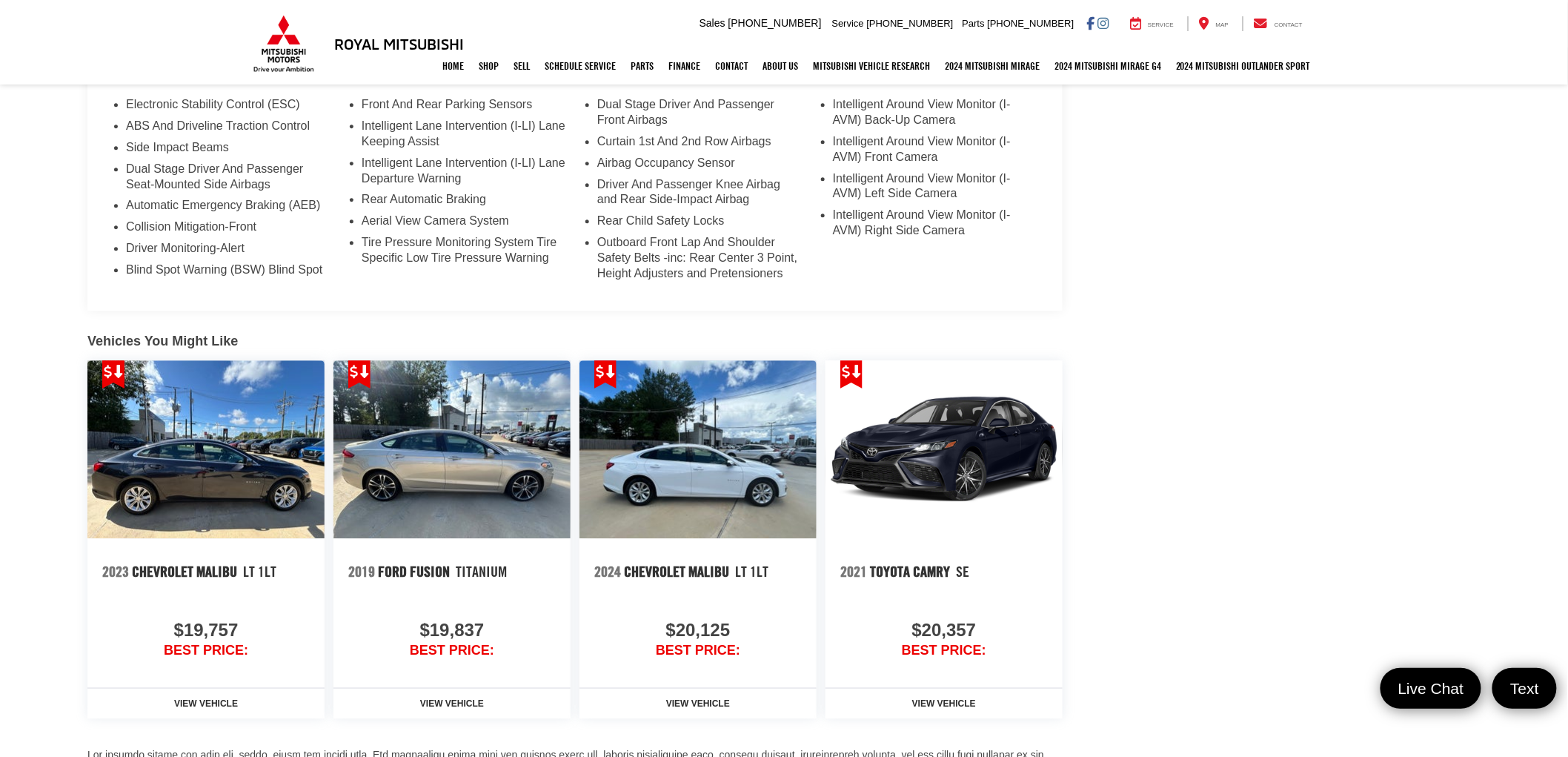
scroll to position [1217, 0]
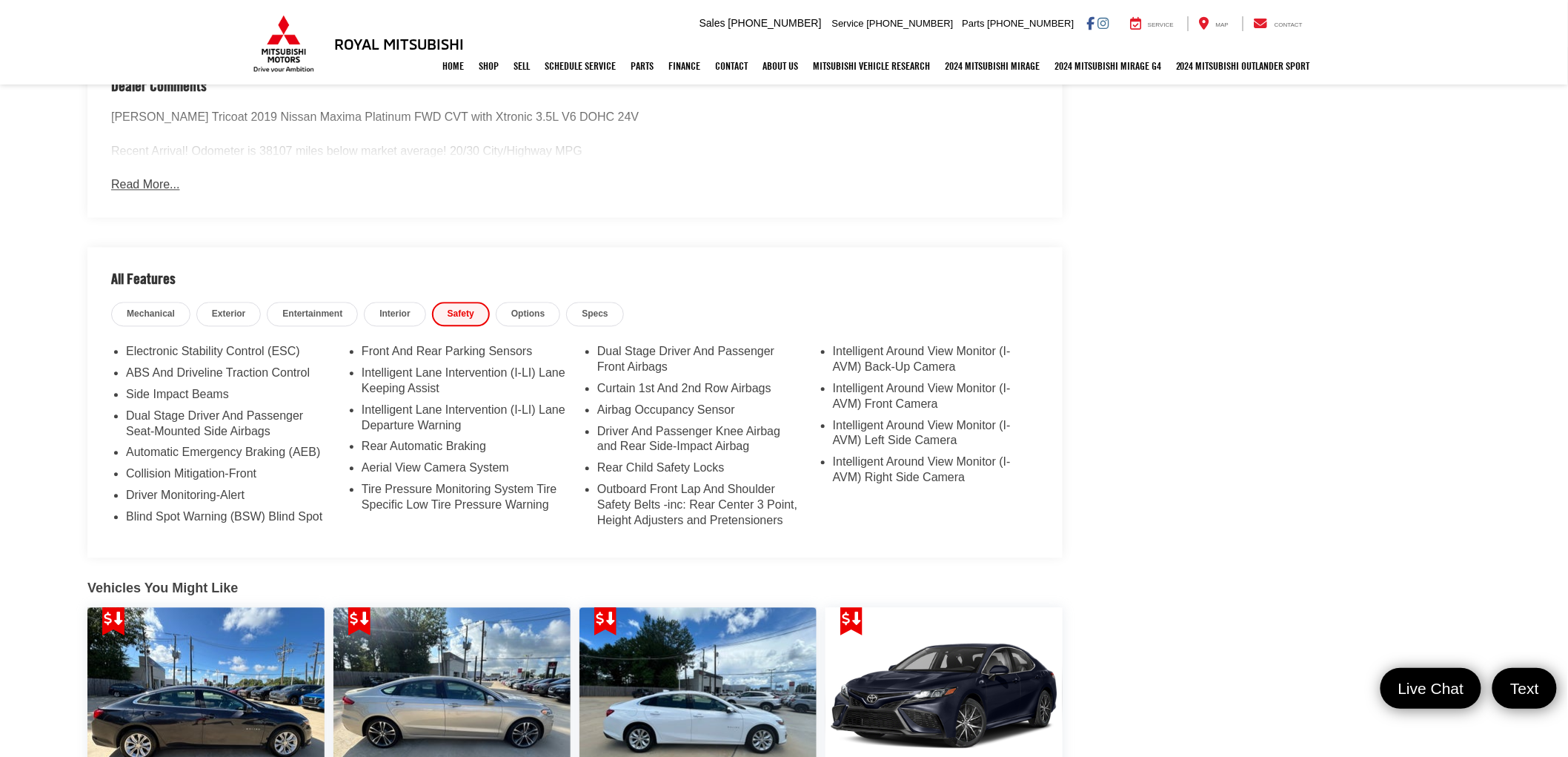
click at [527, 314] on span "Options" at bounding box center [527, 314] width 33 height 12
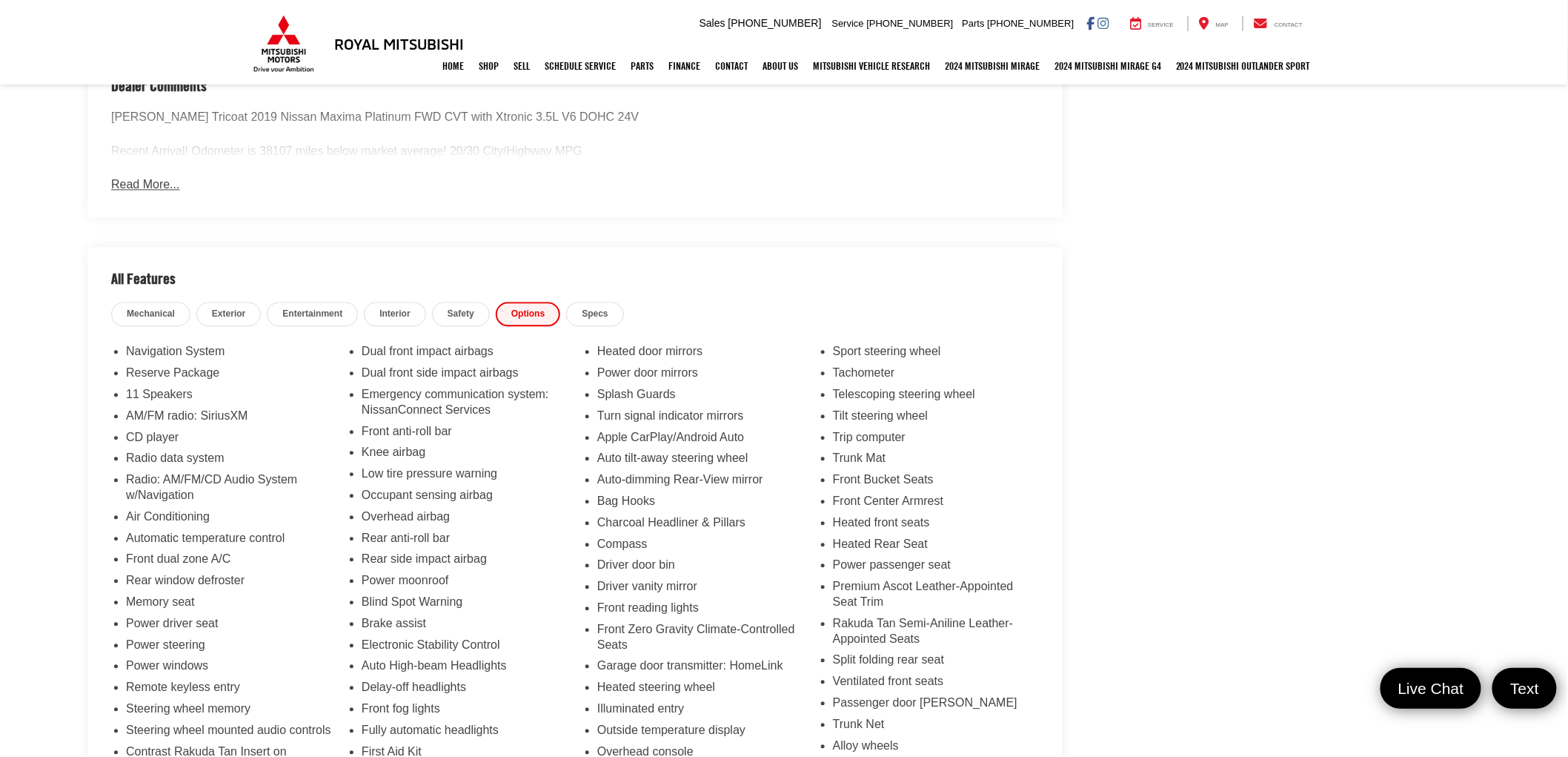
click at [588, 315] on span "Specs" at bounding box center [595, 314] width 26 height 12
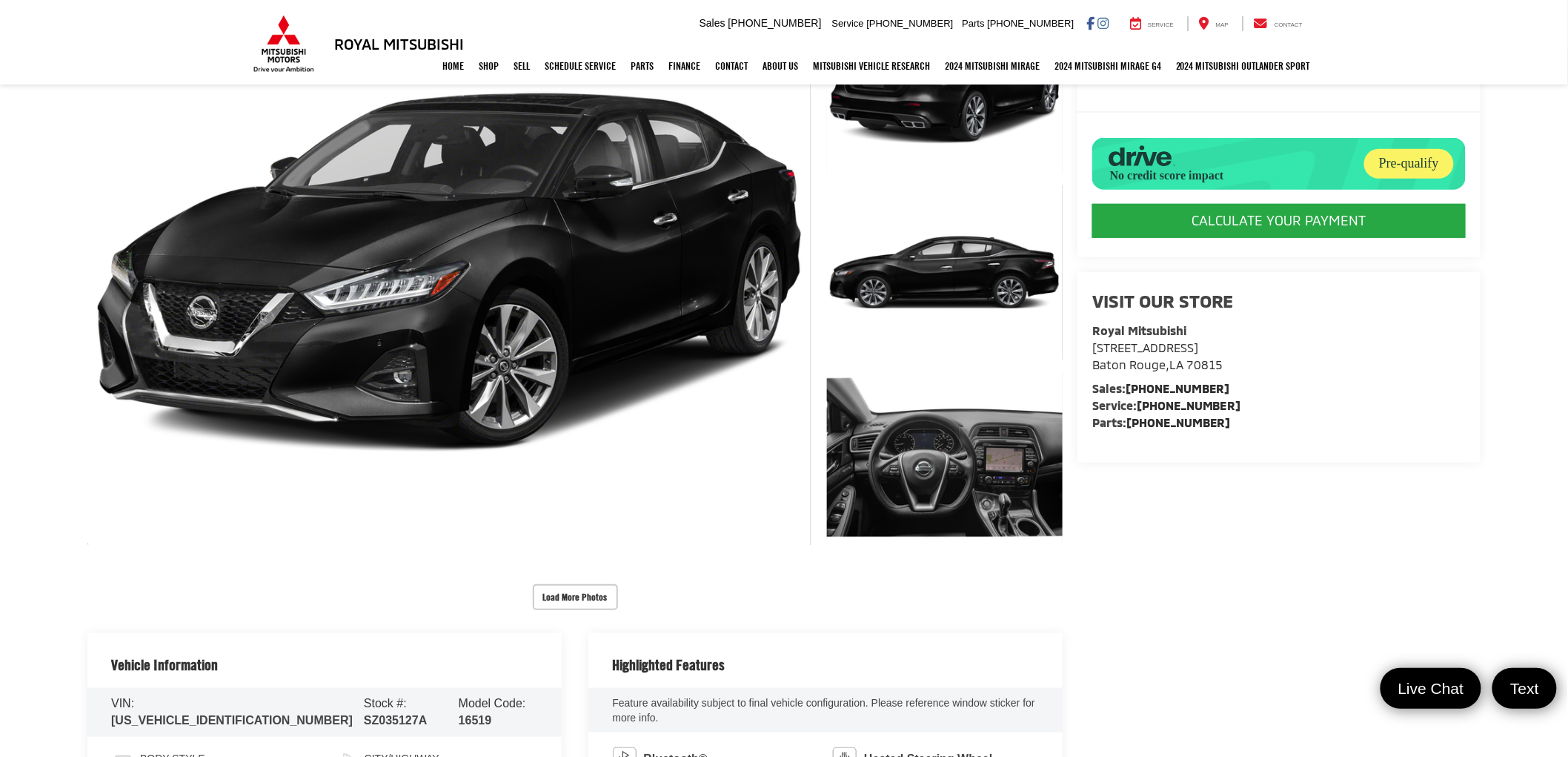
scroll to position [0, 0]
